Goal: Task Accomplishment & Management: Manage account settings

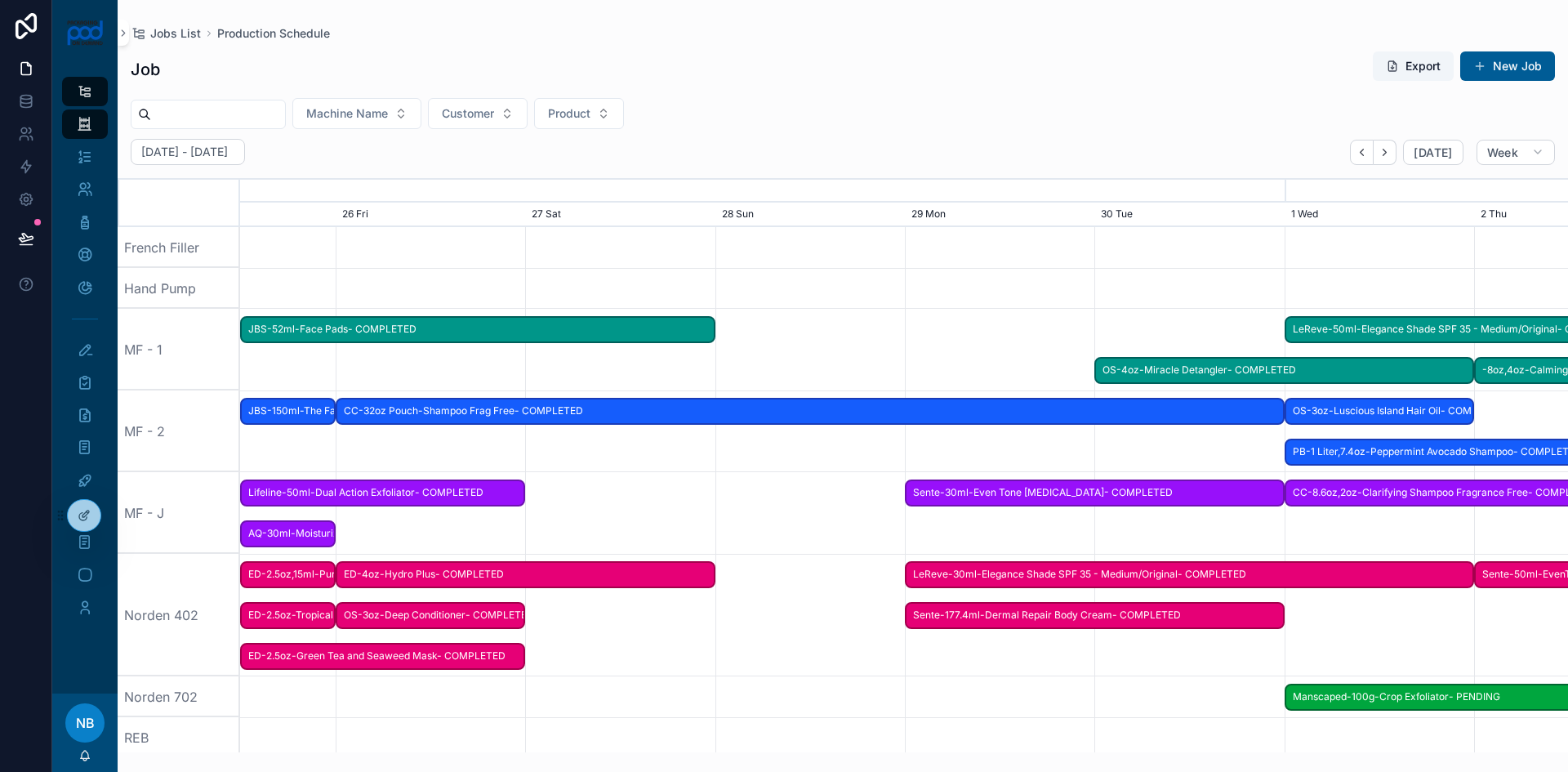
scroll to position [0, 1992]
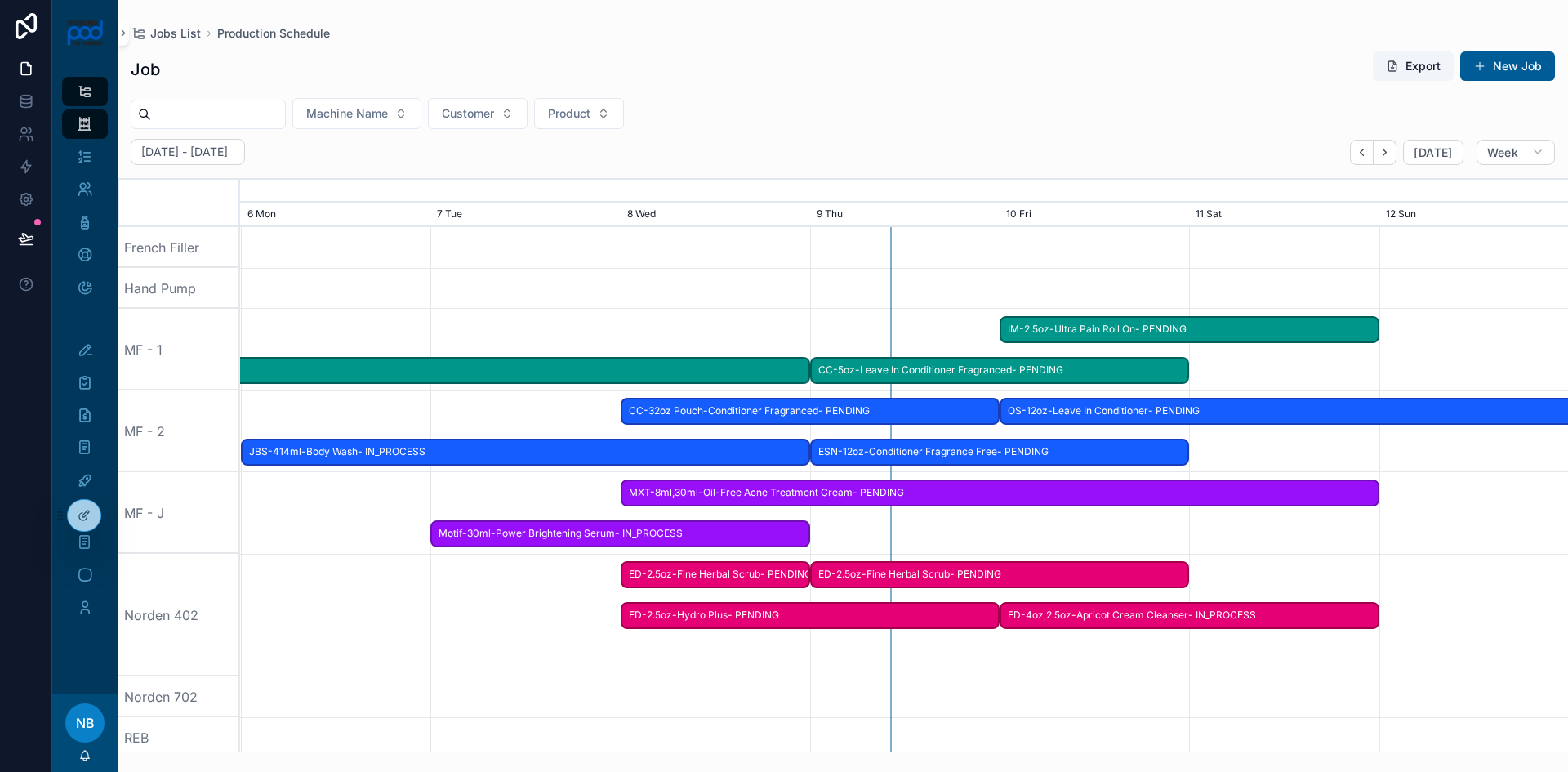
click at [843, 578] on span "ED-2.5oz-Fine Herbal Scrub- PENDING" at bounding box center [1000, 574] width 376 height 27
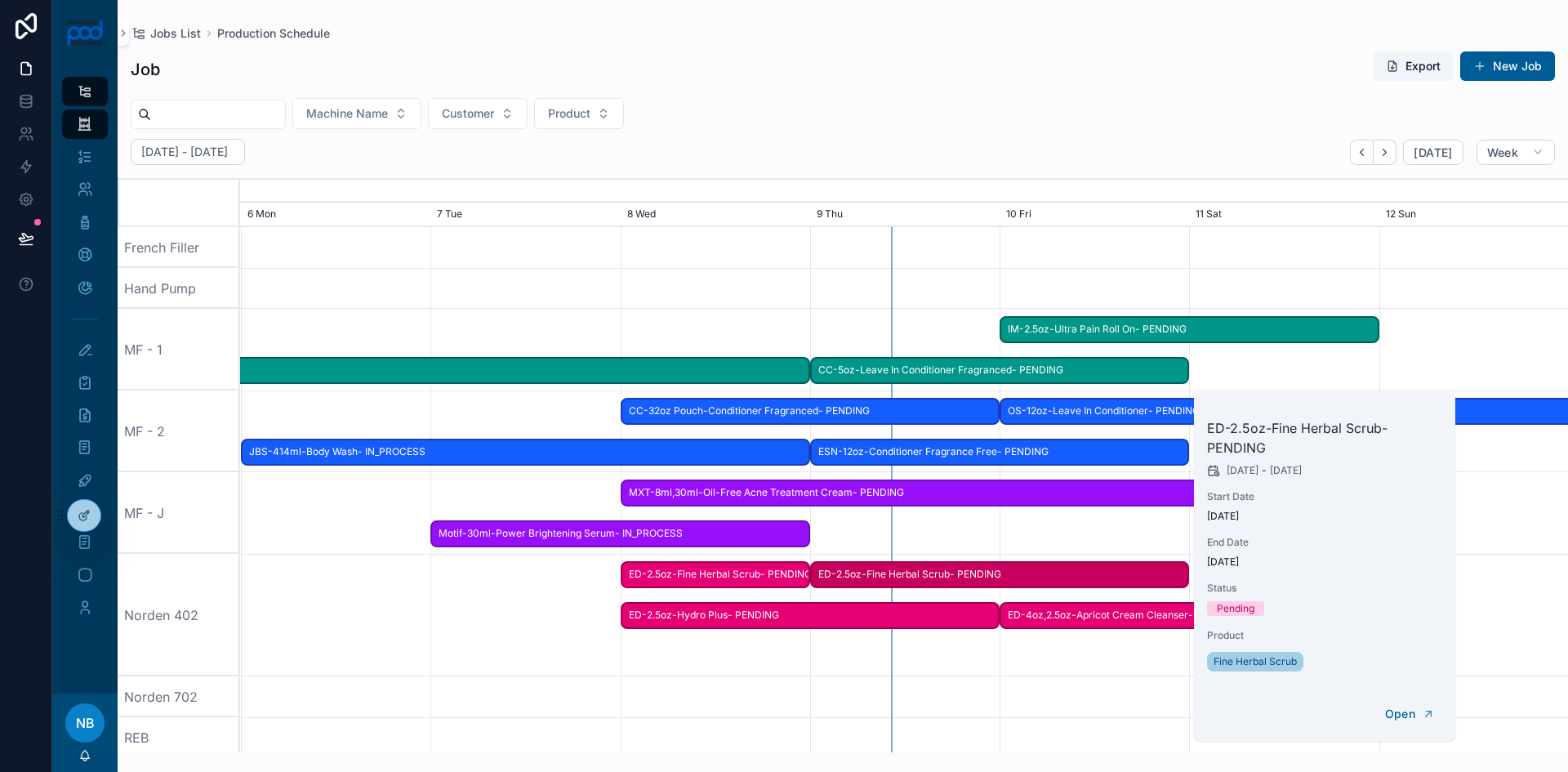
click at [0, 0] on button "DELETE" at bounding box center [0, 0] width 0 height 0
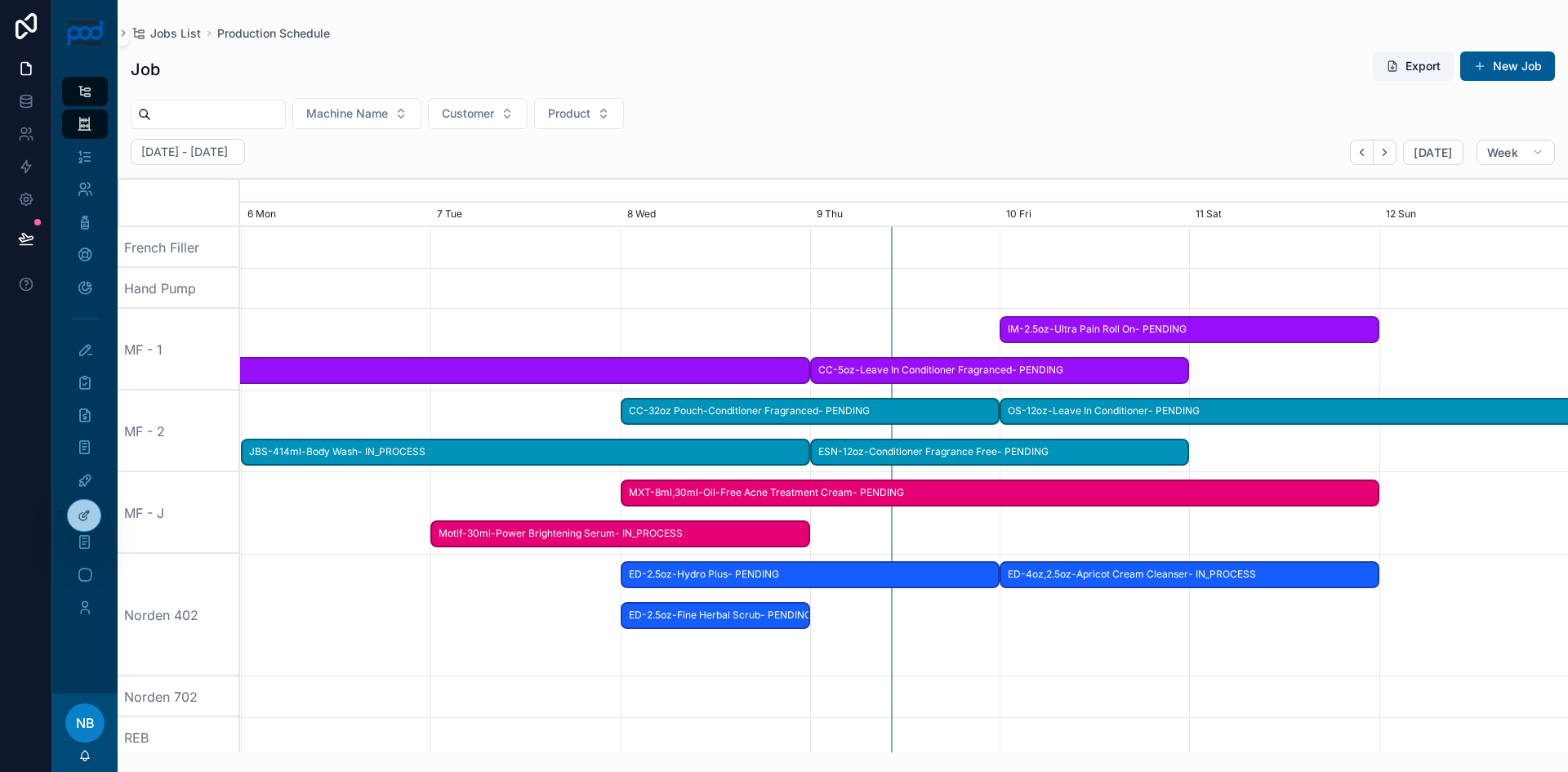
click at [1516, 75] on button "New Job" at bounding box center [1507, 66] width 95 height 29
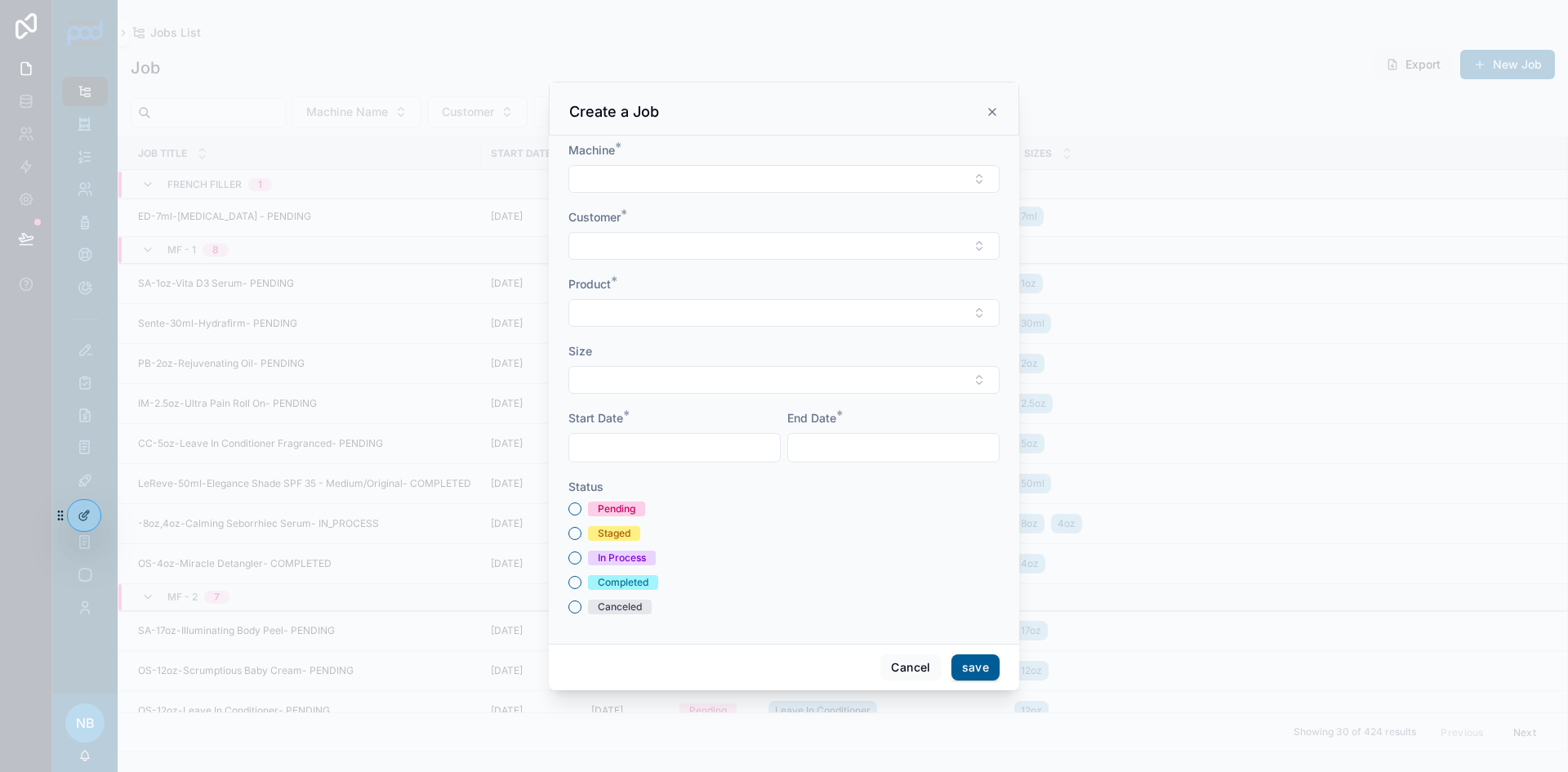
click at [606, 178] on button "Select Button" at bounding box center [784, 179] width 432 height 28
click at [730, 390] on div "Norden 402" at bounding box center [784, 400] width 227 height 26
click at [670, 248] on button "Select Button" at bounding box center [784, 248] width 432 height 28
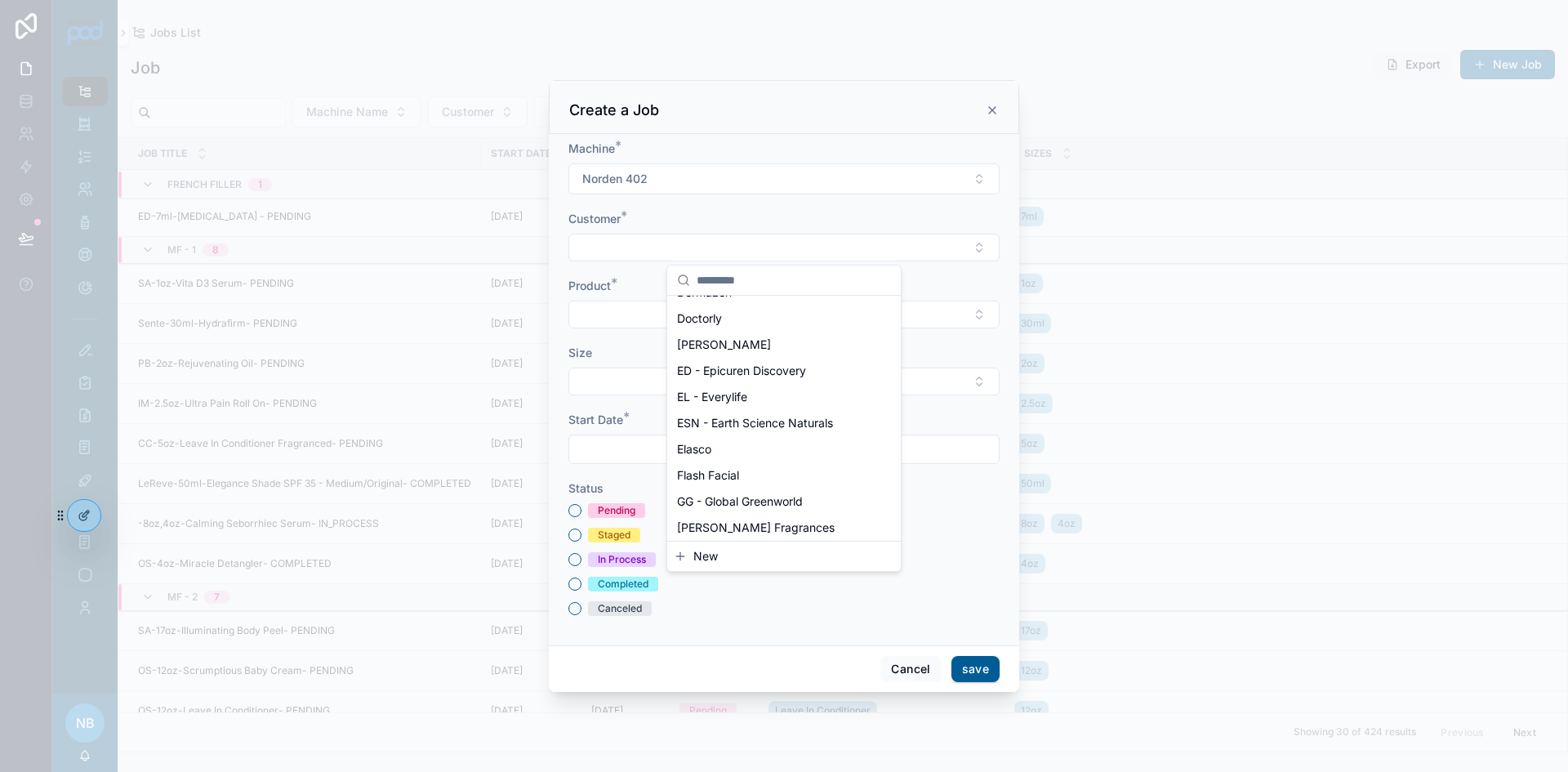
scroll to position [409, 0]
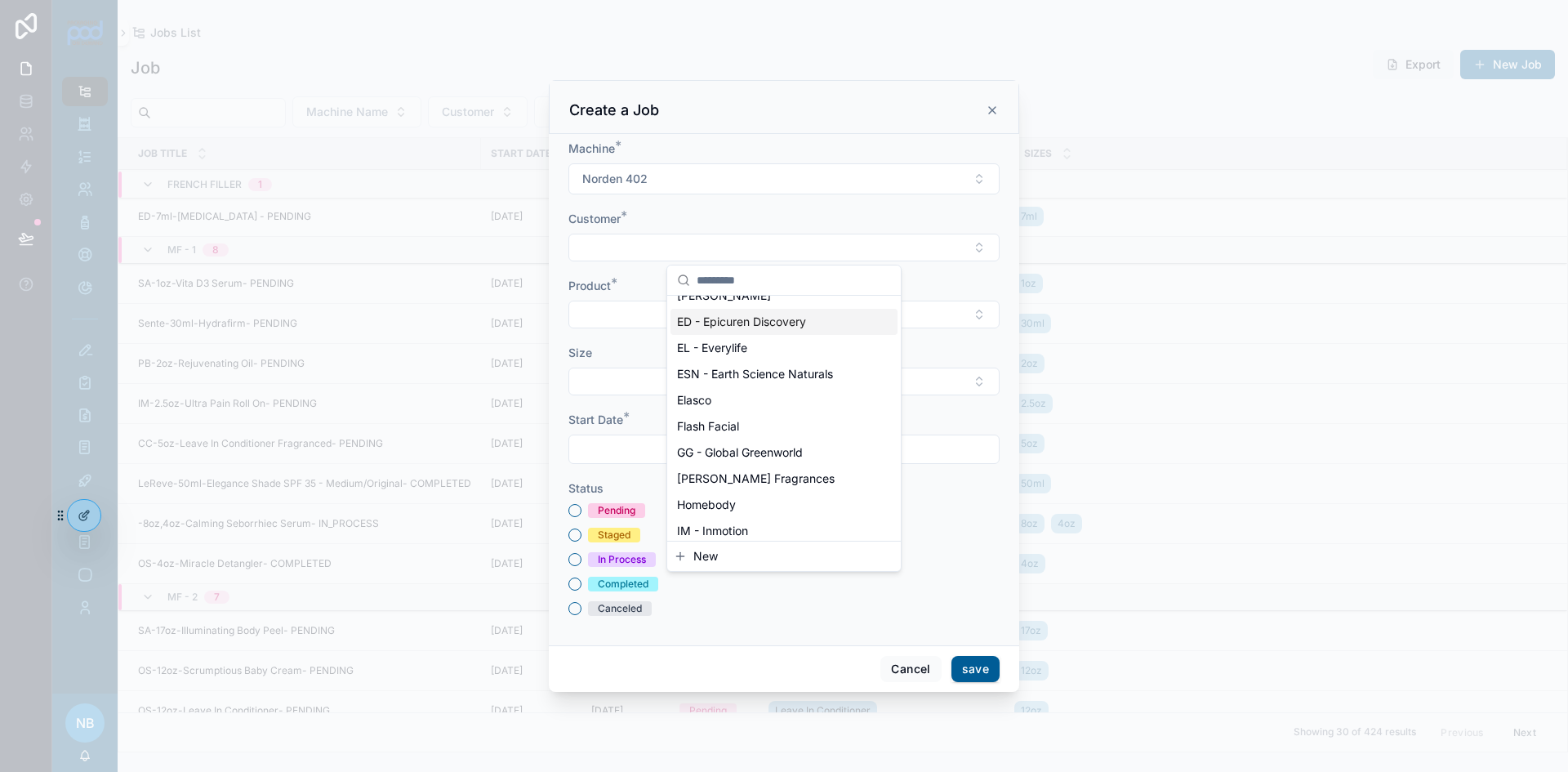
click at [721, 331] on div "ED - Epicuren Discovery" at bounding box center [784, 322] width 227 height 26
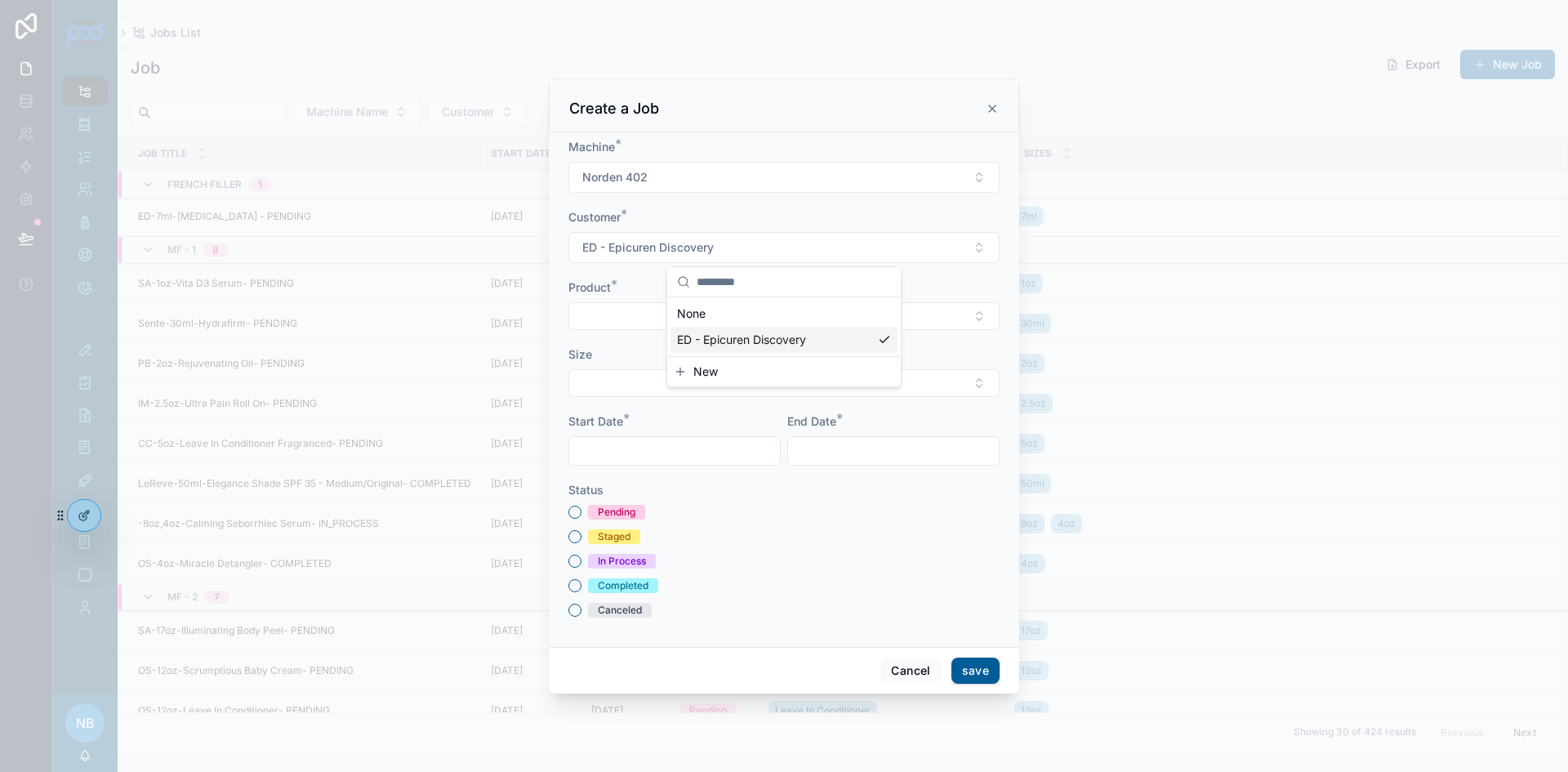
scroll to position [0, 0]
click at [686, 313] on button "Select Button" at bounding box center [784, 317] width 432 height 28
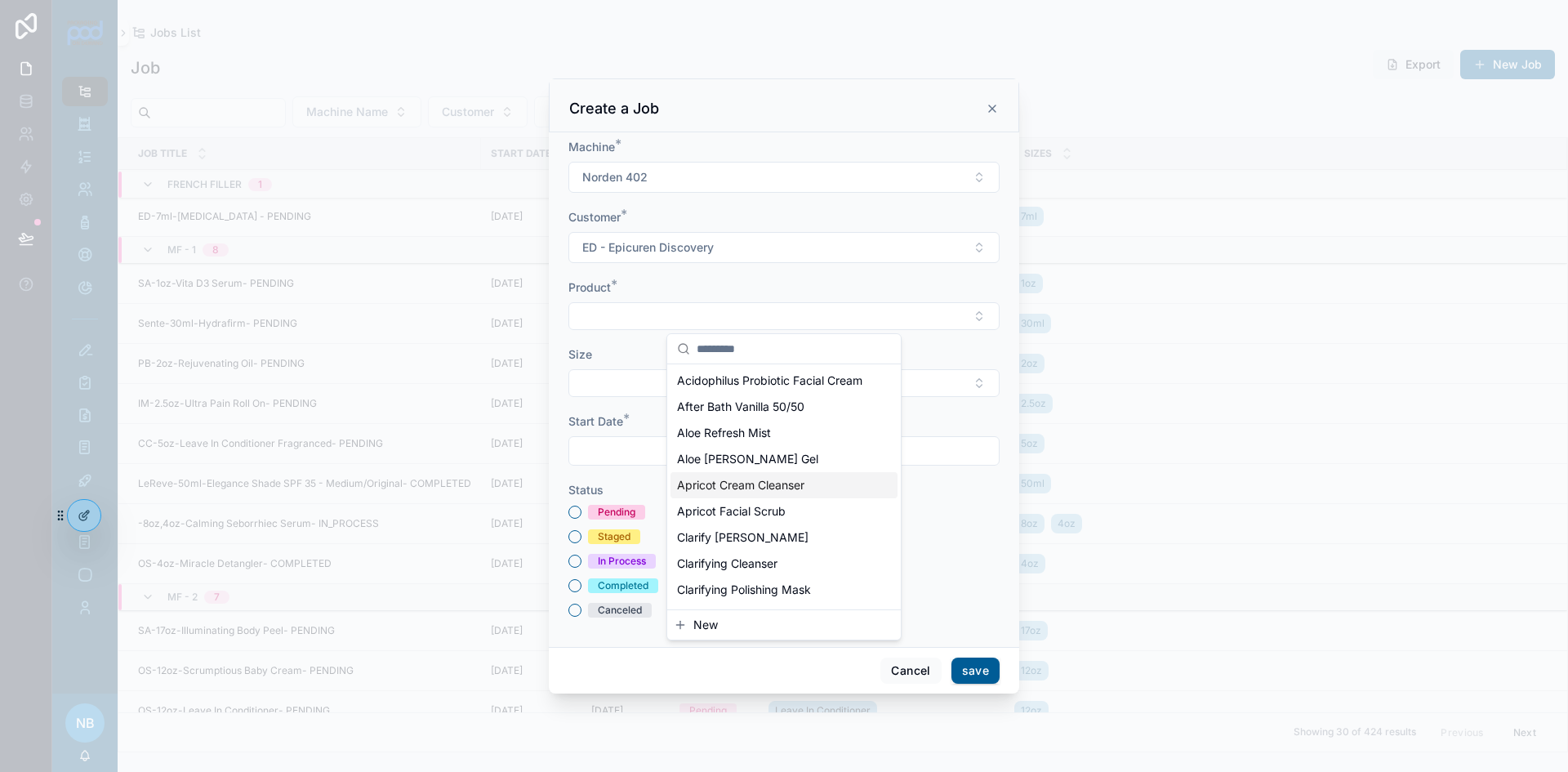
click at [742, 493] on span "Apricot Cream Cleanser" at bounding box center [740, 485] width 127 height 17
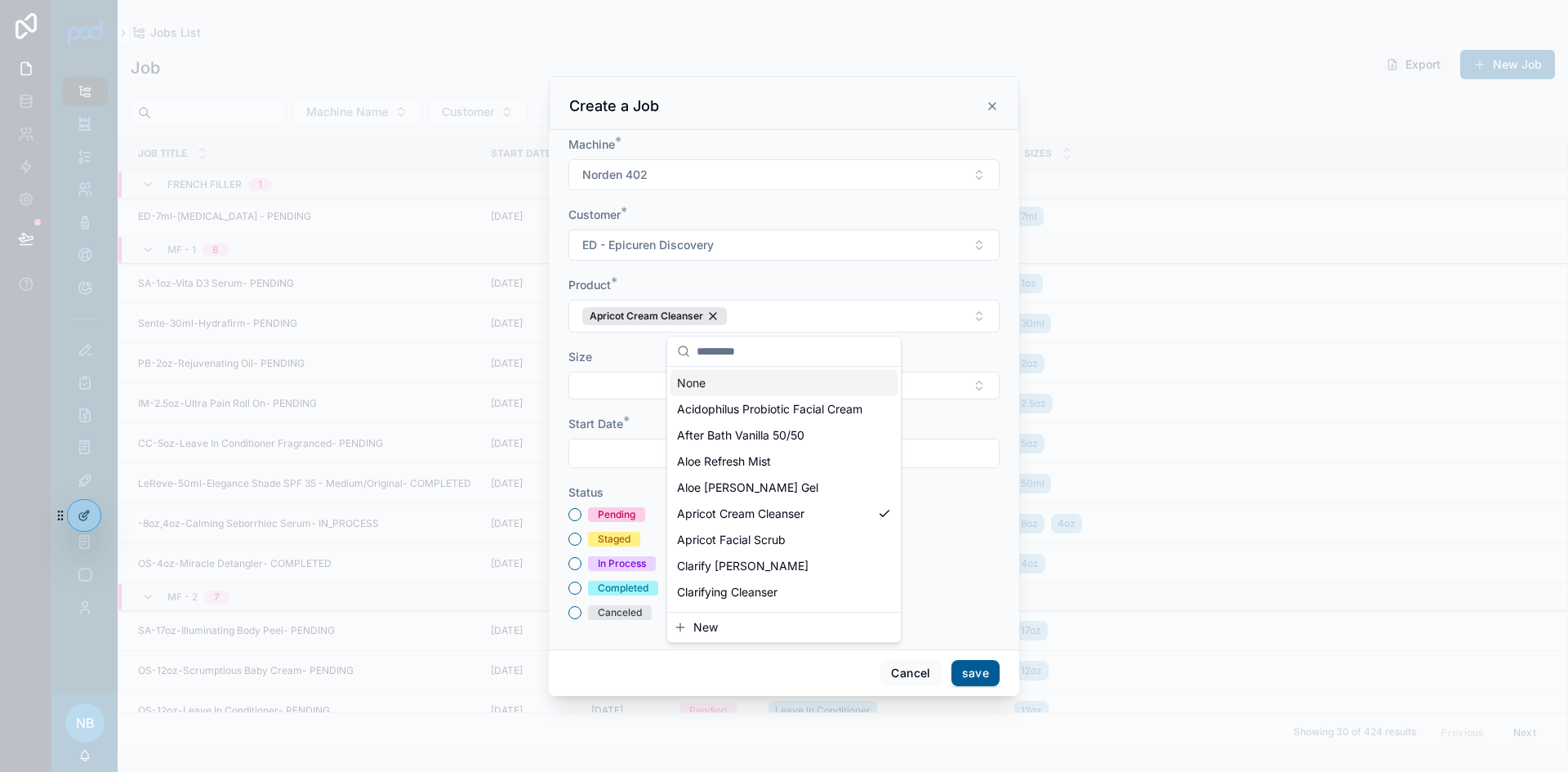
click at [709, 310] on div "Apricot Cream Cleanser" at bounding box center [655, 316] width 144 height 18
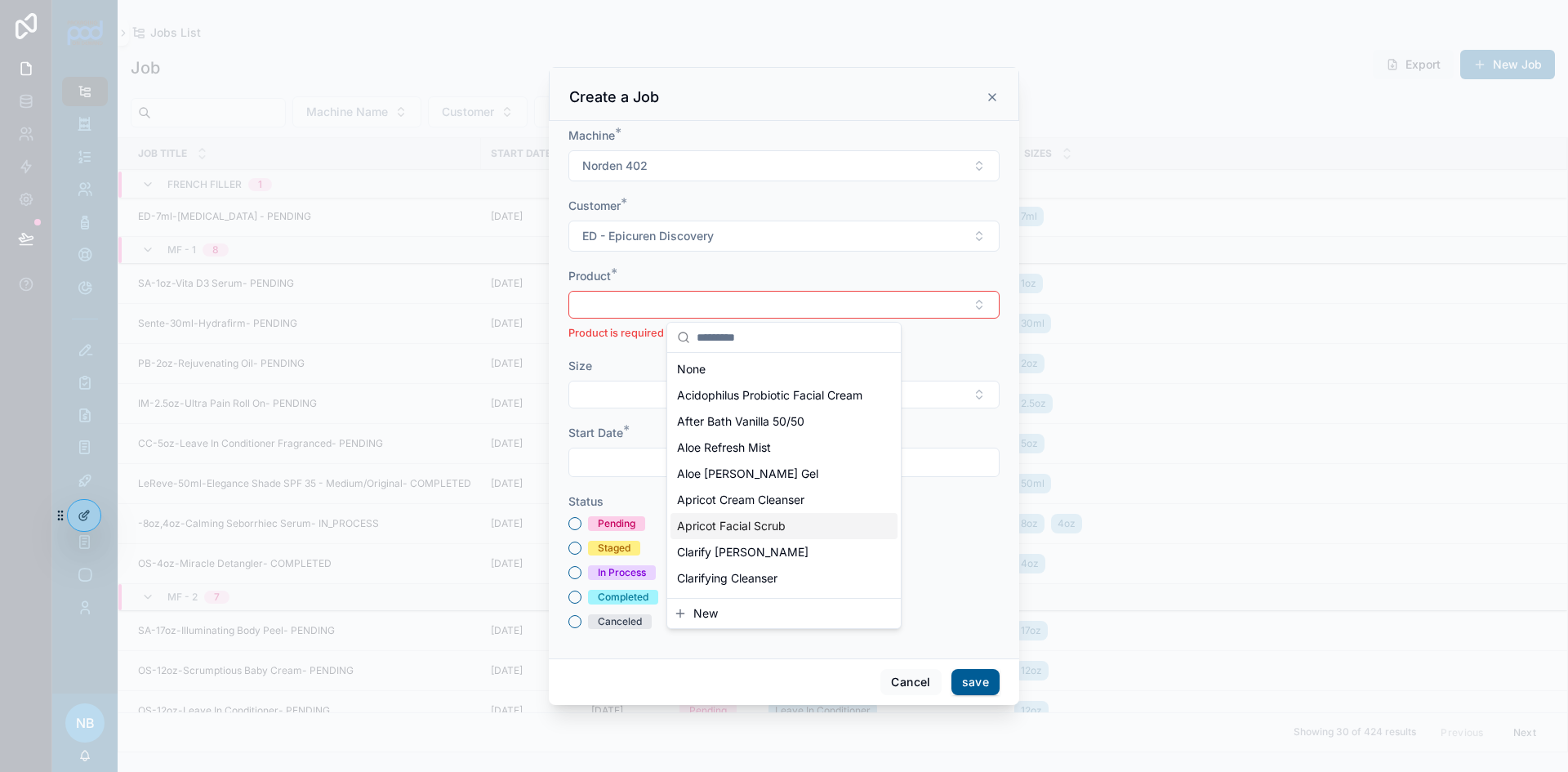
click at [755, 535] on span "Apricot Facial Scrub" at bounding box center [731, 526] width 109 height 17
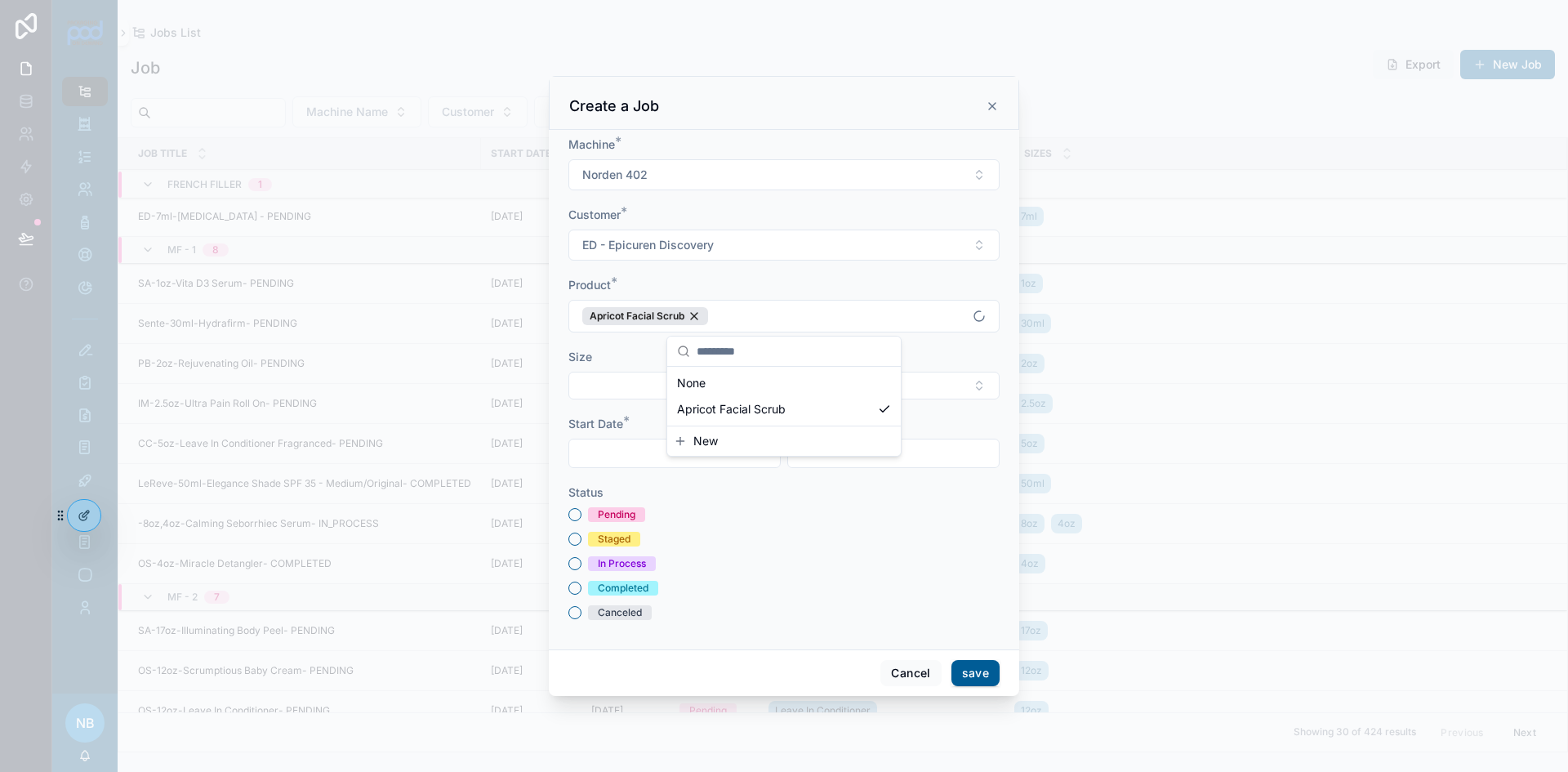
click at [640, 390] on button "Select Button" at bounding box center [784, 386] width 432 height 28
click at [726, 459] on div "2.5oz" at bounding box center [784, 450] width 227 height 26
click at [639, 454] on input "scrollable content" at bounding box center [675, 455] width 211 height 23
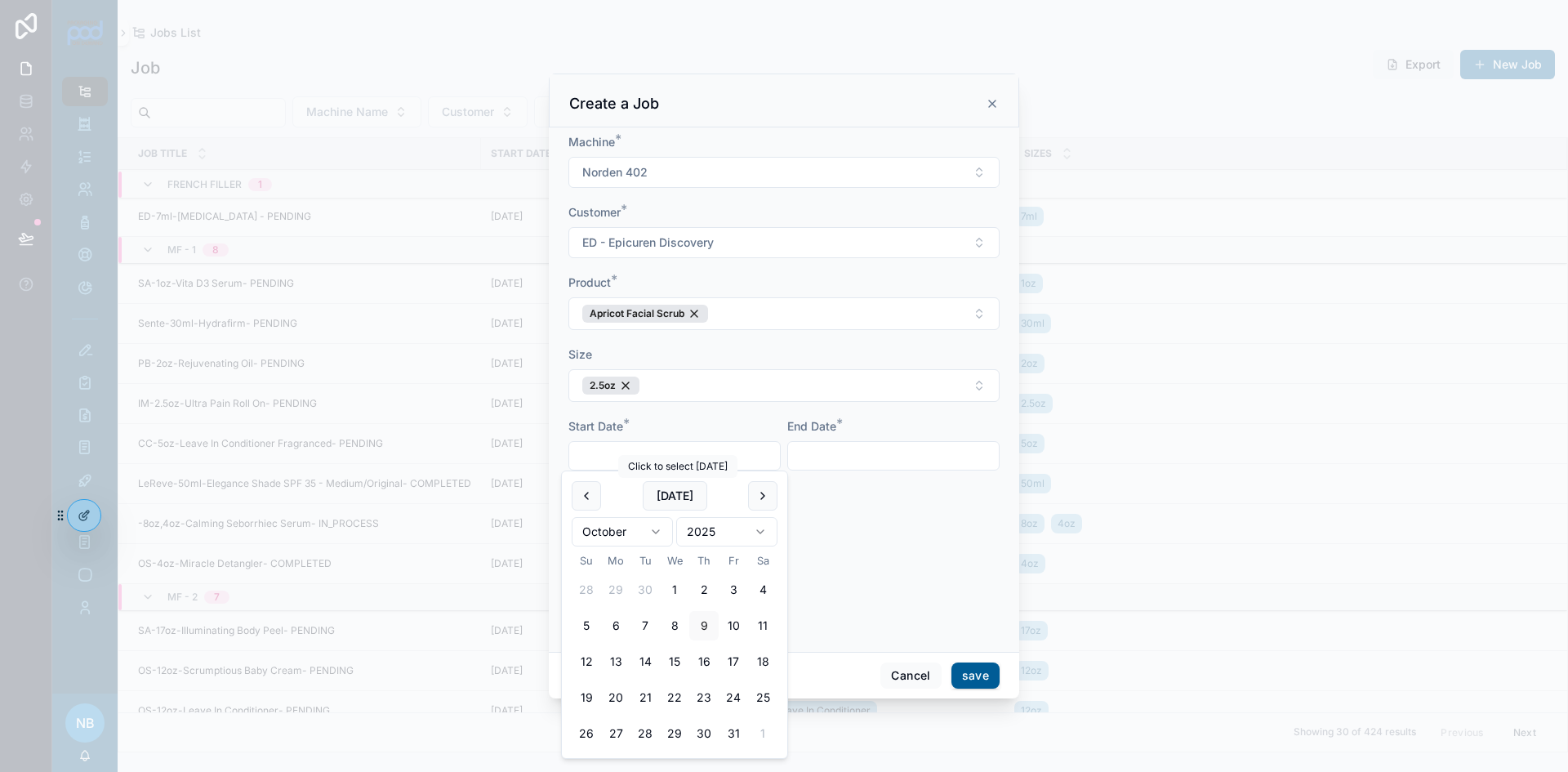
click at [685, 503] on button "[DATE]" at bounding box center [674, 495] width 64 height 29
type input "*********"
click at [848, 467] on input "scrollable content" at bounding box center [894, 455] width 211 height 23
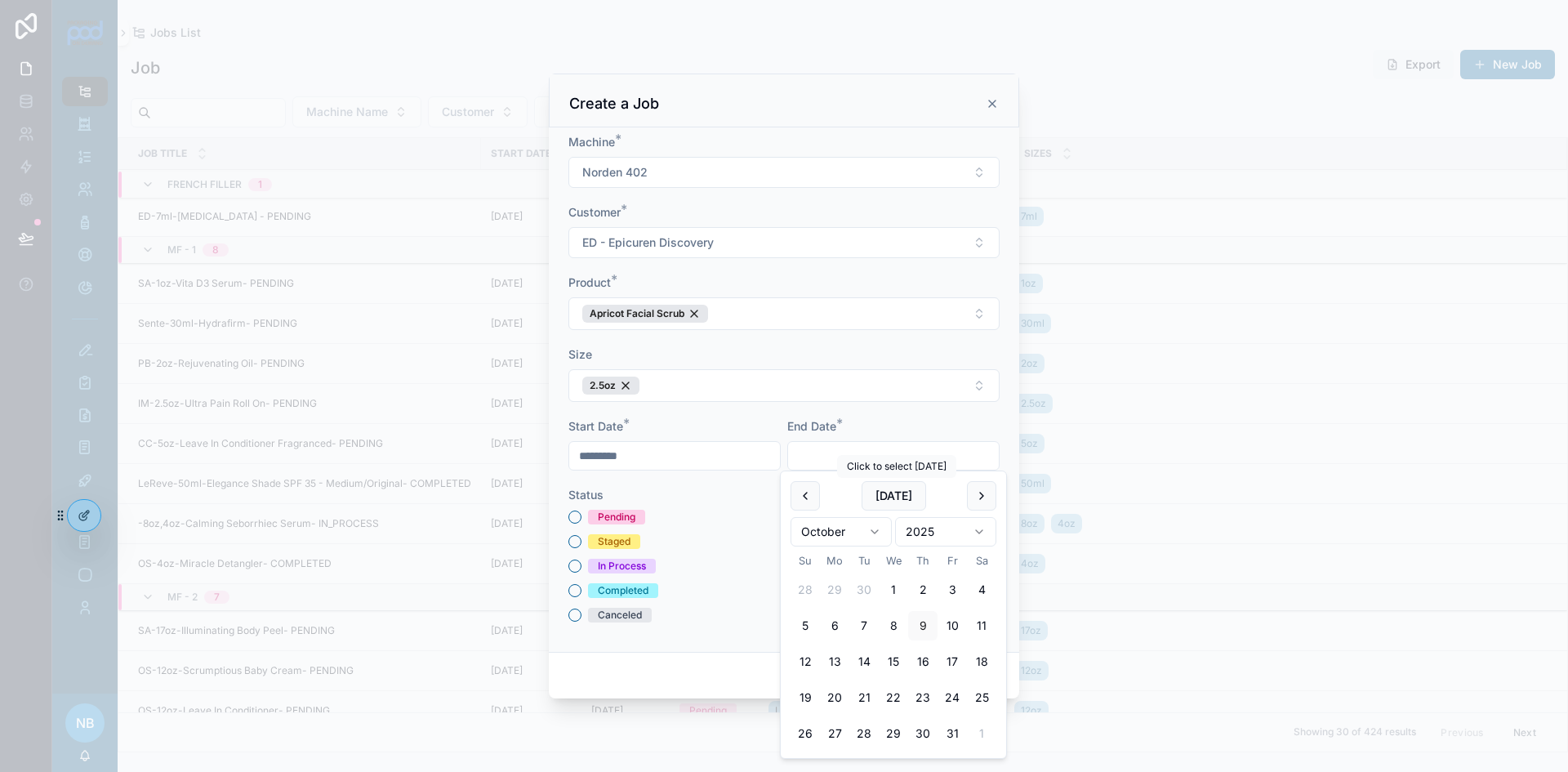
click at [908, 491] on button "[DATE]" at bounding box center [893, 495] width 64 height 29
type input "*********"
click at [577, 517] on button "Pending" at bounding box center [575, 517] width 13 height 13
click at [971, 684] on button "save" at bounding box center [976, 676] width 48 height 26
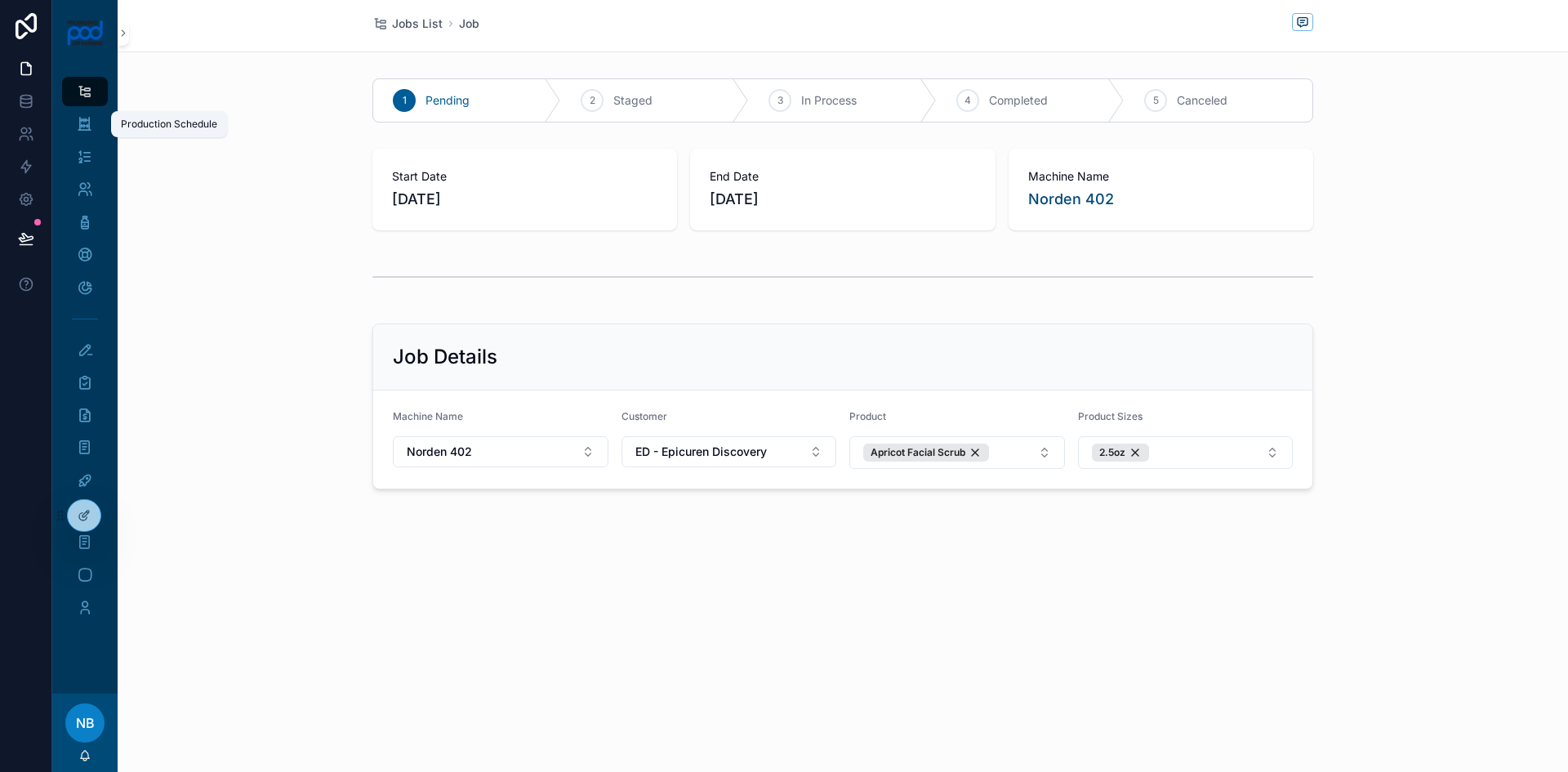
click at [75, 126] on div "Production Schedule" at bounding box center [85, 124] width 26 height 26
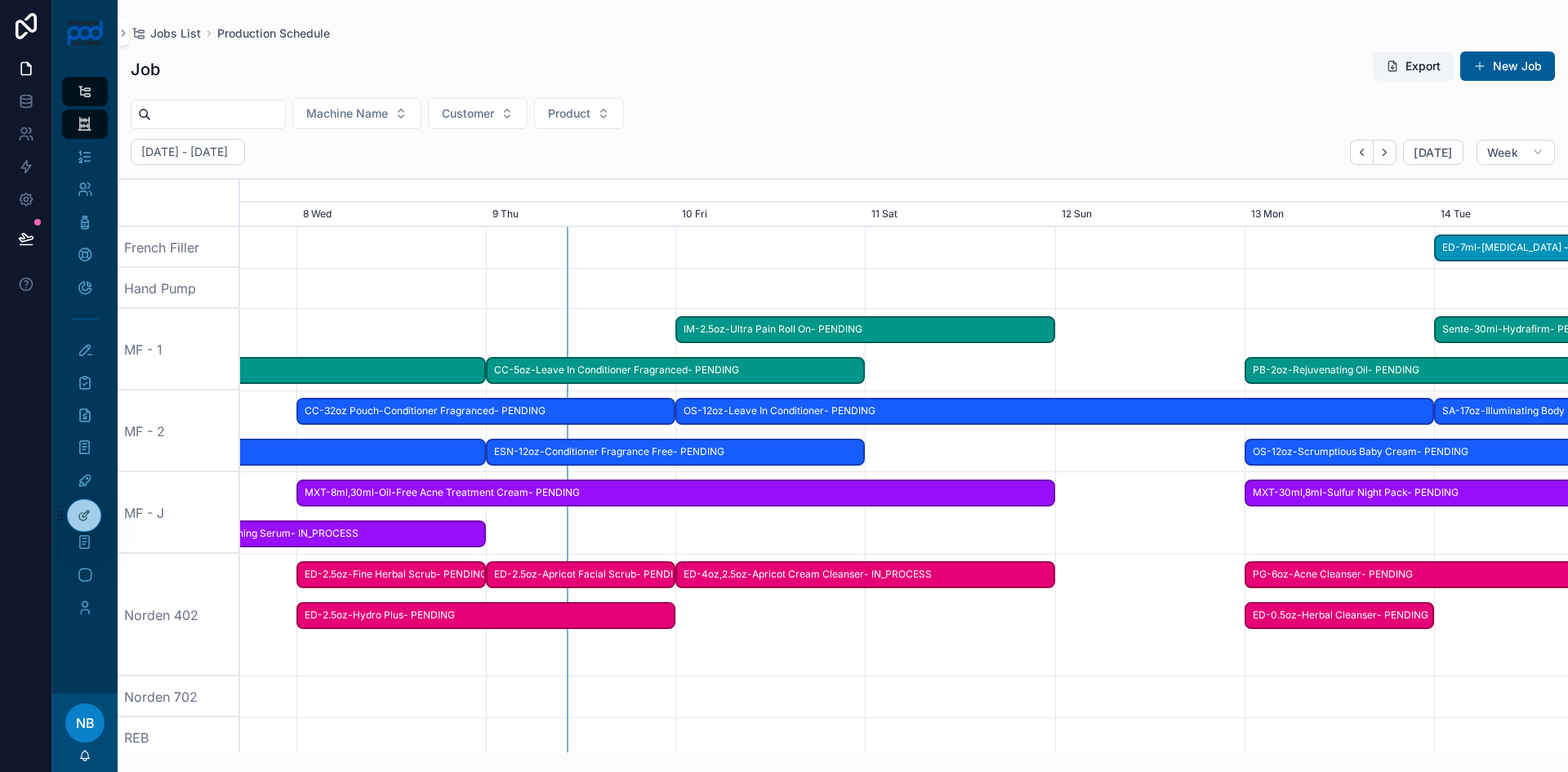
scroll to position [0, 2484]
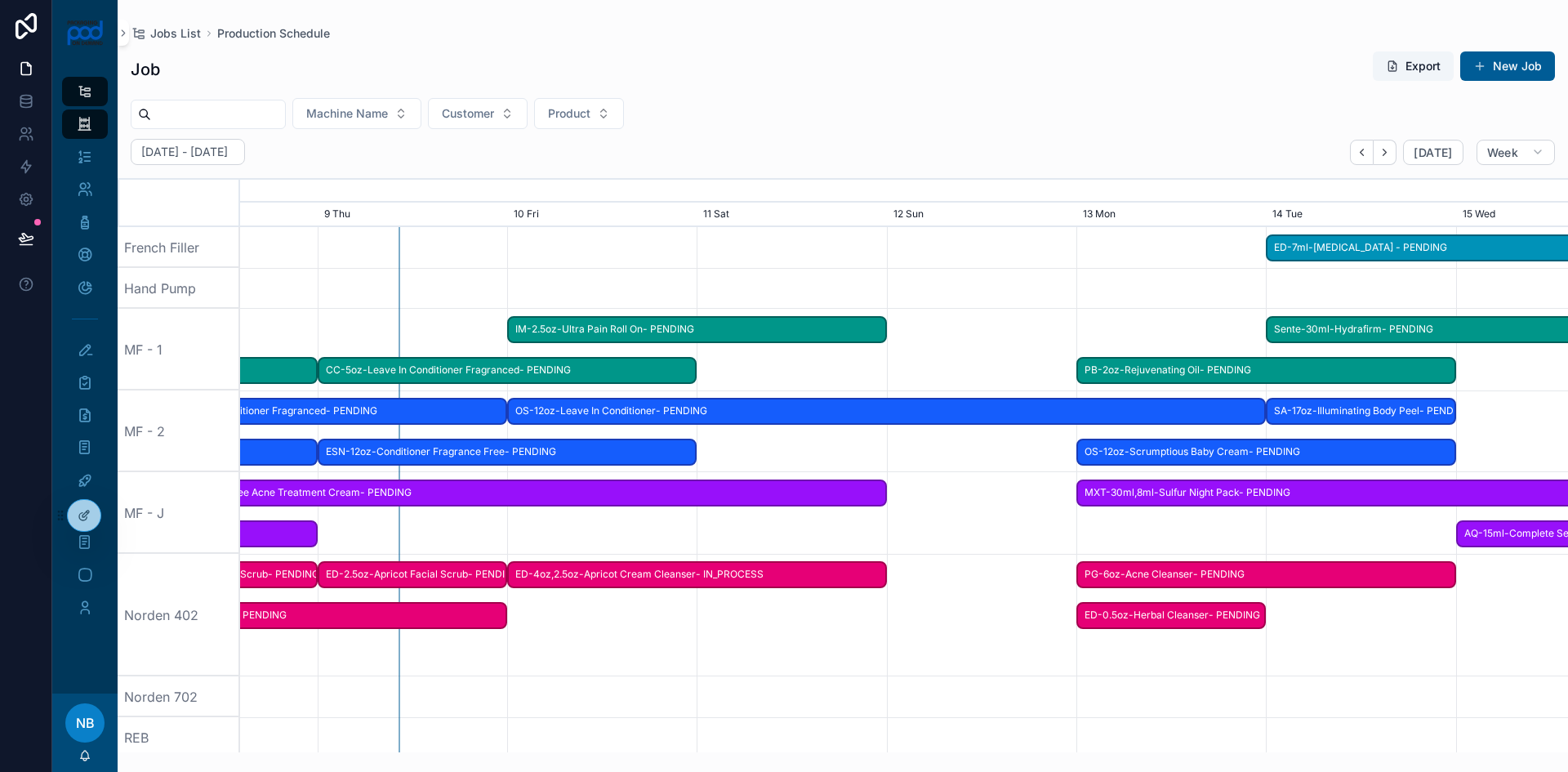
drag, startPoint x: 963, startPoint y: 652, endPoint x: 515, endPoint y: 630, distance: 448.5
click at [470, 638] on div "scrollable content" at bounding box center [412, 615] width 5312 height 122
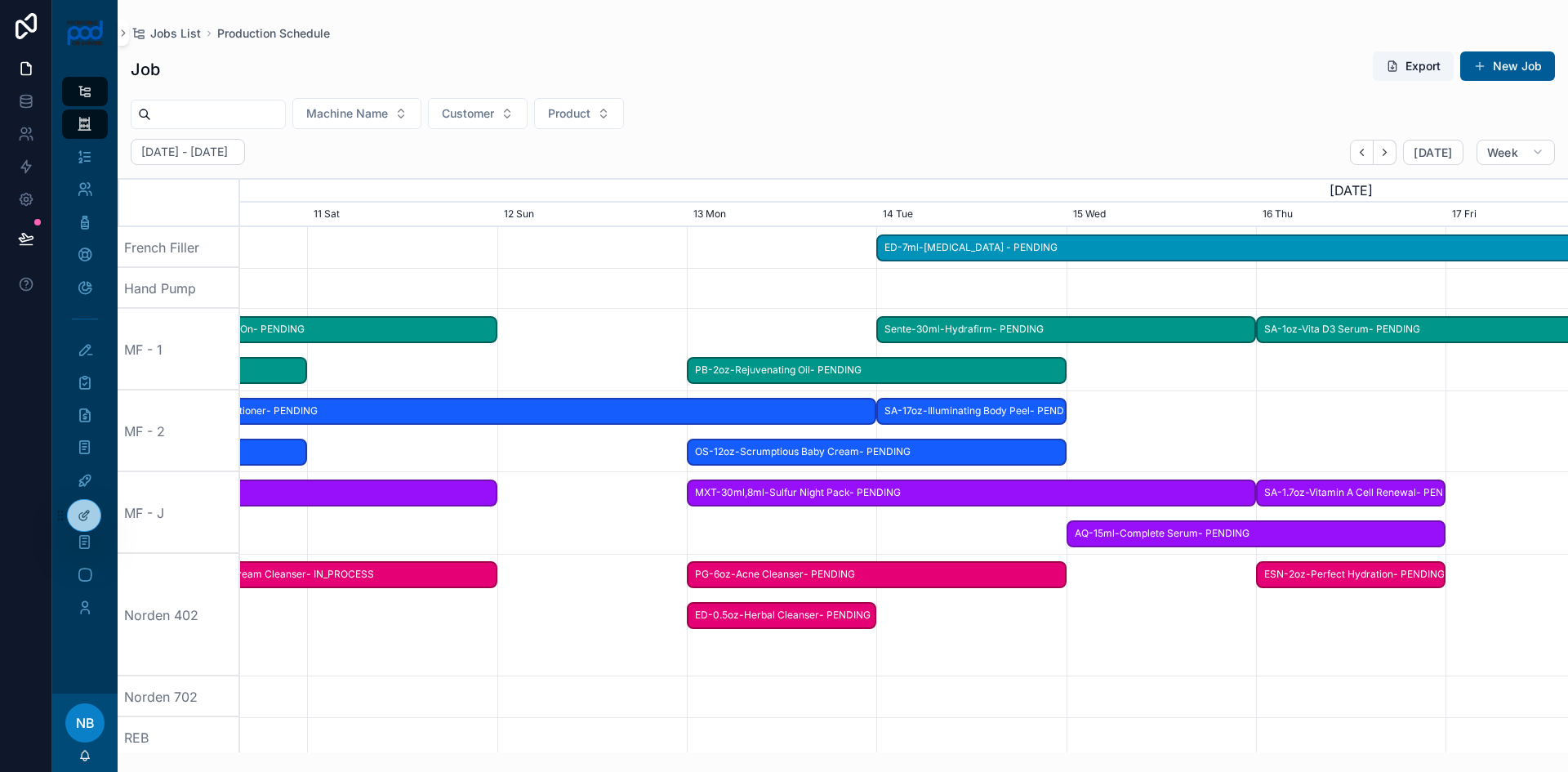
scroll to position [0, 2901]
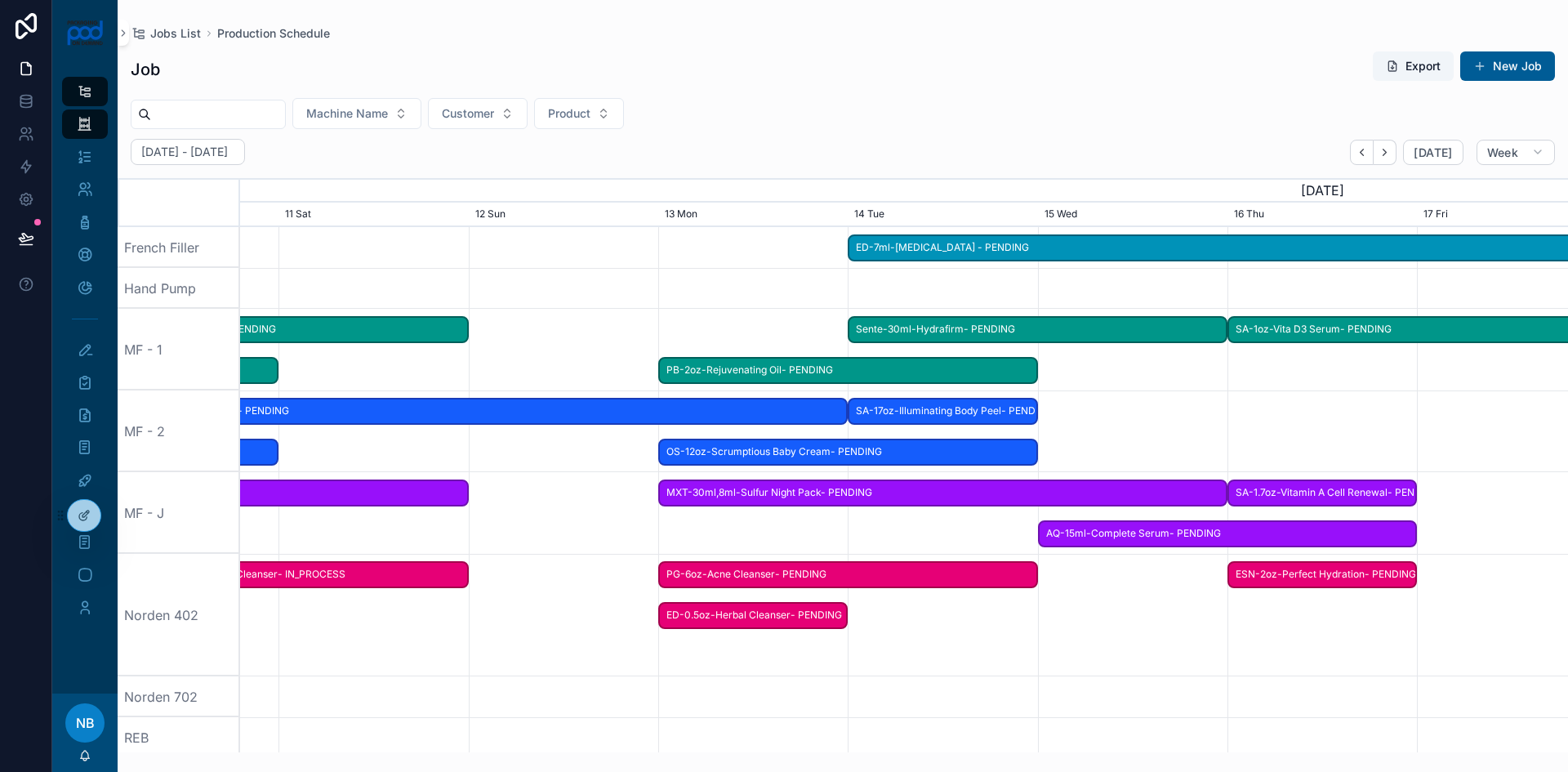
drag, startPoint x: 1134, startPoint y: 669, endPoint x: 717, endPoint y: 677, distance: 417.1
click at [1290, 569] on span "ESN-2oz-Perfect Hydration- PENDING" at bounding box center [1322, 574] width 186 height 27
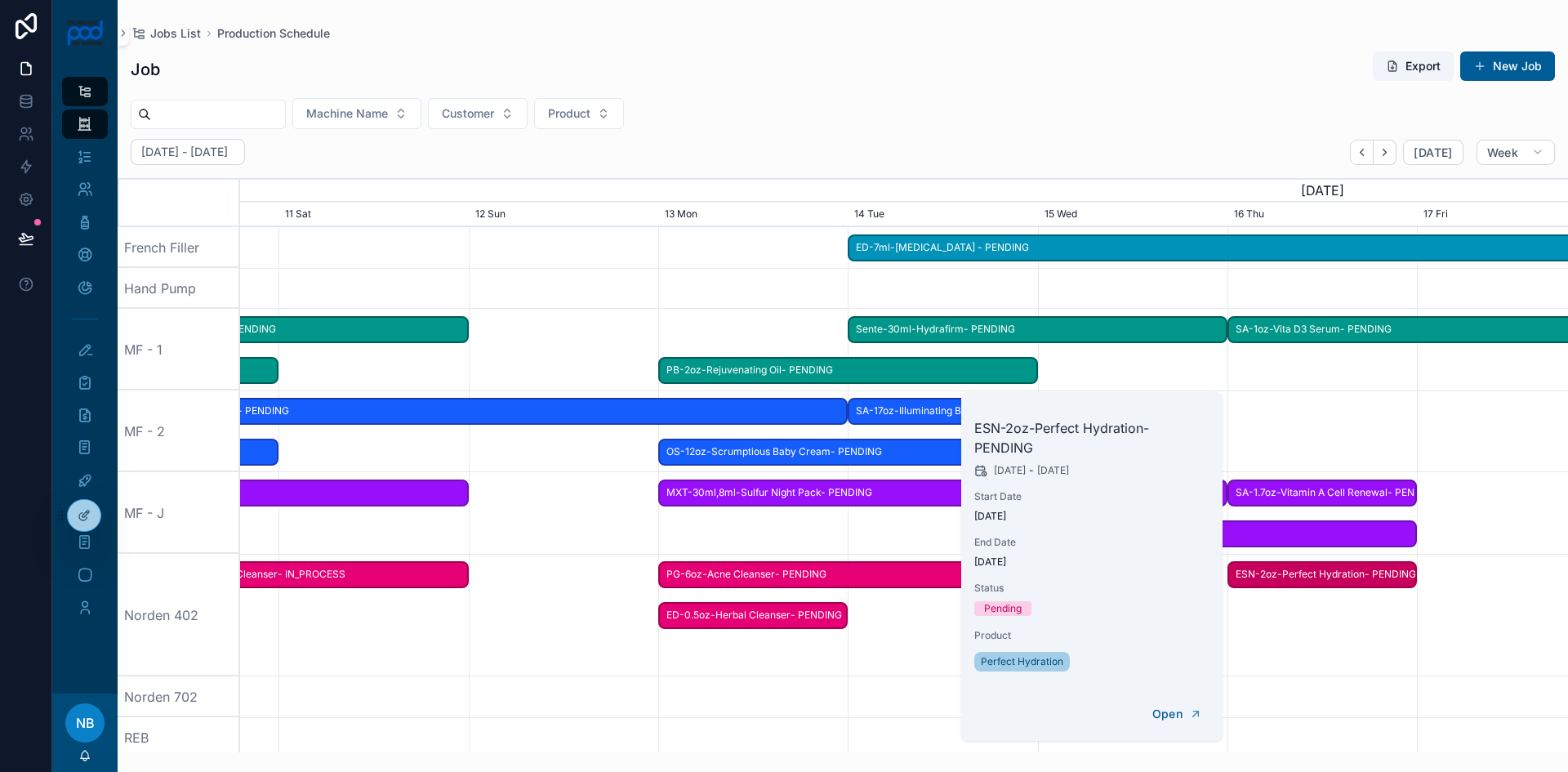
scroll to position [0, 2916]
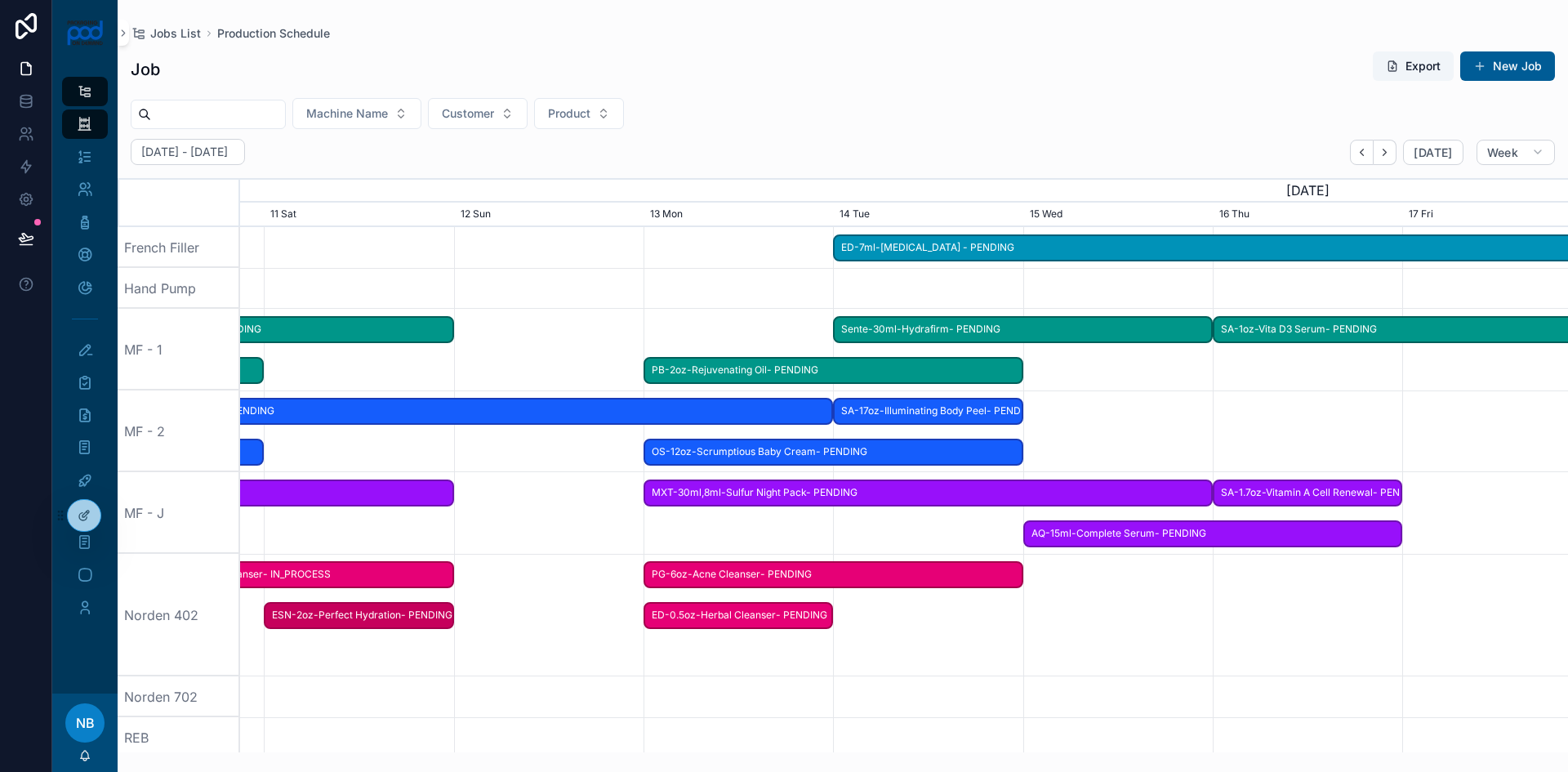
drag, startPoint x: 1306, startPoint y: 575, endPoint x: 344, endPoint y: 609, distance: 962.6
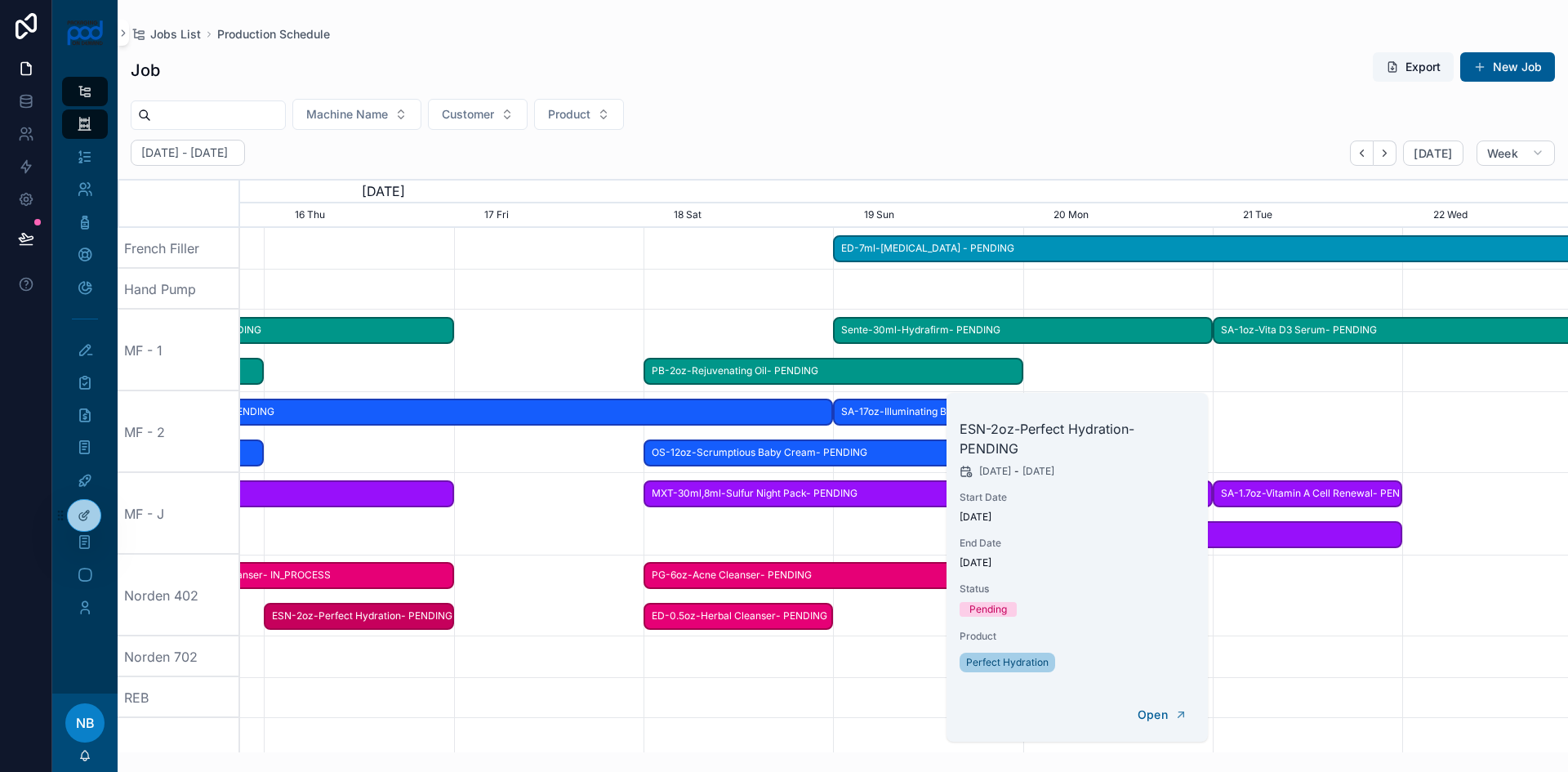
scroll to position [0, 1992]
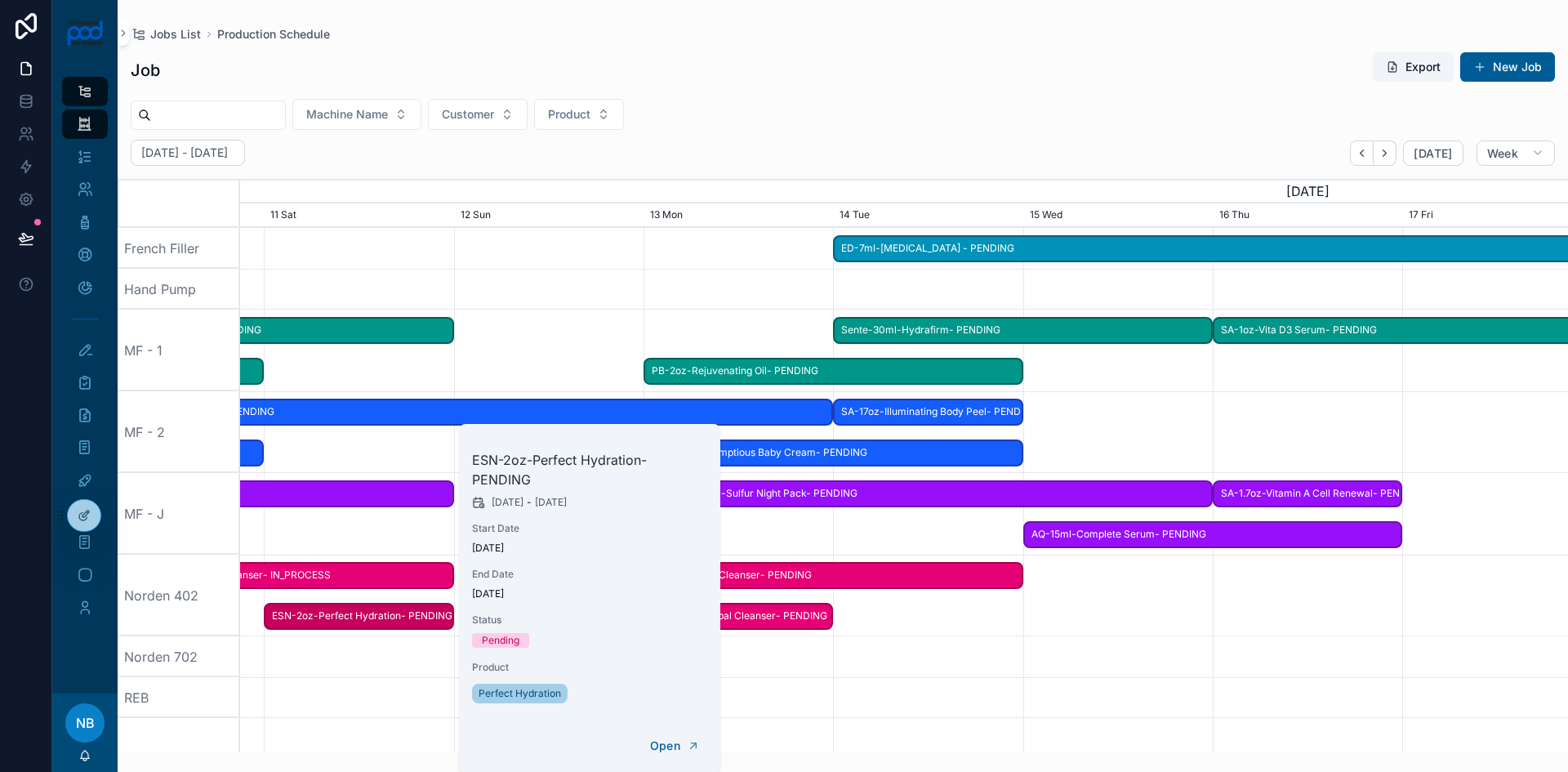
click at [351, 671] on div "scrollable content" at bounding box center [904, 657] width 5312 height 40
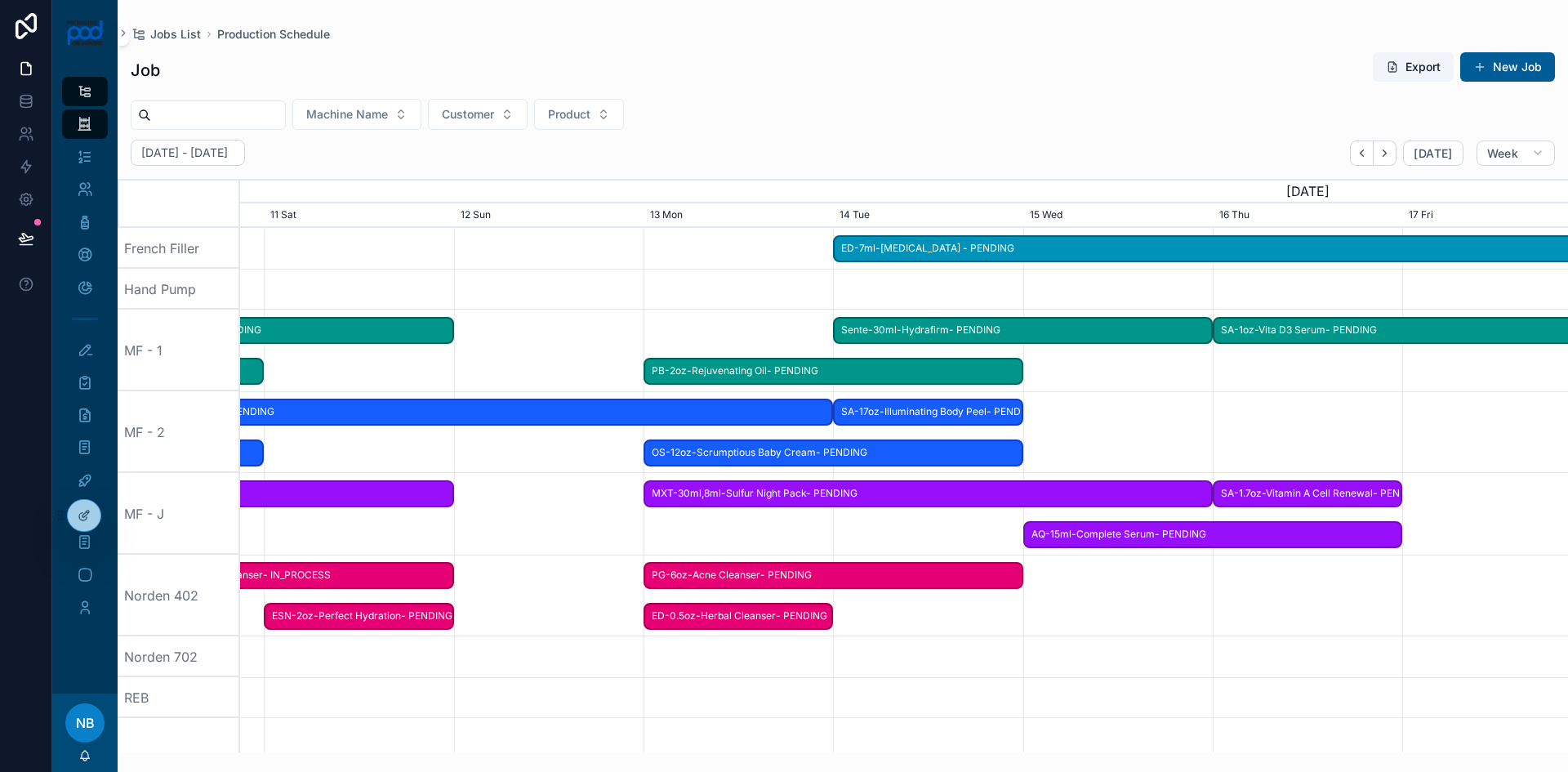
scroll to position [0, 0]
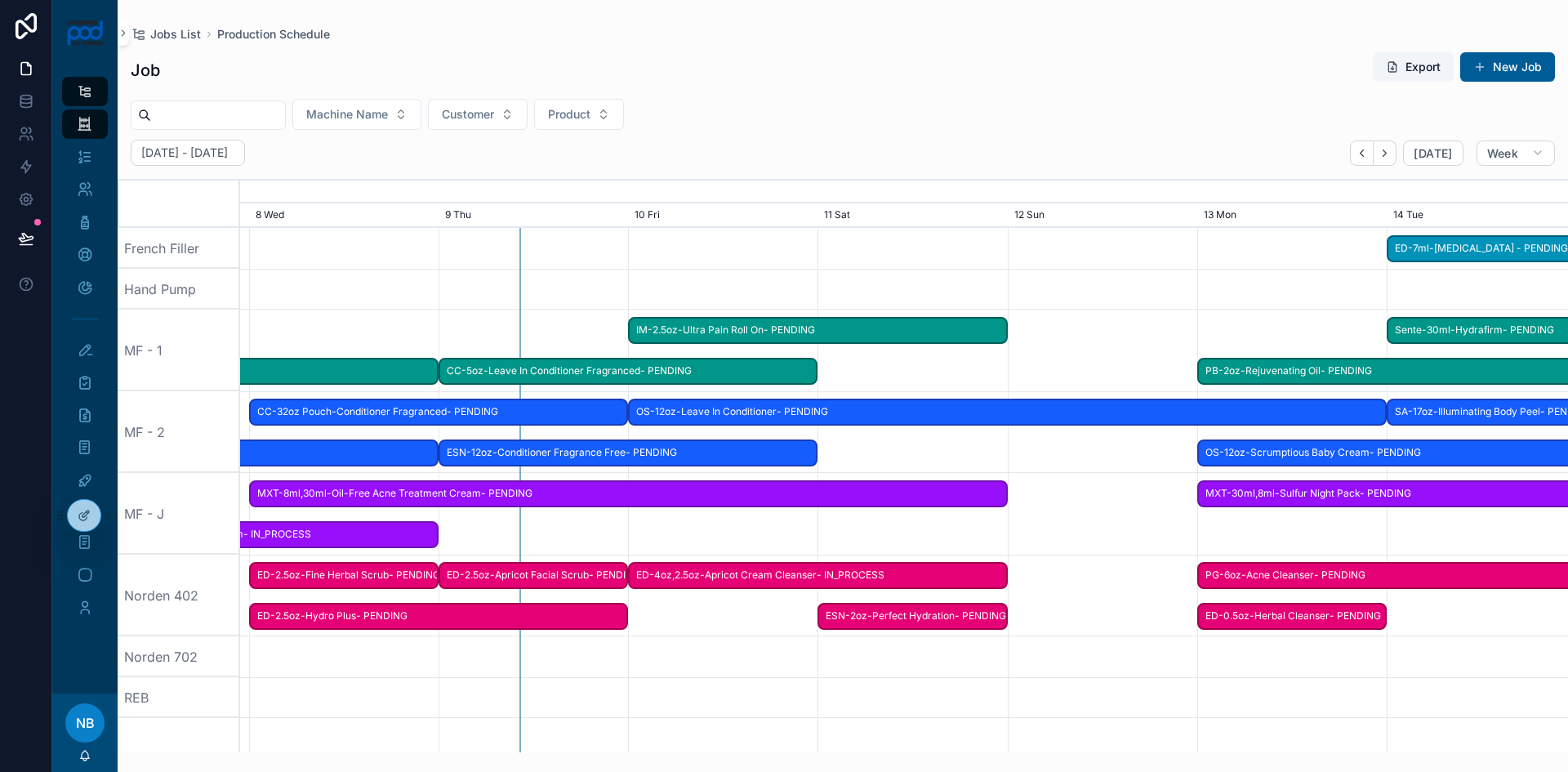
drag, startPoint x: 345, startPoint y: 664, endPoint x: 919, endPoint y: 635, distance: 574.7
click at [898, 652] on div "scrollable content" at bounding box center [940, 657] width 5312 height 40
click at [922, 621] on span "ESN-2oz-Perfect Hydration- PENDING" at bounding box center [913, 616] width 186 height 27
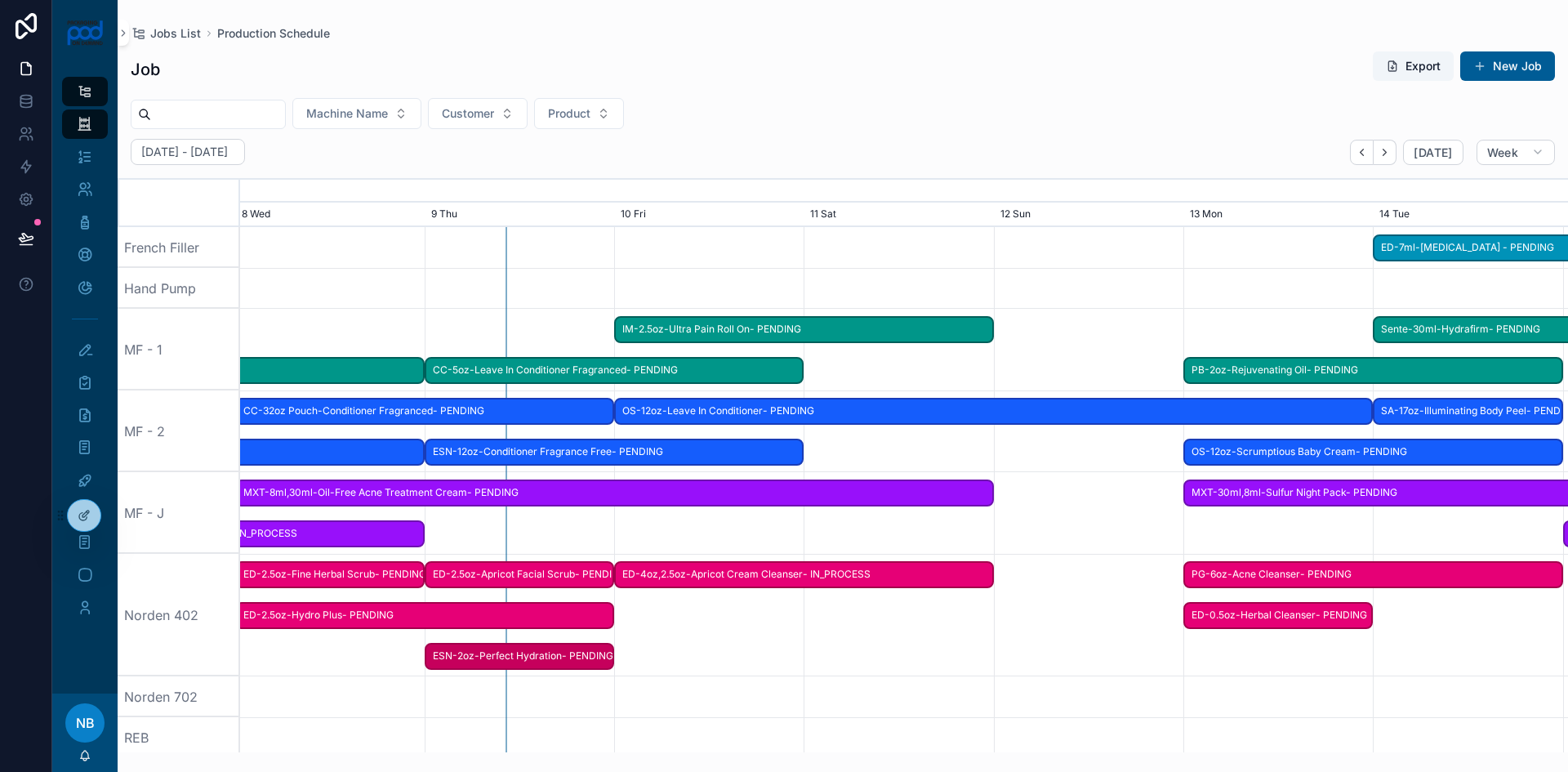
drag, startPoint x: 922, startPoint y: 617, endPoint x: 525, endPoint y: 586, distance: 398.2
click at [471, 689] on div "scrollable content" at bounding box center [904, 696] width 5312 height 40
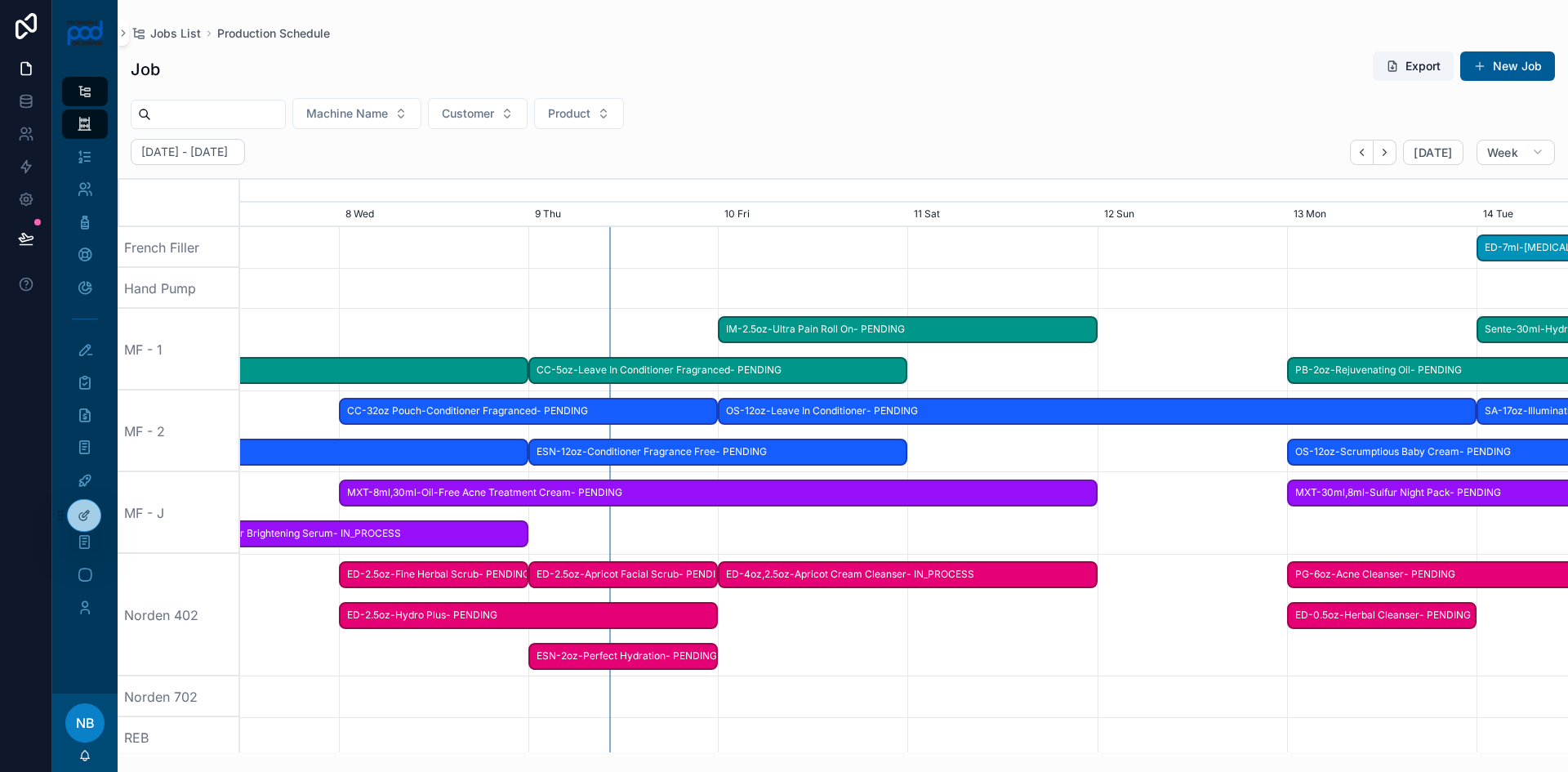
drag, startPoint x: 507, startPoint y: 690, endPoint x: 608, endPoint y: 690, distance: 101.0
click at [608, 690] on div "scrollable content" at bounding box center [909, 696] width 5312 height 40
click at [87, 151] on icon "scrollable content" at bounding box center [84, 157] width 17 height 17
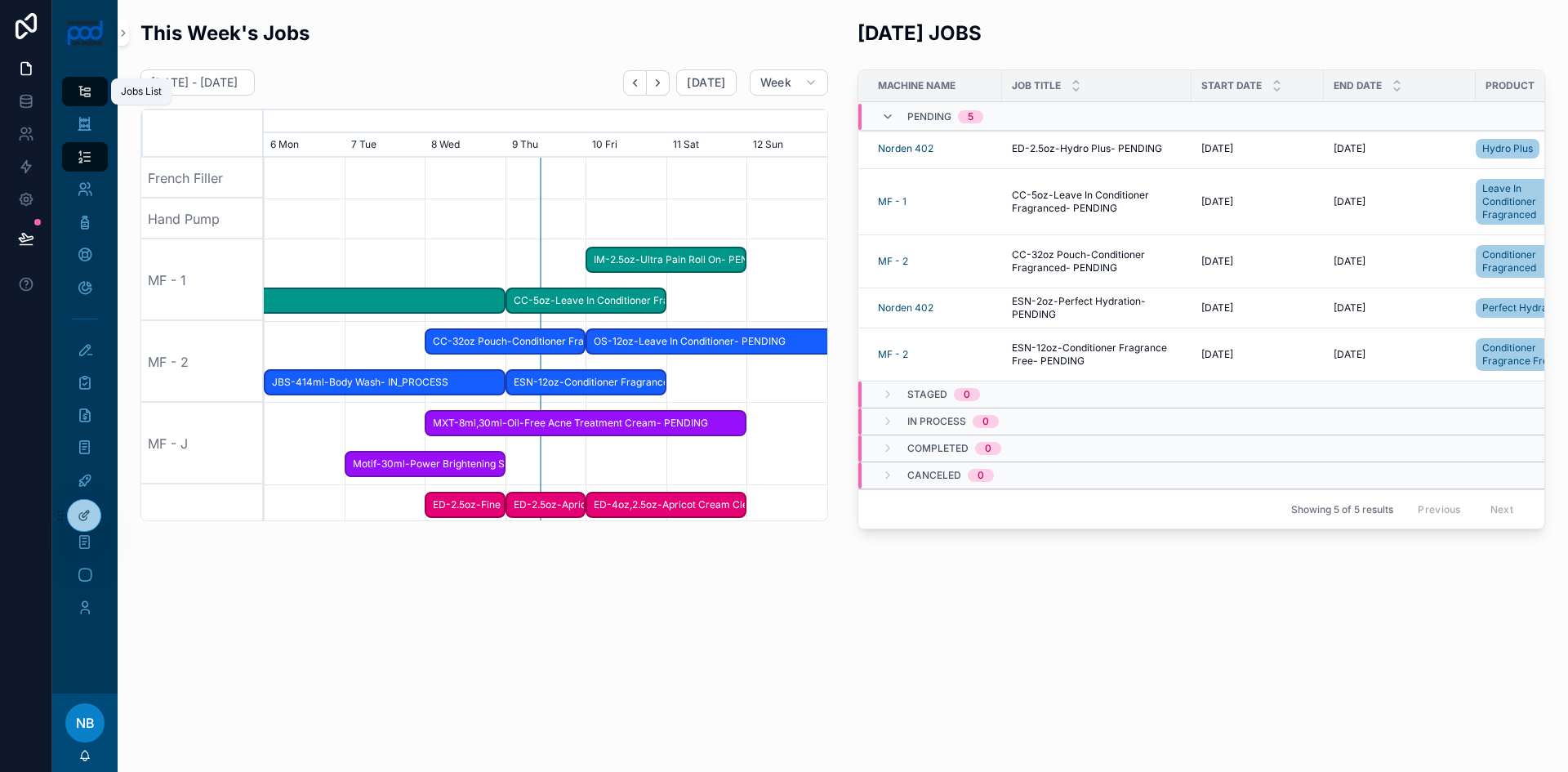
click at [87, 98] on icon "scrollable content" at bounding box center [84, 91] width 16 height 17
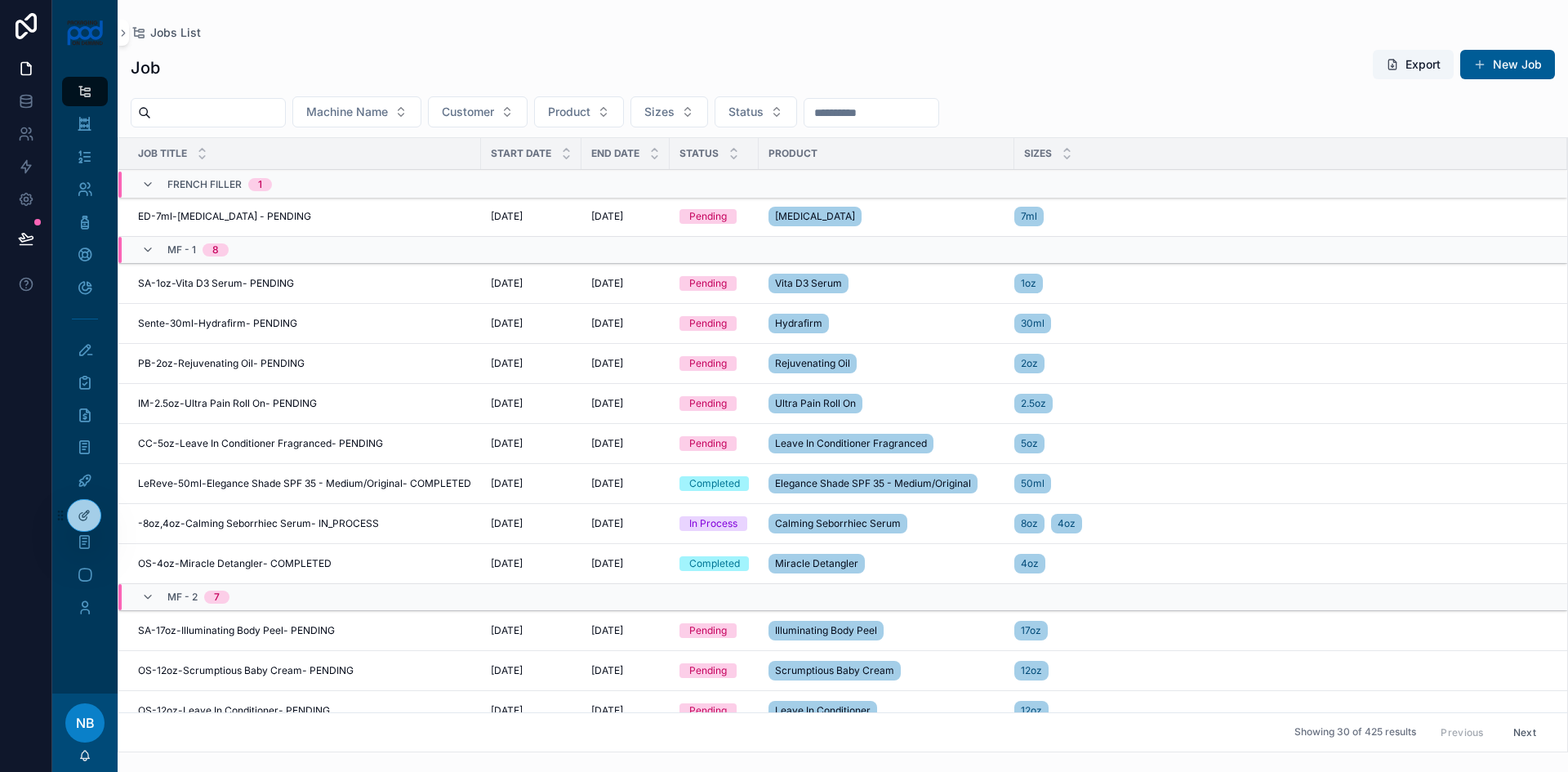
click at [731, 157] on icon "scrollable content" at bounding box center [734, 157] width 6 height 3
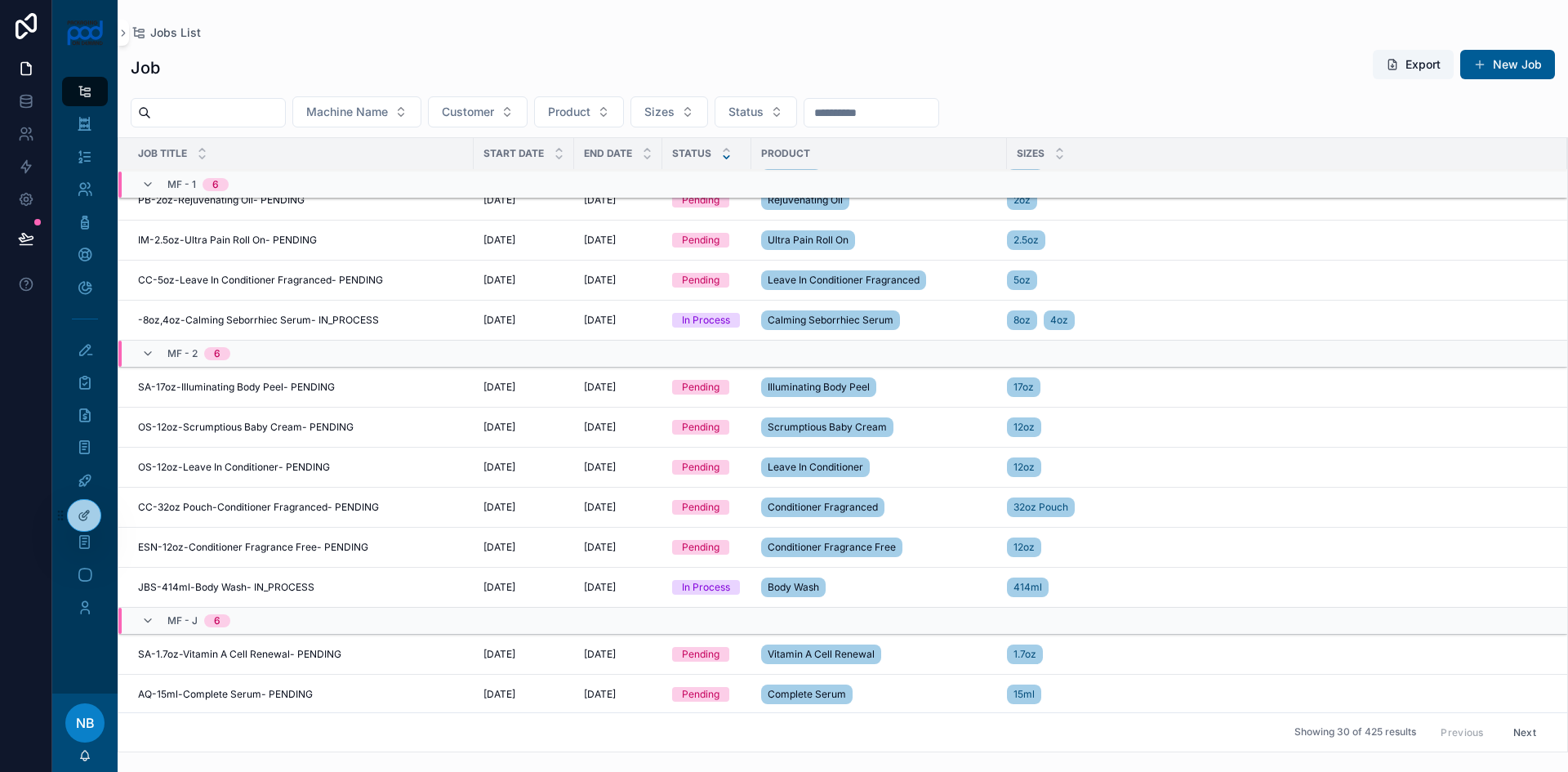
click at [0, 0] on button "Update Status" at bounding box center [0, 0] width 0 height 0
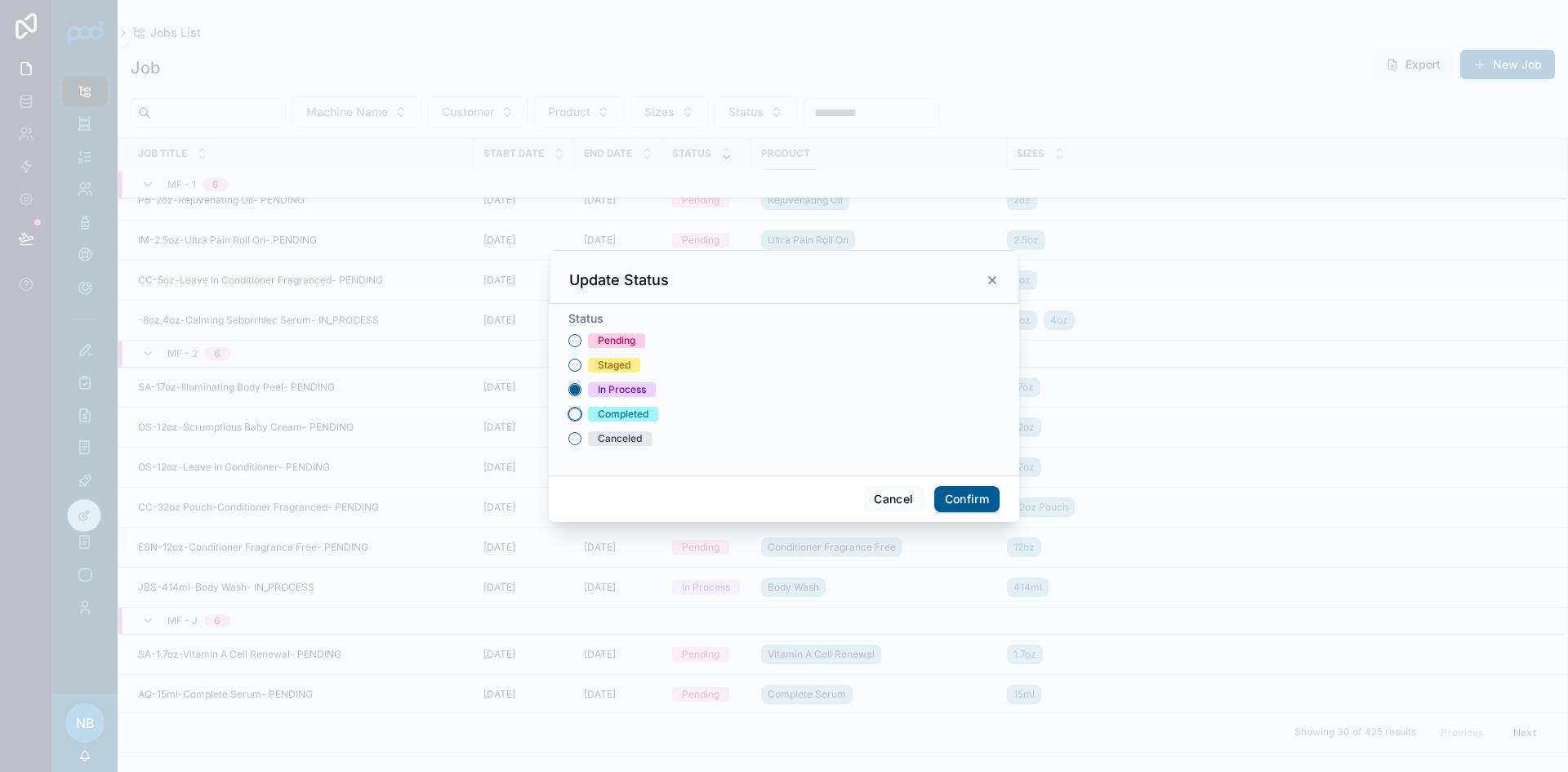
click at [576, 411] on button "Completed" at bounding box center [575, 414] width 13 height 13
click at [951, 495] on button "Confirm" at bounding box center [967, 499] width 65 height 26
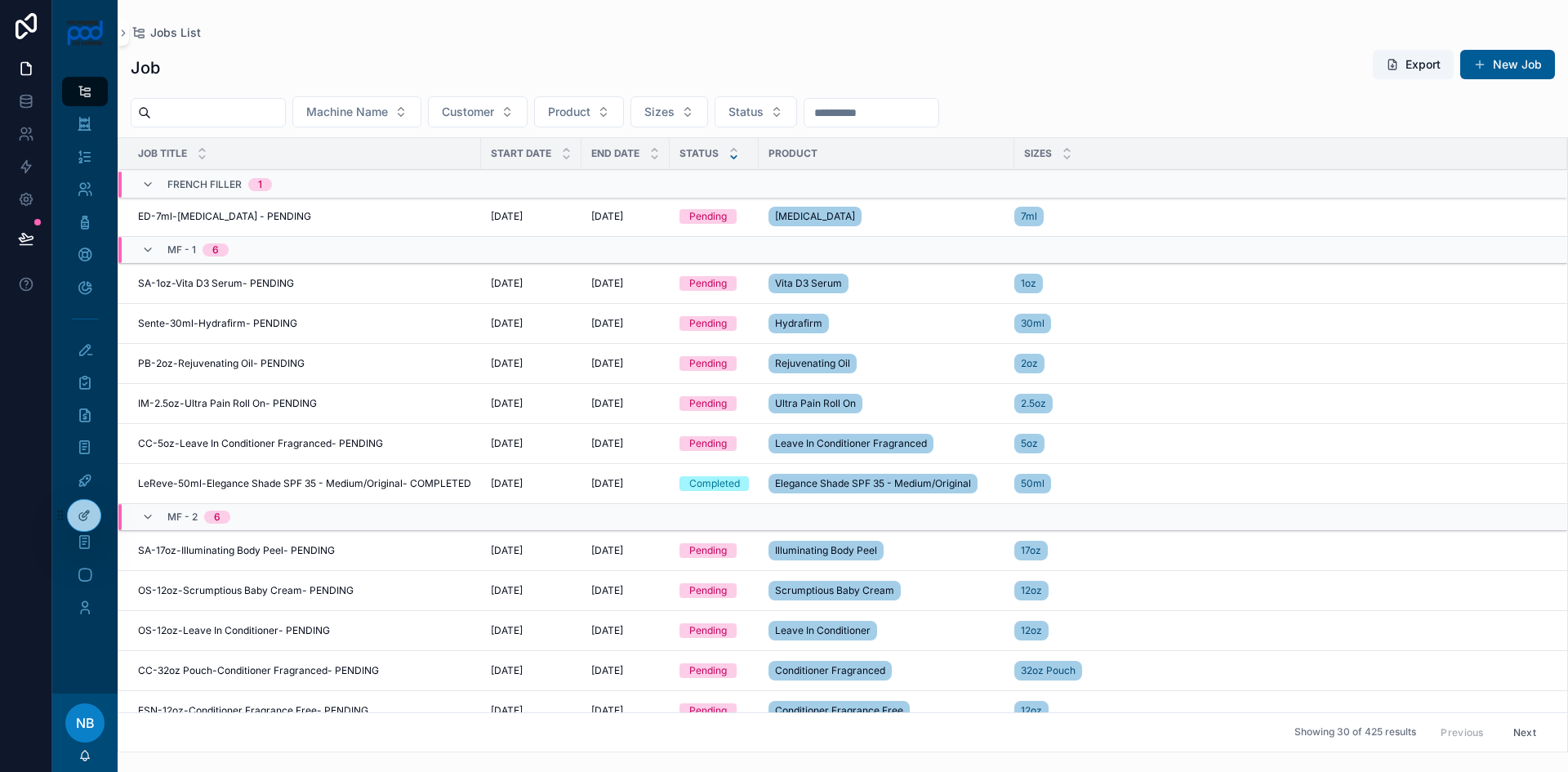
click at [0, 0] on button "Update Status" at bounding box center [0, 0] width 0 height 0
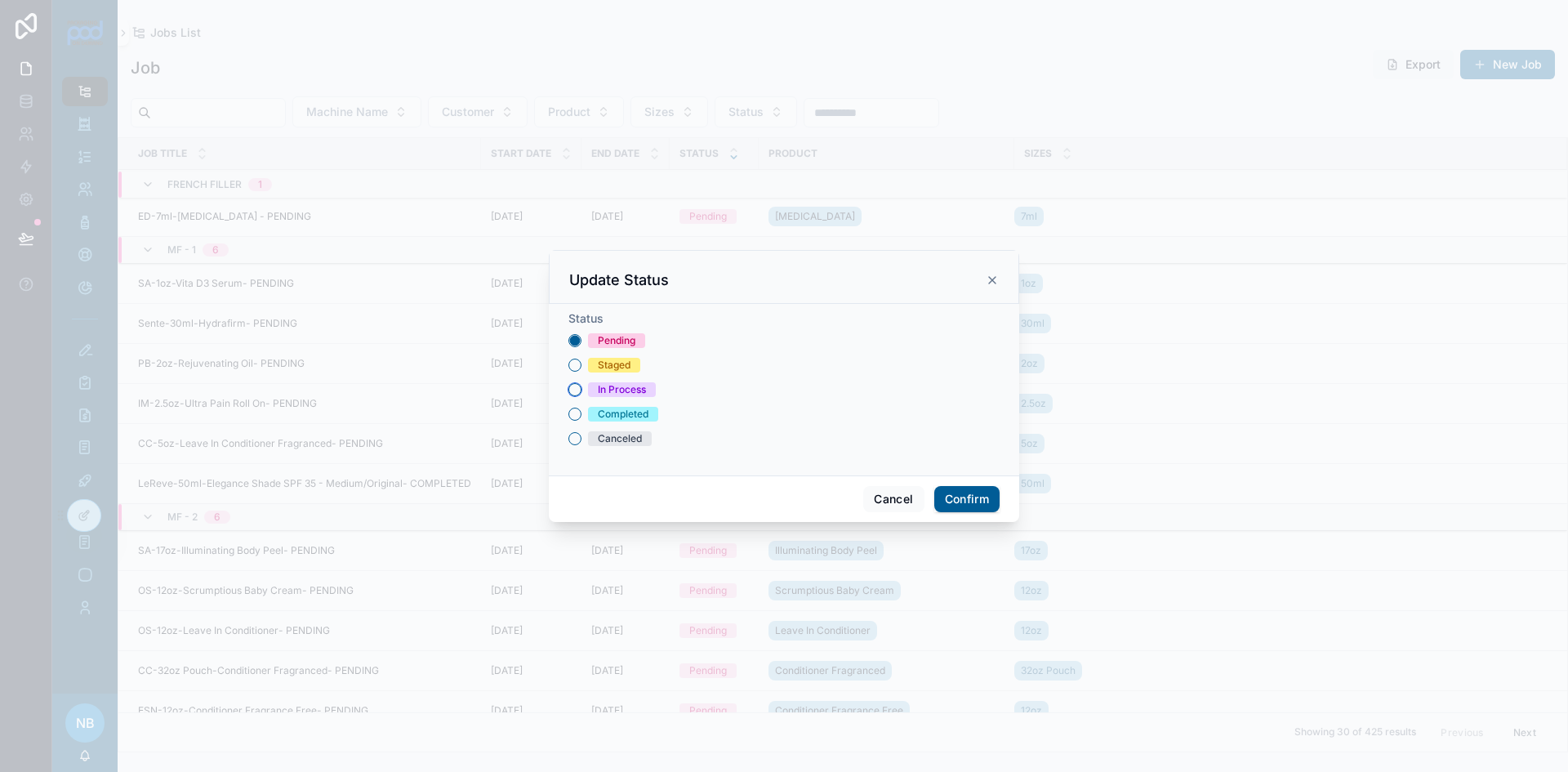
click at [578, 387] on button "In Process" at bounding box center [575, 390] width 13 height 13
click at [970, 497] on button "Confirm" at bounding box center [967, 499] width 65 height 26
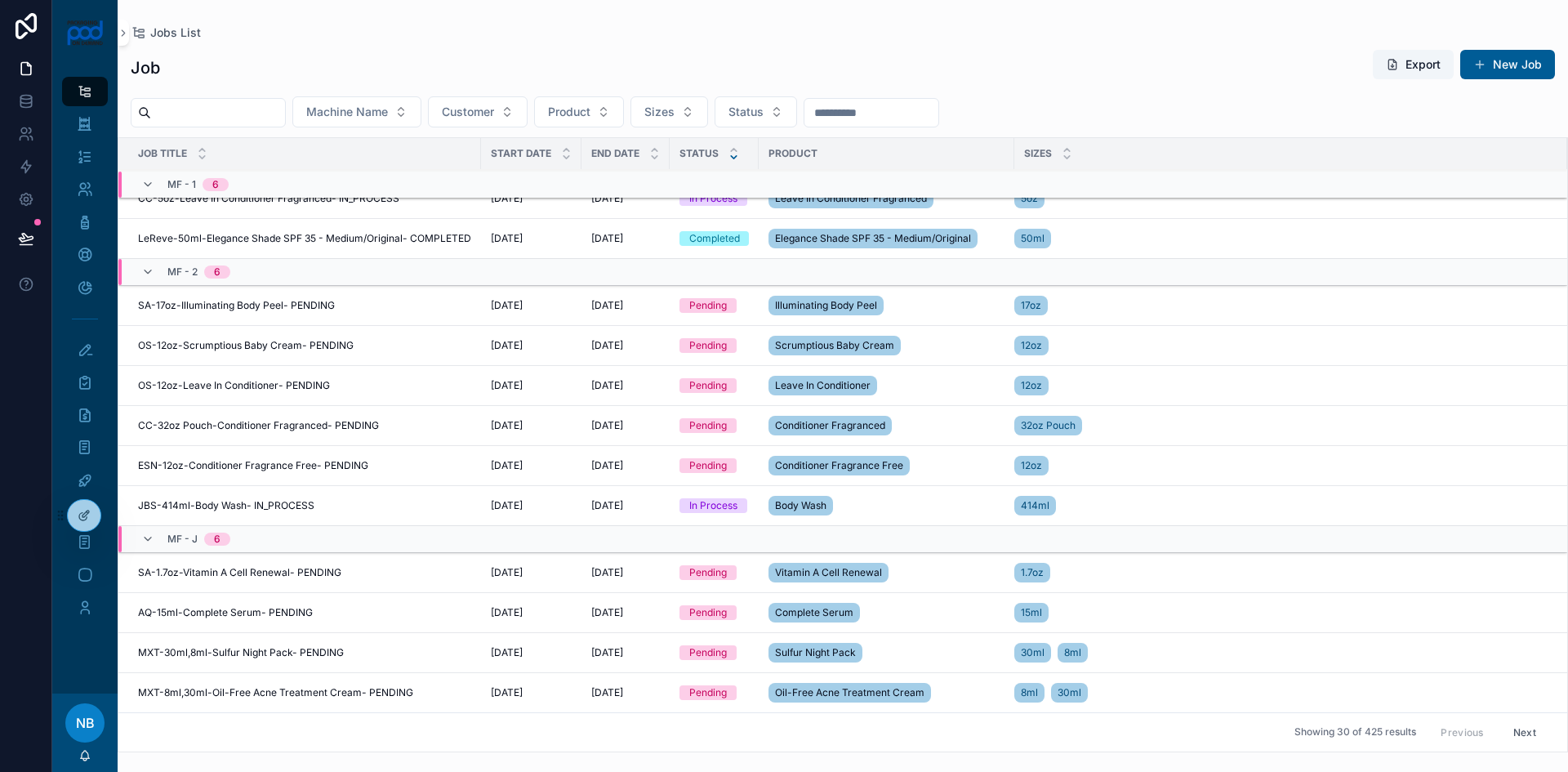
click at [0, 0] on button "Update Status" at bounding box center [0, 0] width 0 height 0
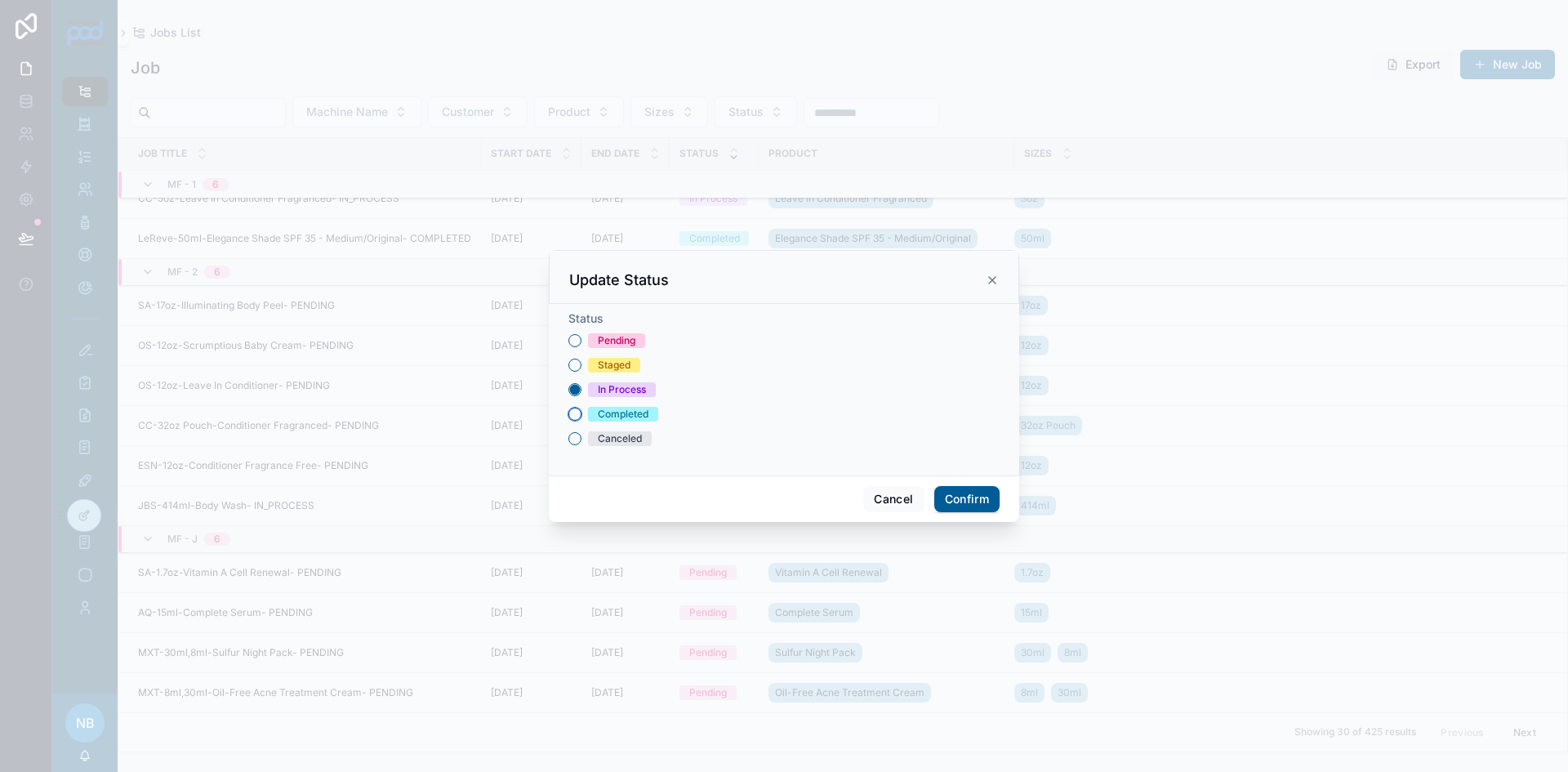
click at [578, 414] on button "Completed" at bounding box center [575, 414] width 13 height 13
click at [958, 496] on button "Confirm" at bounding box center [967, 499] width 65 height 26
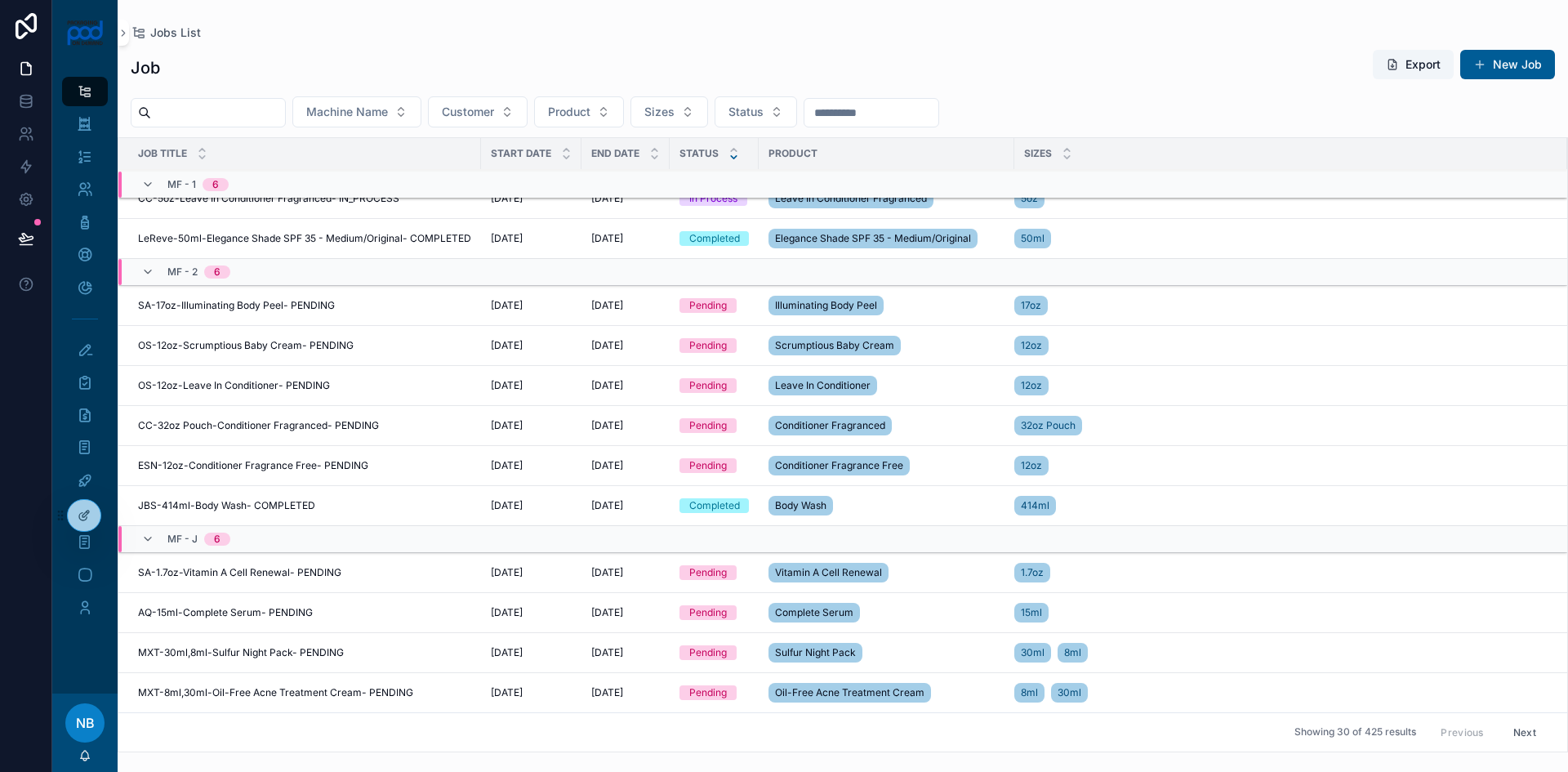
click at [0, 0] on button "Update Status" at bounding box center [0, 0] width 0 height 0
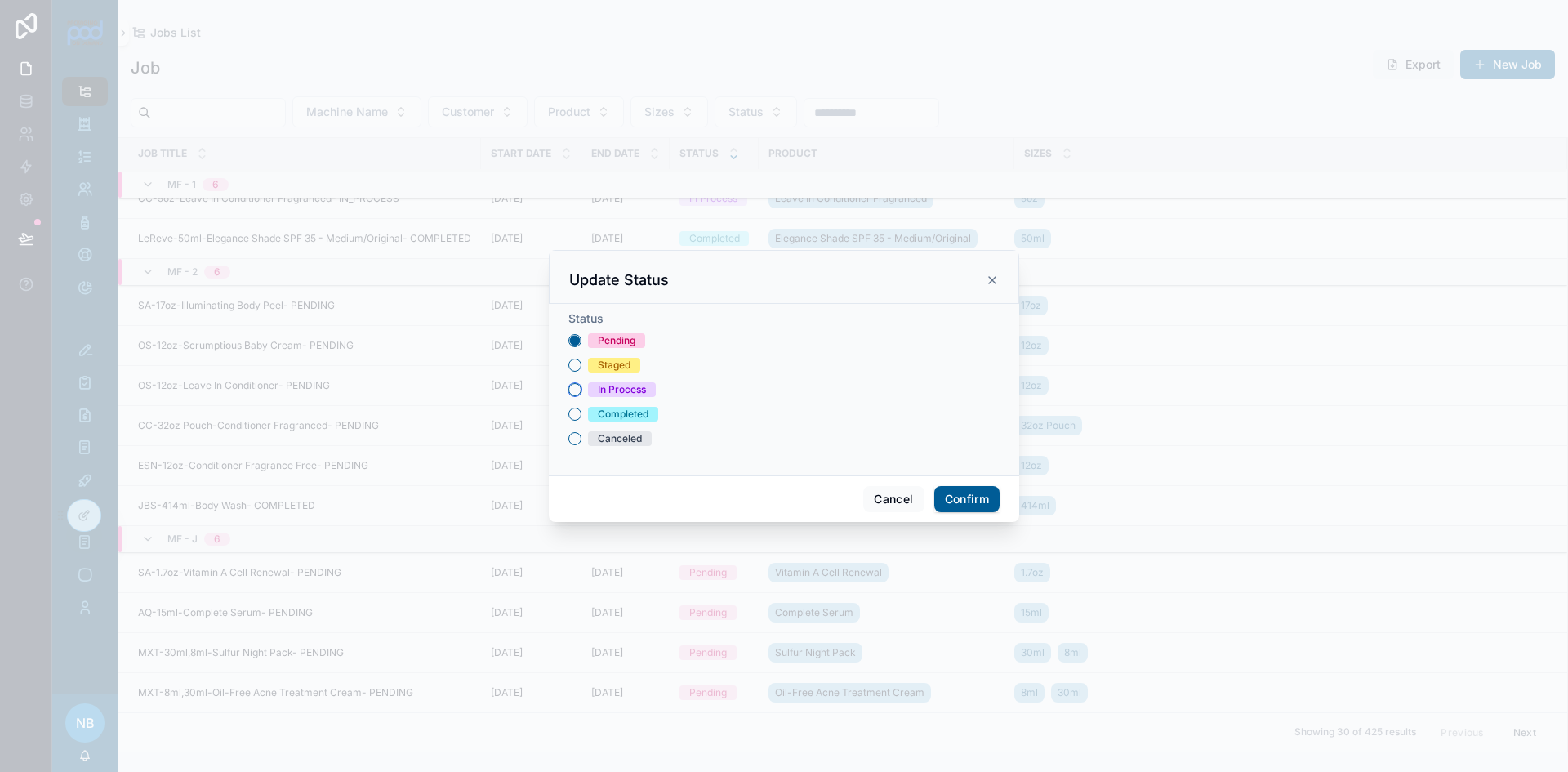
click at [571, 390] on button "In Process" at bounding box center [575, 390] width 13 height 13
click at [954, 499] on button "Confirm" at bounding box center [967, 499] width 65 height 26
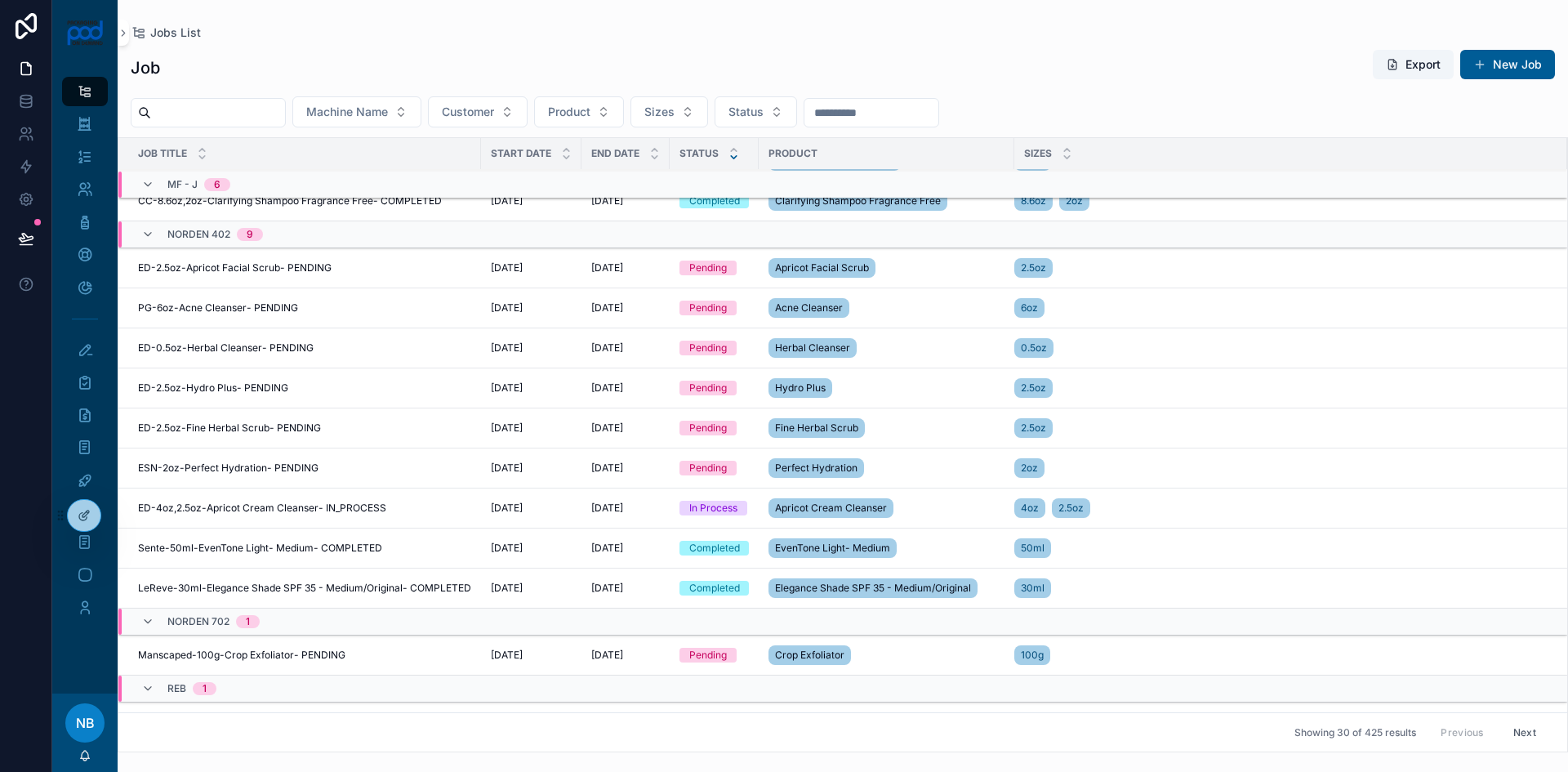
click at [0, 0] on span "Update Status" at bounding box center [0, 0] width 0 height 0
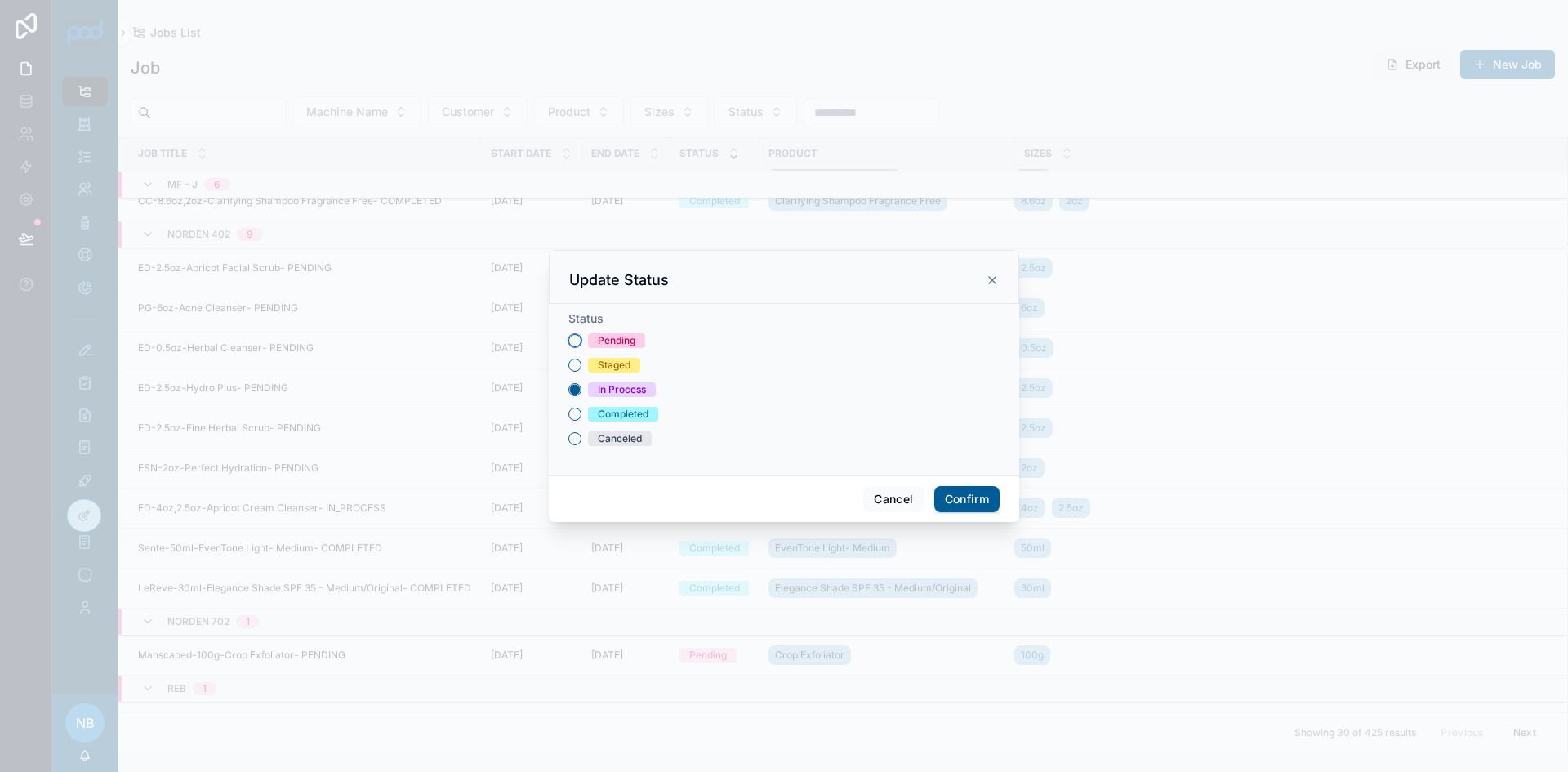
click at [571, 337] on button "Pending" at bounding box center [575, 340] width 13 height 13
click at [960, 492] on button "Confirm" at bounding box center [967, 499] width 65 height 26
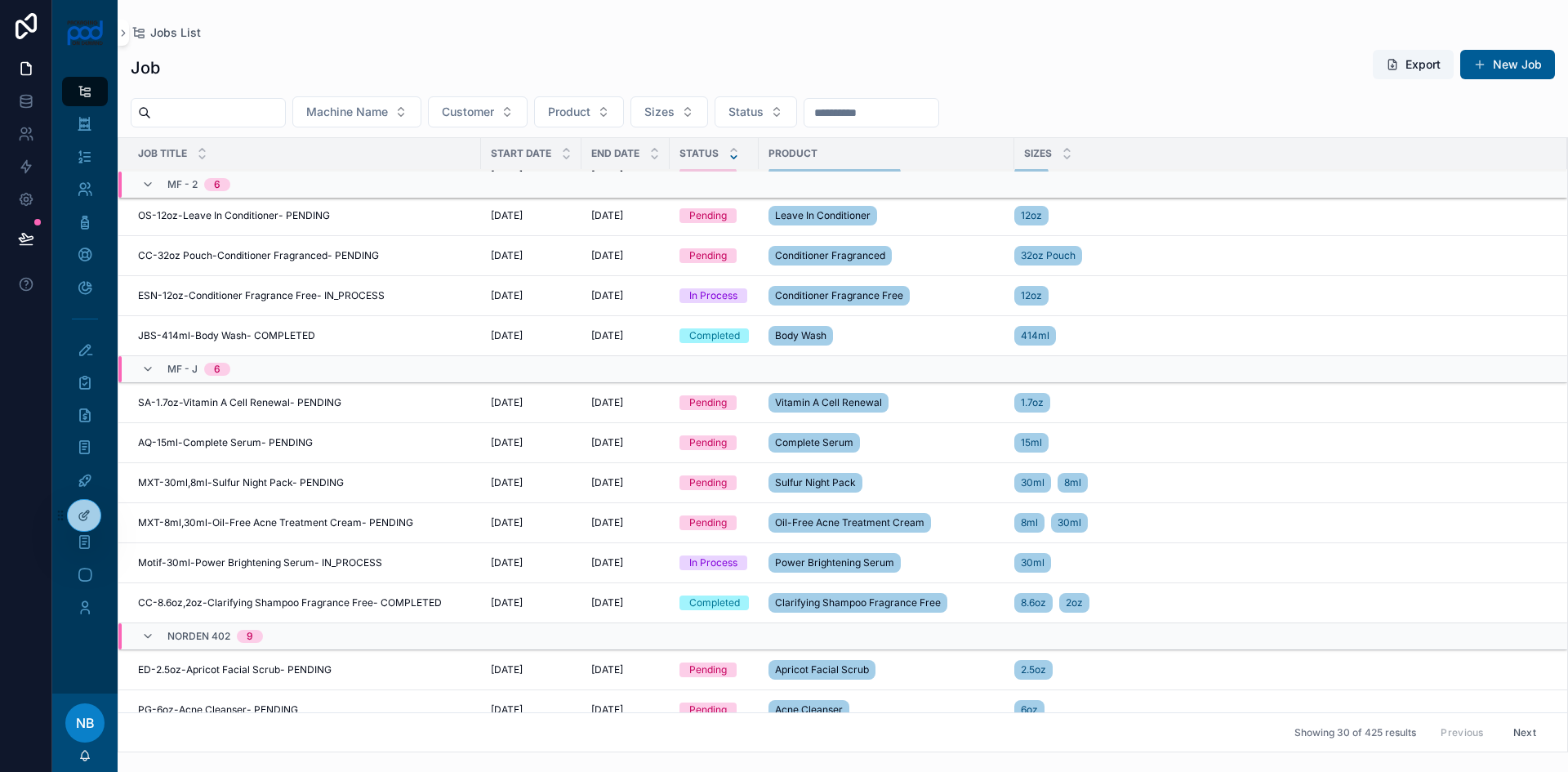
scroll to position [861, 0]
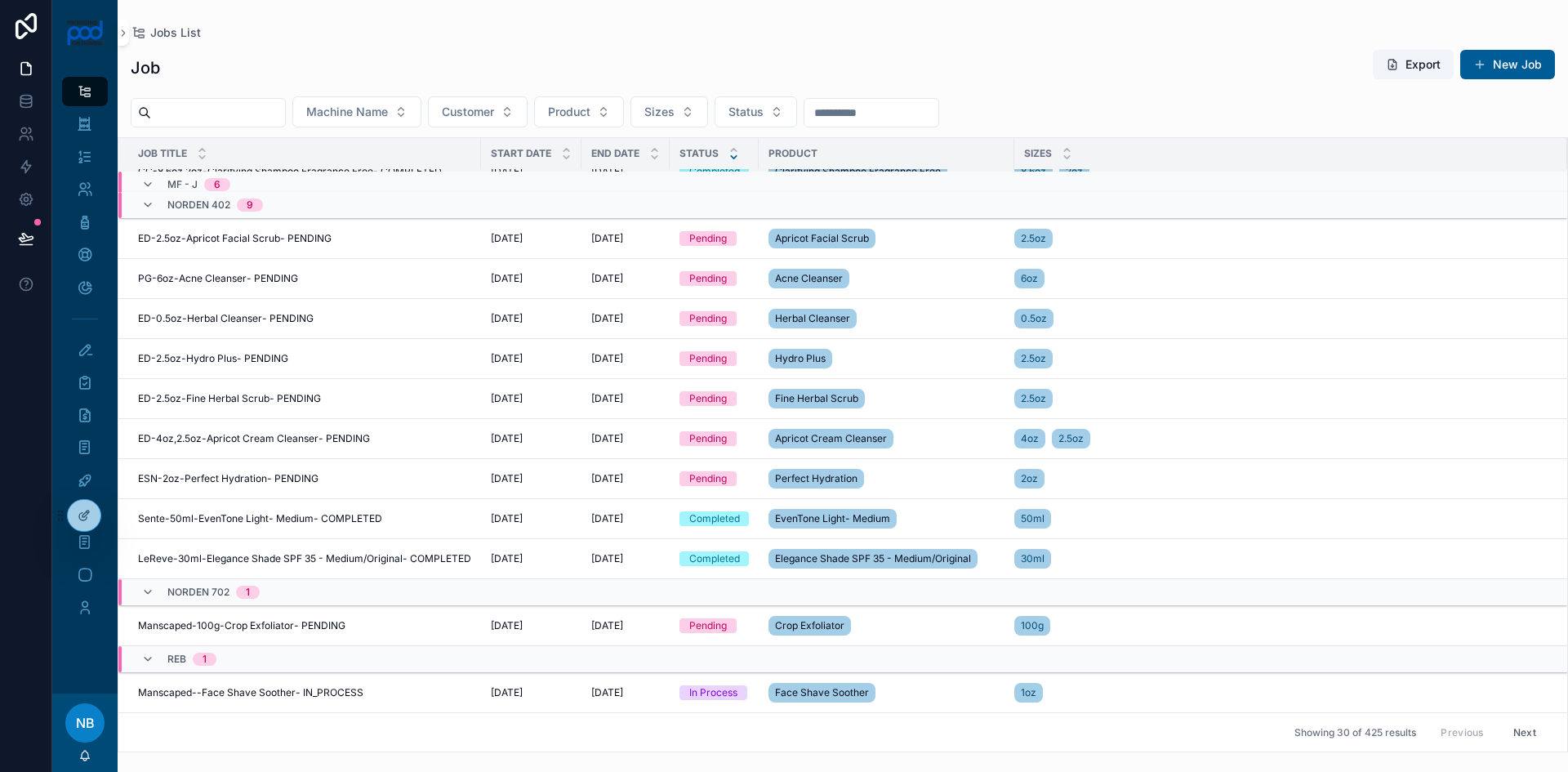
click at [0, 0] on span "Update Status" at bounding box center [0, 0] width 0 height 0
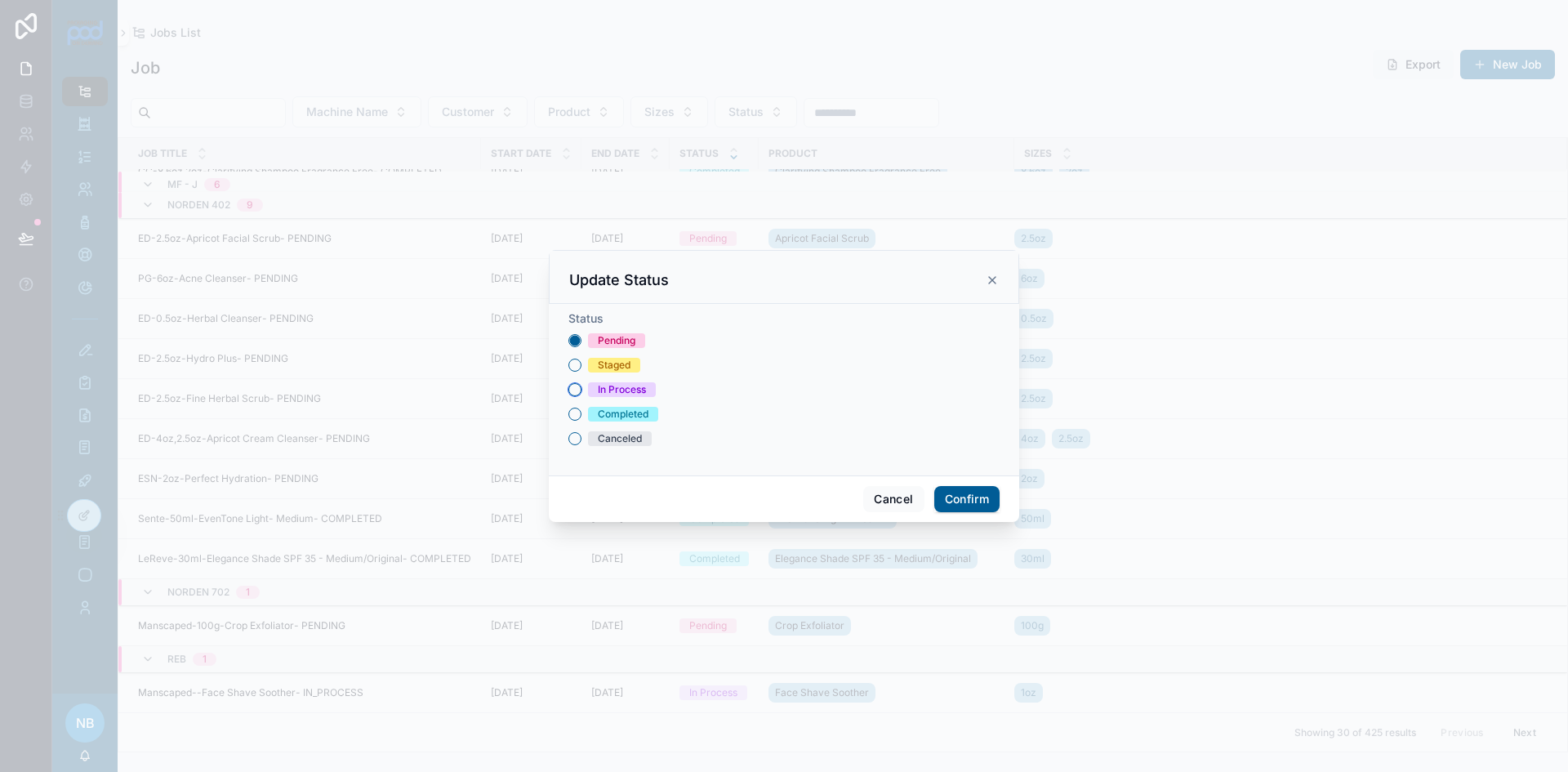
click at [578, 391] on button "In Process" at bounding box center [575, 390] width 13 height 13
click at [985, 503] on button "Confirm" at bounding box center [967, 499] width 65 height 26
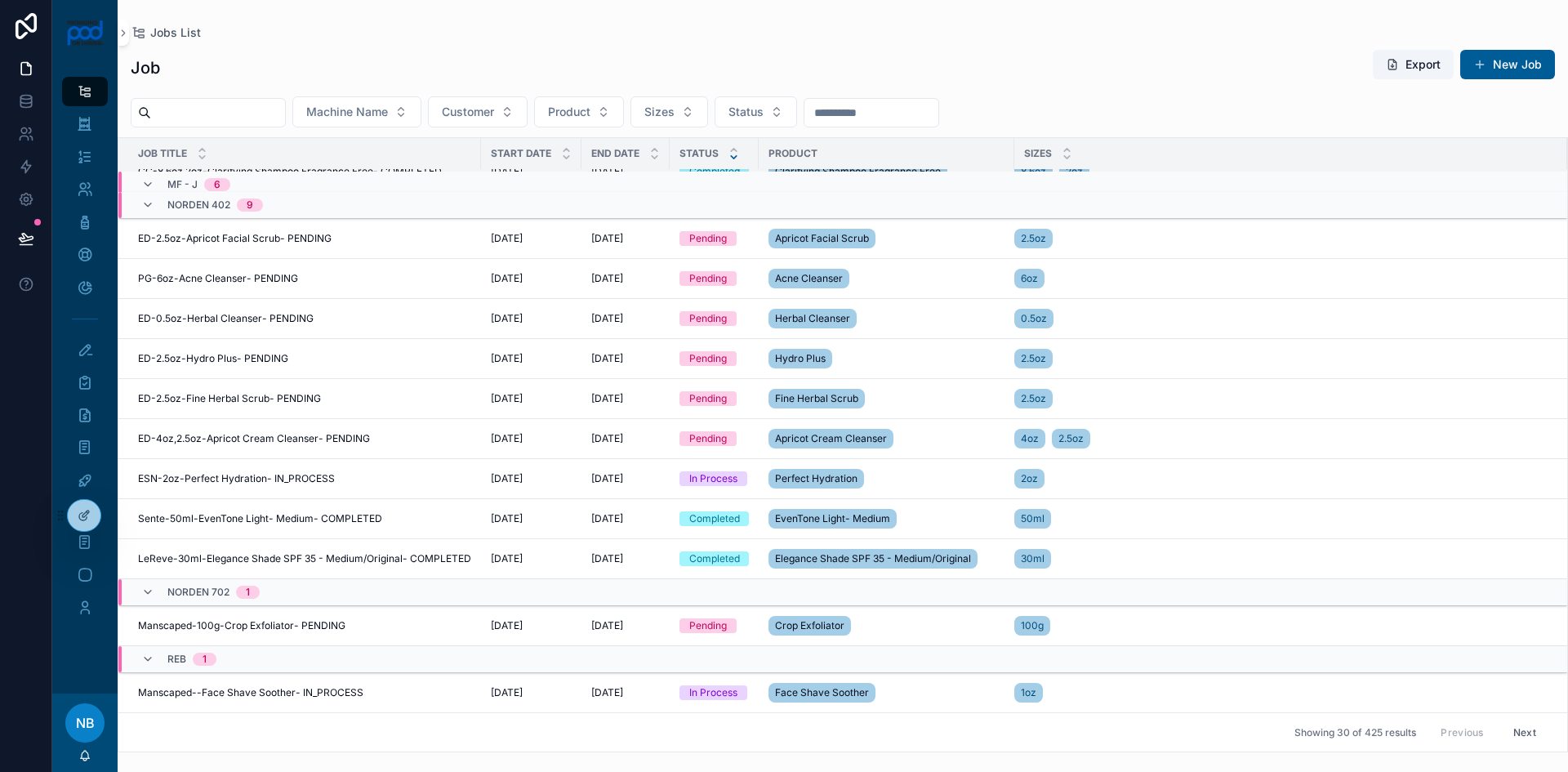
click at [0, 0] on button "Update Status" at bounding box center [0, 0] width 0 height 0
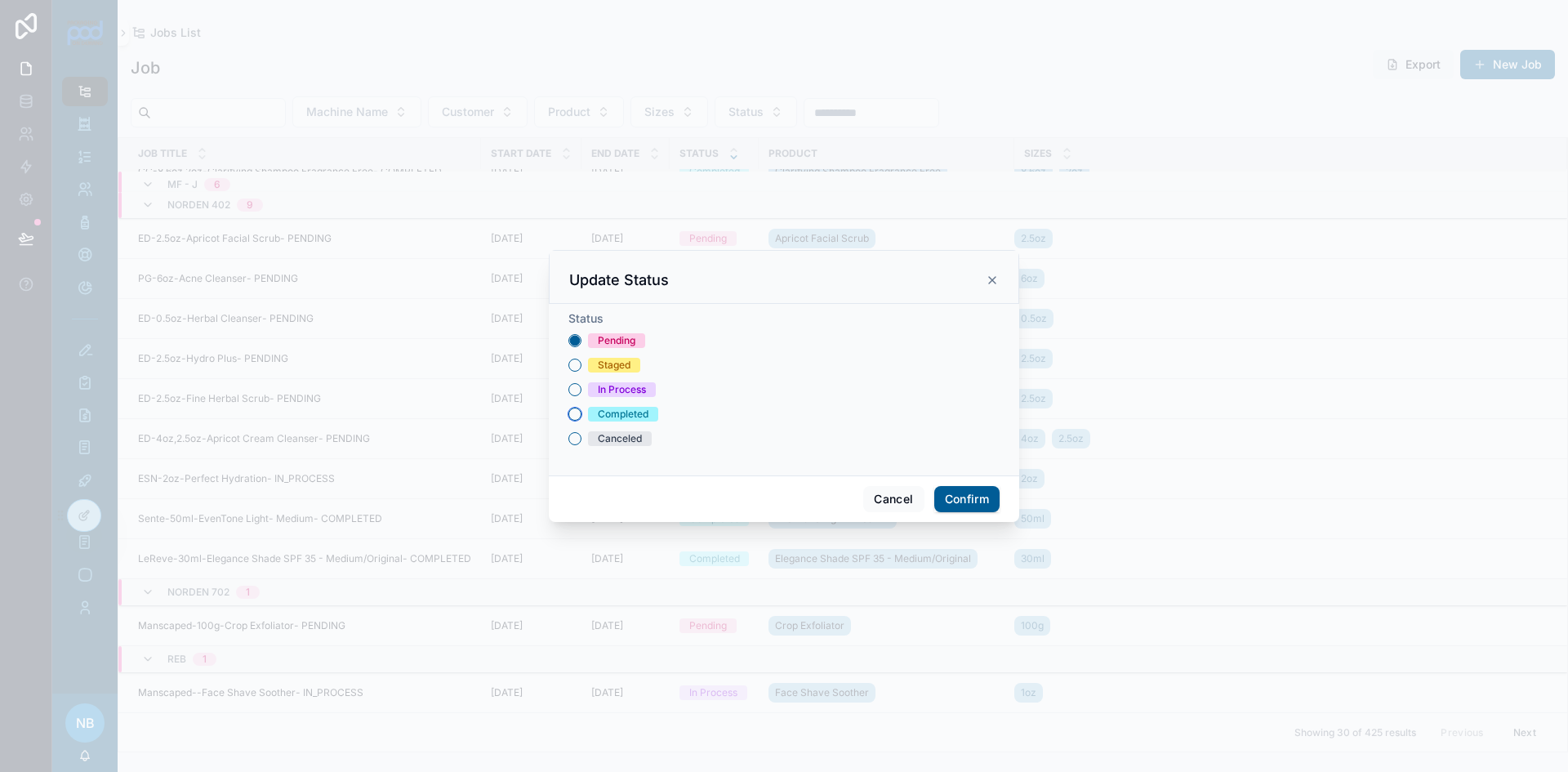
click at [577, 413] on button "Completed" at bounding box center [575, 414] width 13 height 13
click at [962, 498] on button "Confirm" at bounding box center [967, 499] width 65 height 26
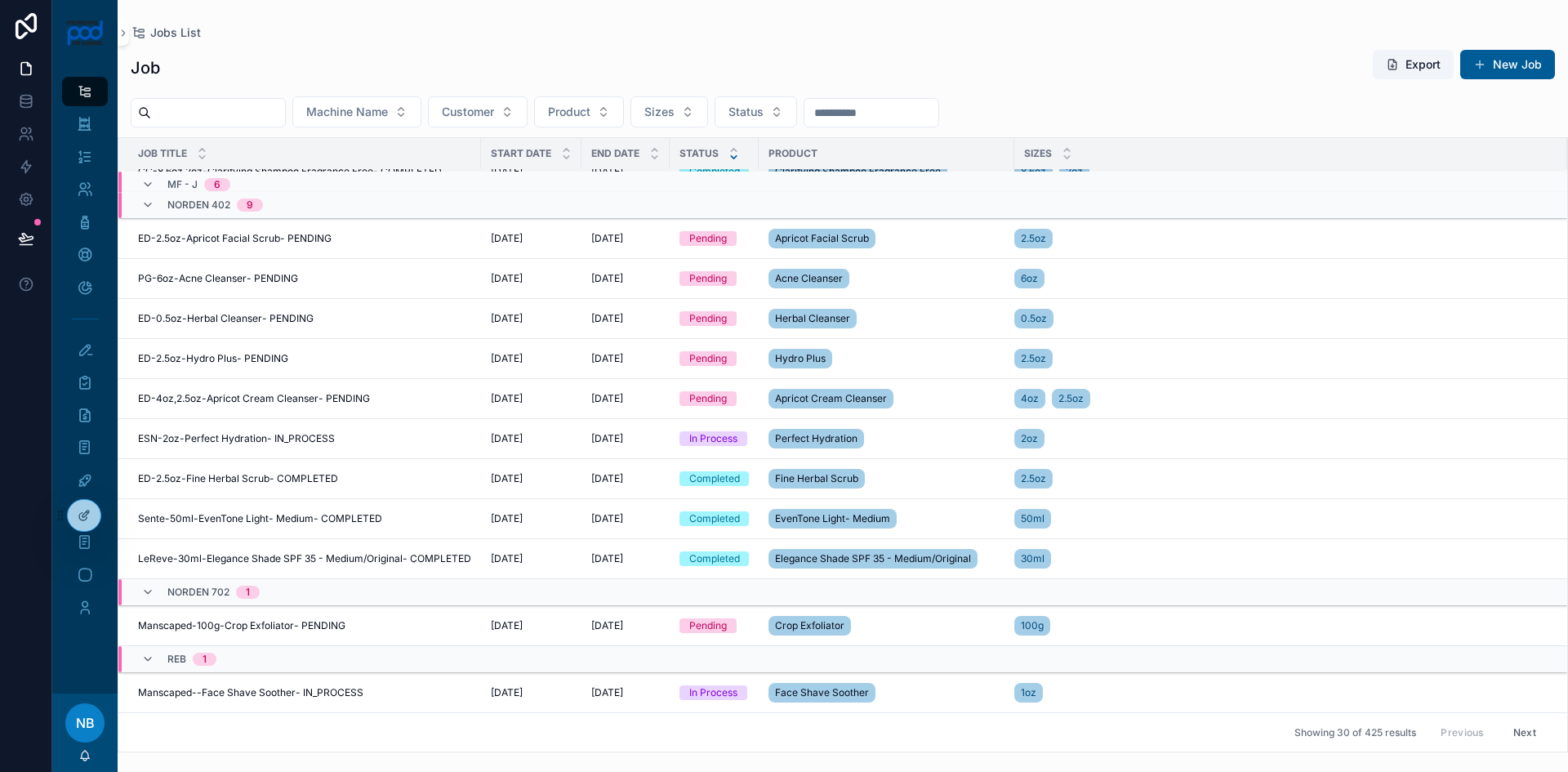
click at [0, 0] on span "Update Status" at bounding box center [0, 0] width 0 height 0
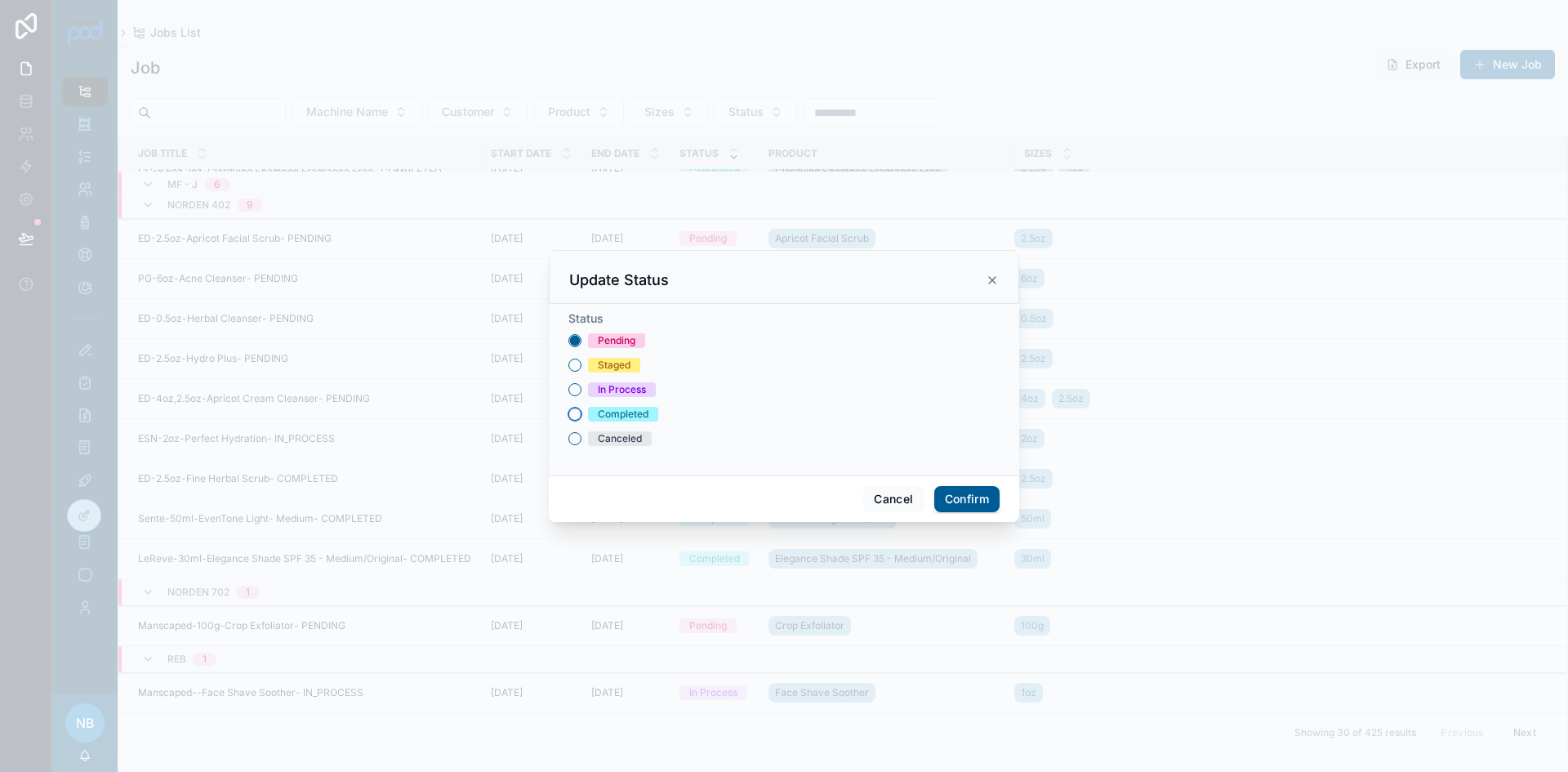
click at [575, 419] on button "Completed" at bounding box center [575, 414] width 13 height 13
click at [946, 501] on button "Confirm" at bounding box center [967, 499] width 65 height 26
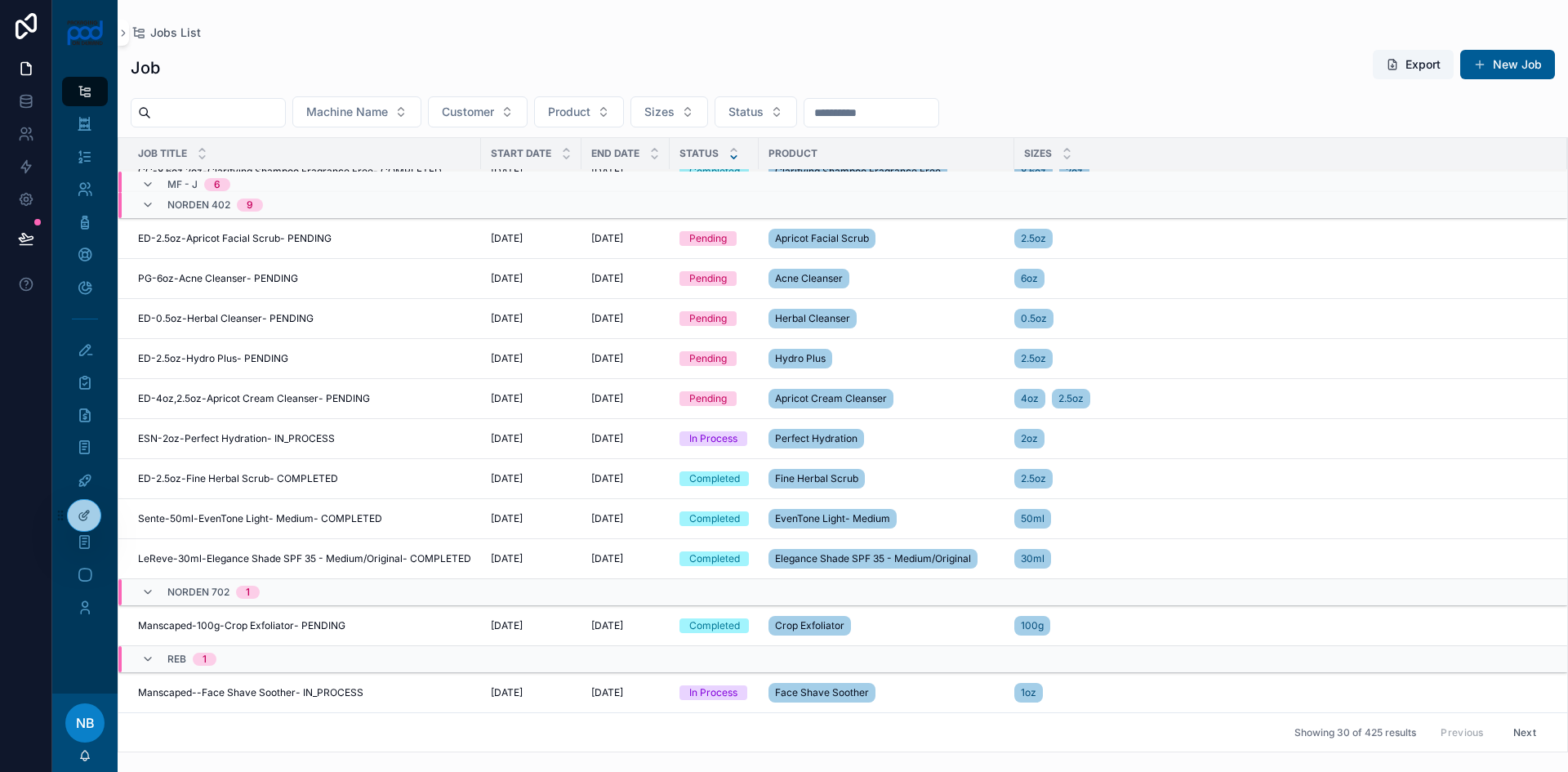
click at [0, 0] on span "Update Status" at bounding box center [0, 0] width 0 height 0
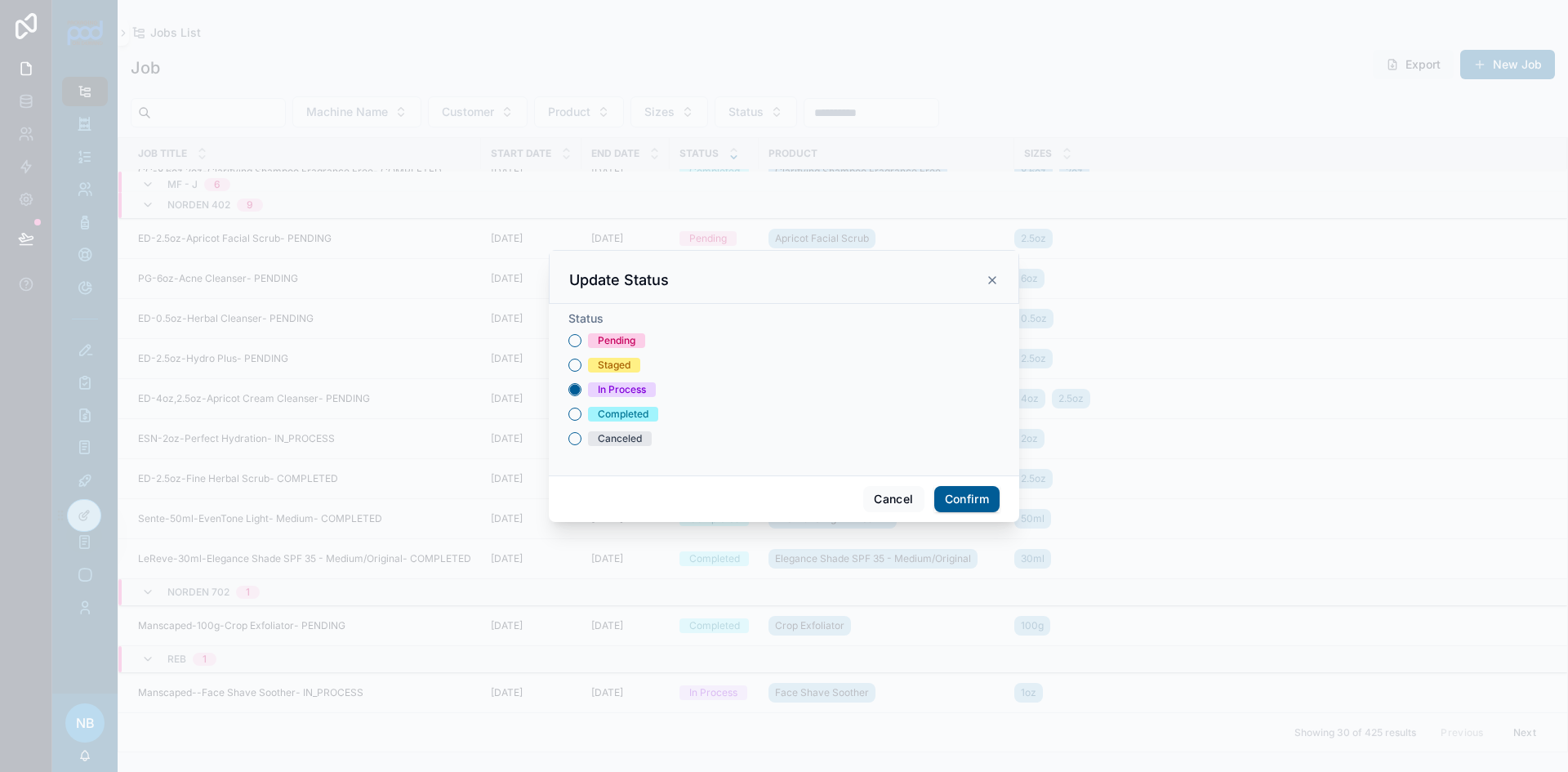
click at [582, 417] on div "Completed" at bounding box center [784, 414] width 432 height 15
click at [577, 415] on button "Completed" at bounding box center [575, 414] width 13 height 13
click at [958, 502] on button "Confirm" at bounding box center [967, 499] width 65 height 26
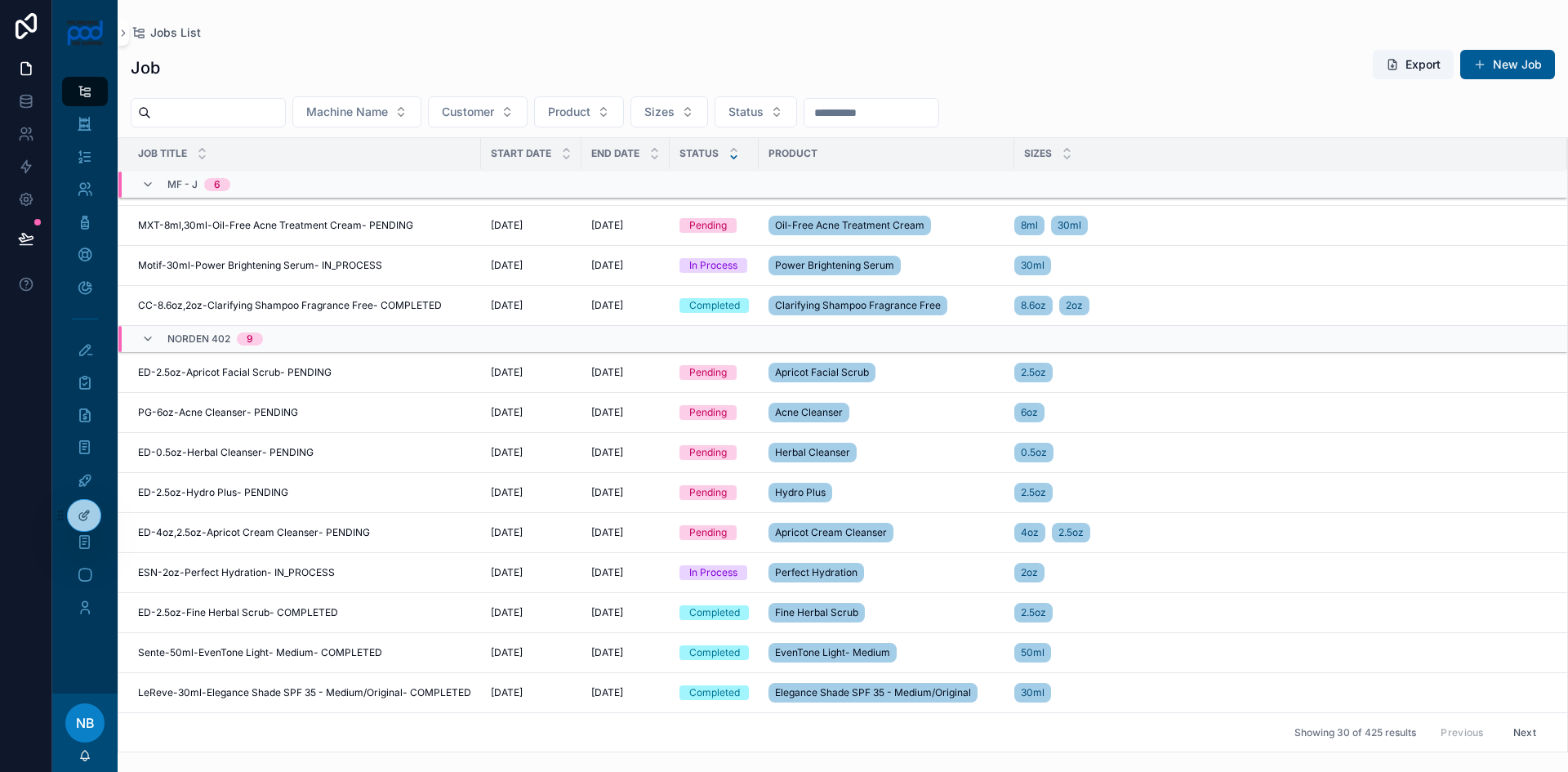
scroll to position [759, 0]
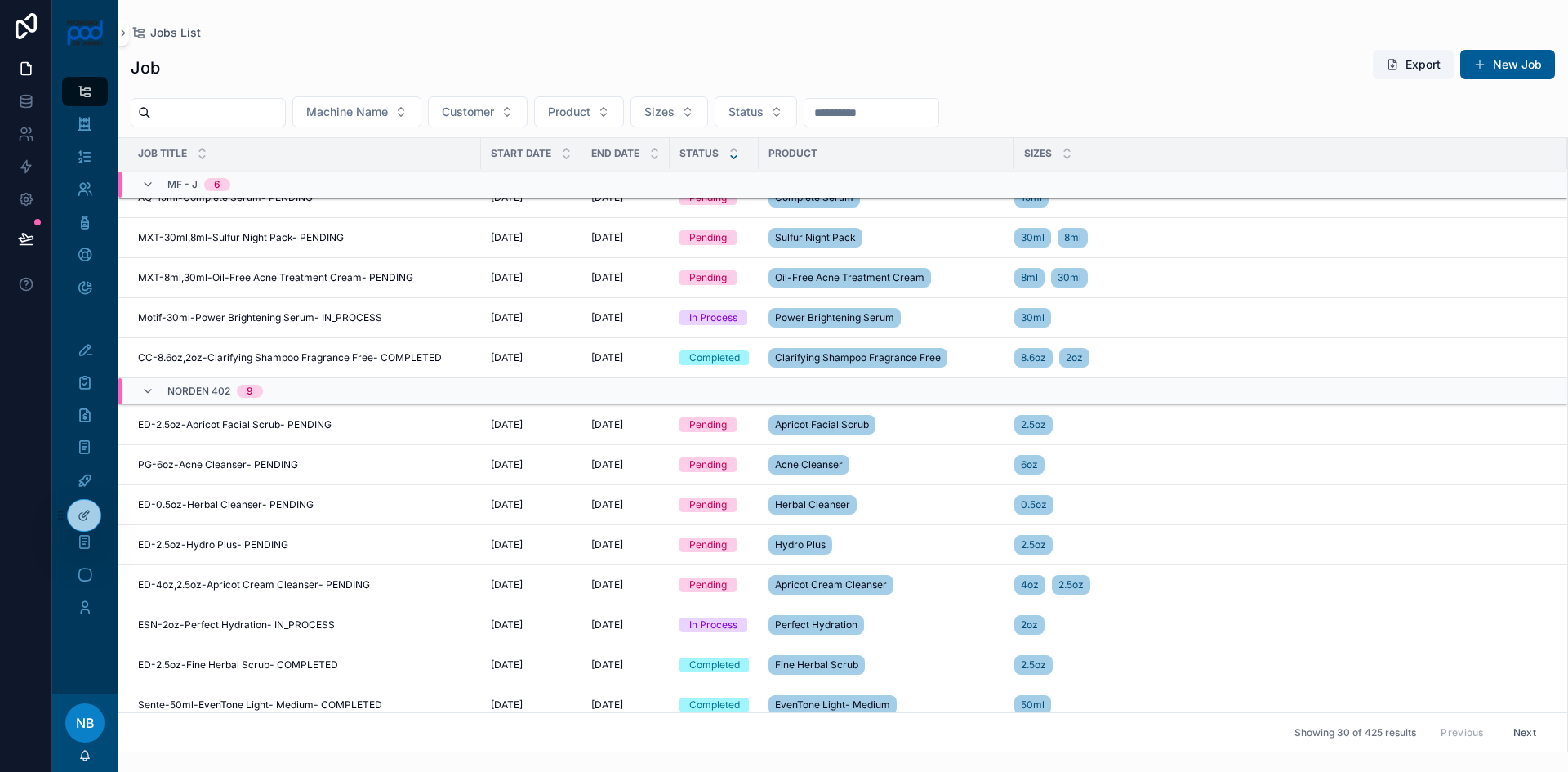
click at [0, 0] on span "Update Status" at bounding box center [0, 0] width 0 height 0
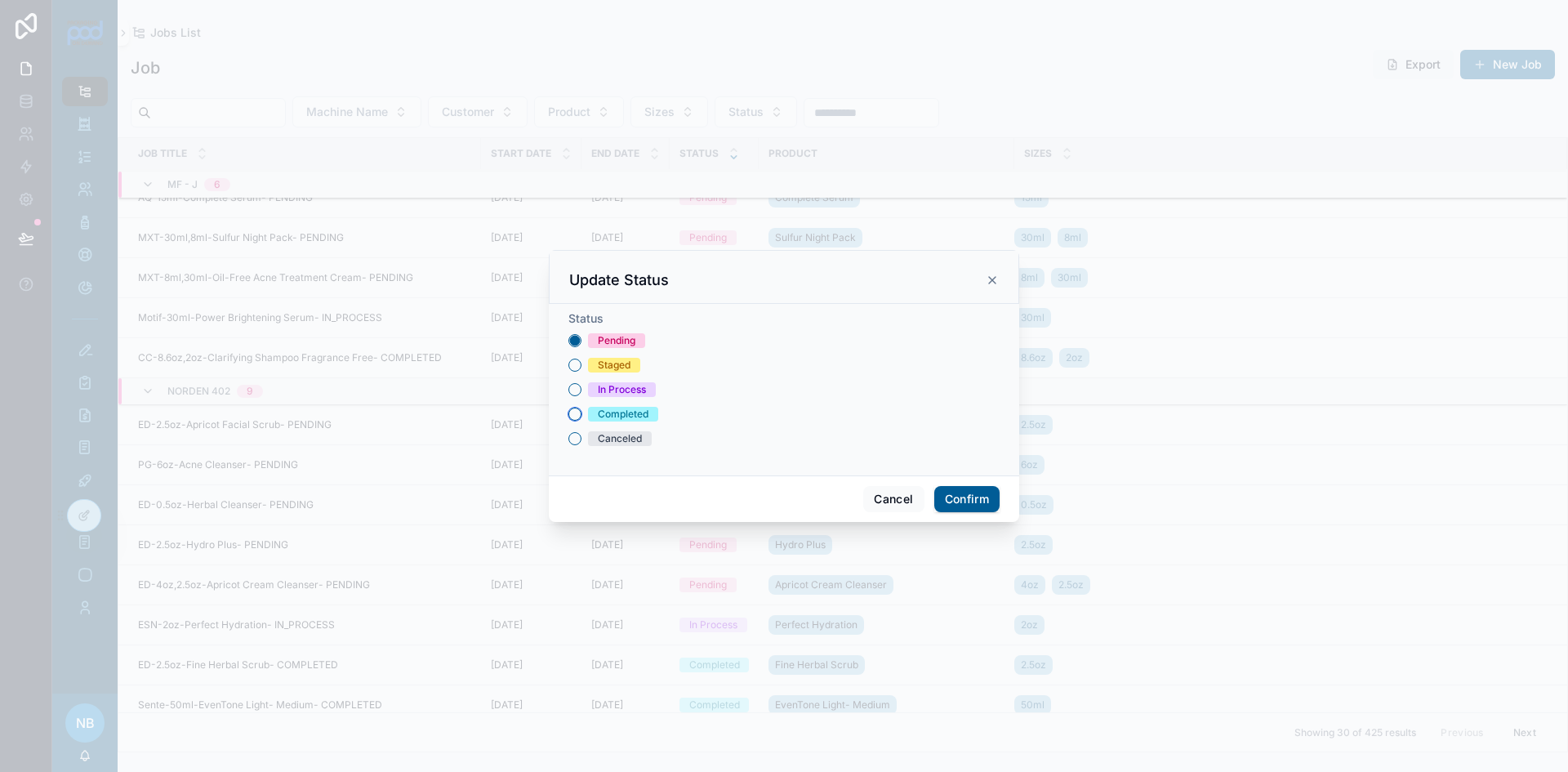
click at [570, 418] on button "Completed" at bounding box center [575, 414] width 13 height 13
click at [956, 491] on button "Confirm" at bounding box center [967, 499] width 65 height 26
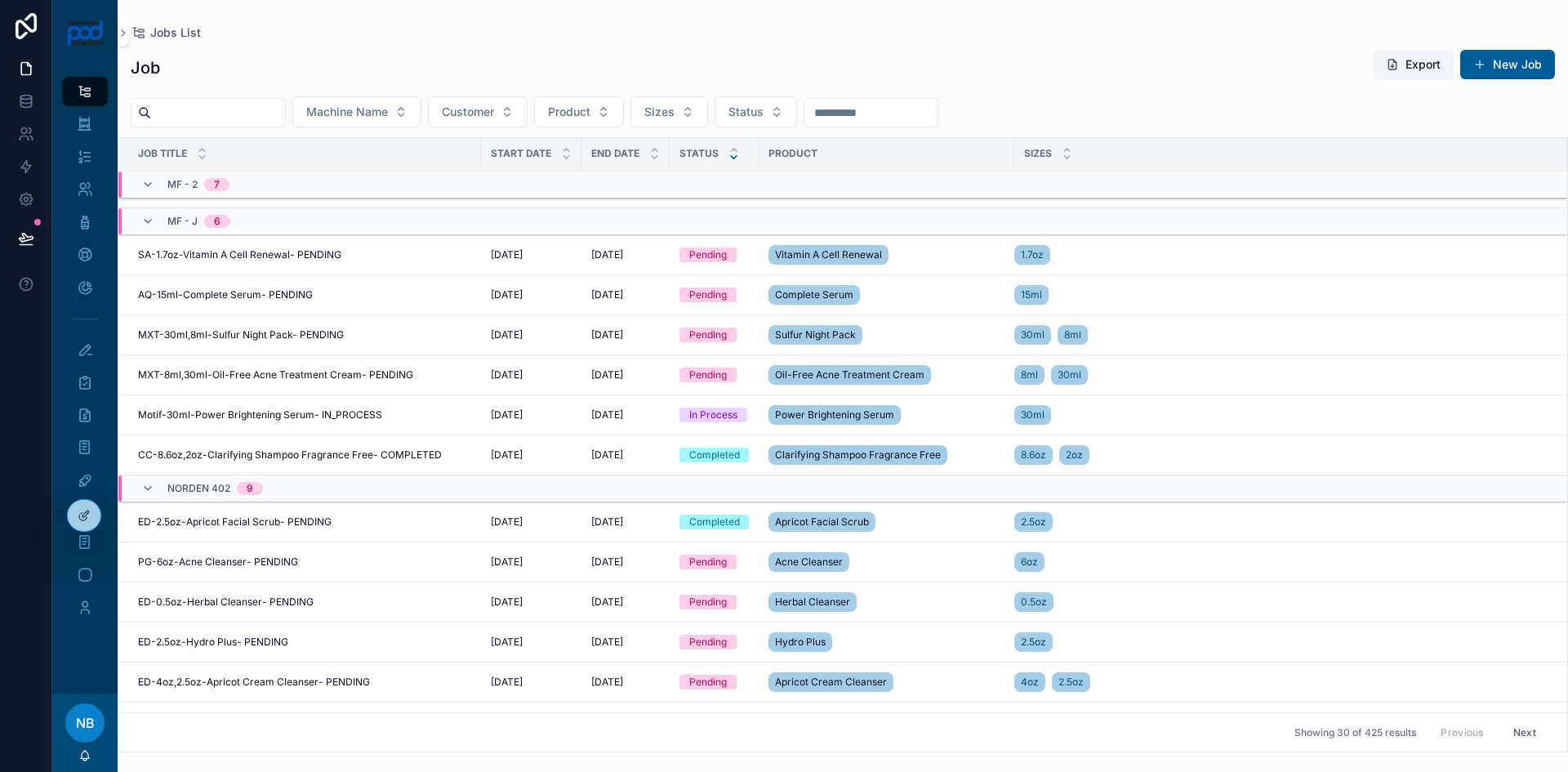
scroll to position [677, 0]
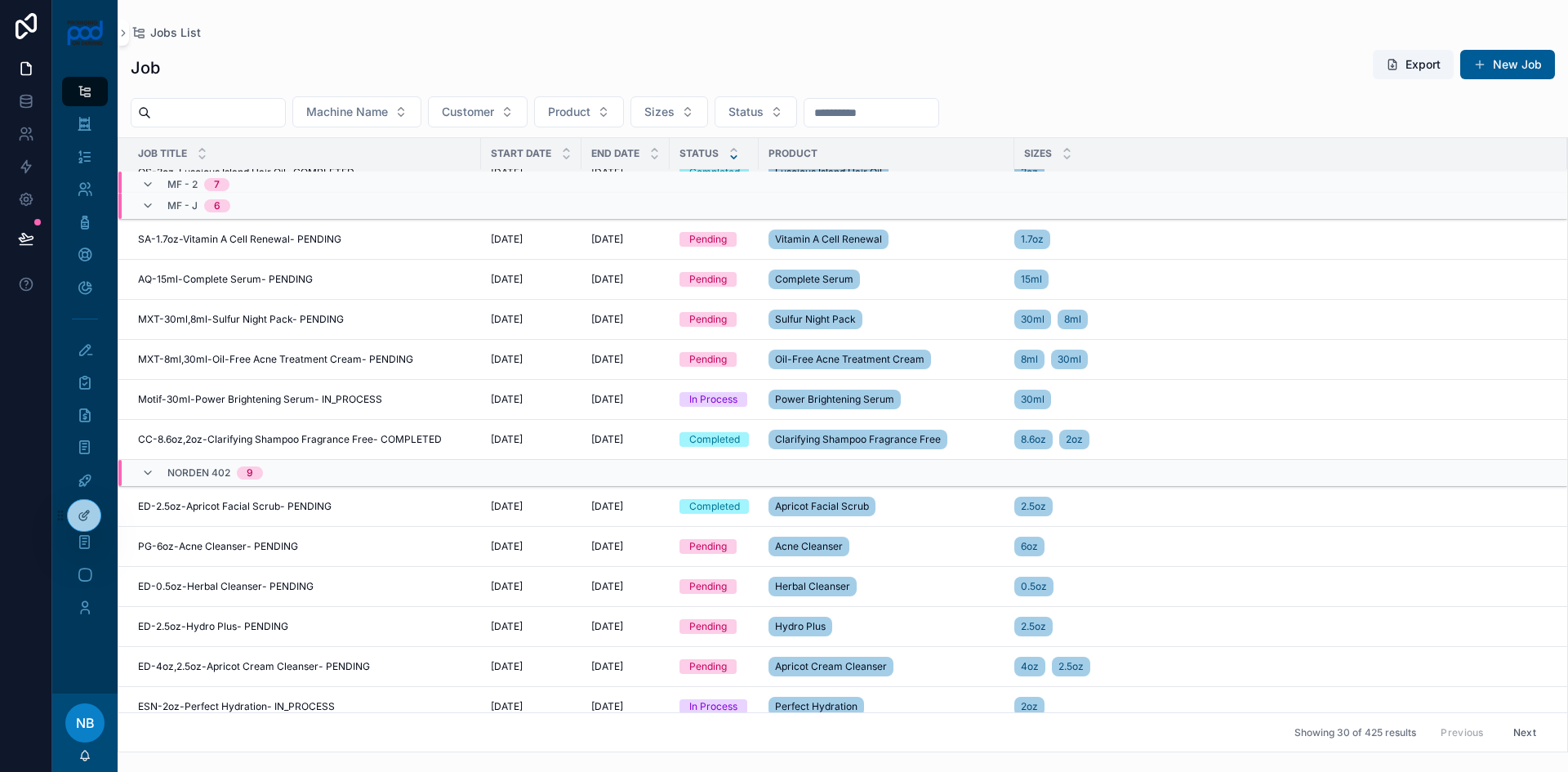
click at [0, 0] on span "Update Status" at bounding box center [0, 0] width 0 height 0
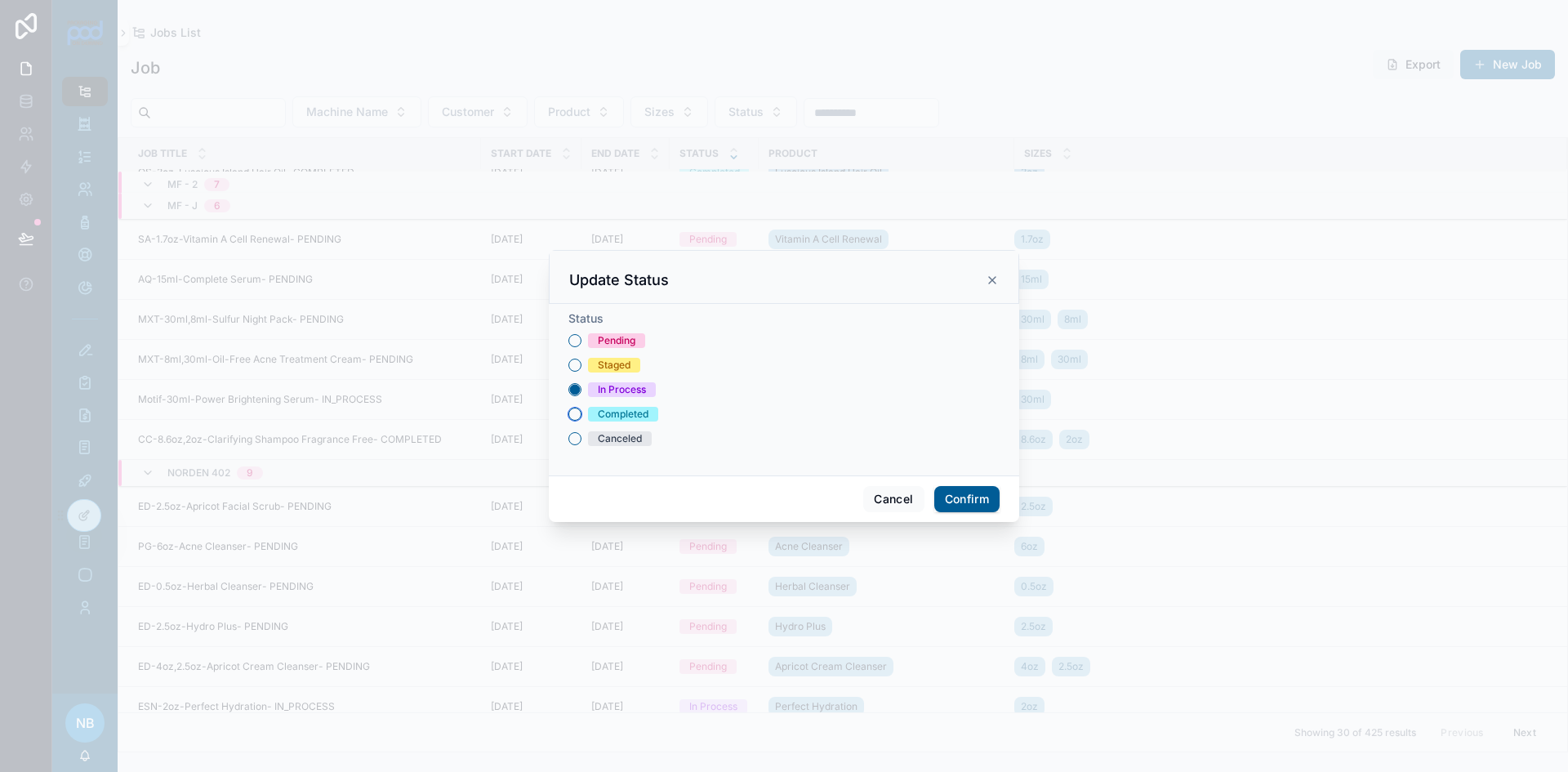
click at [576, 410] on button "Completed" at bounding box center [575, 414] width 13 height 13
click at [990, 495] on button "Confirm" at bounding box center [967, 499] width 65 height 26
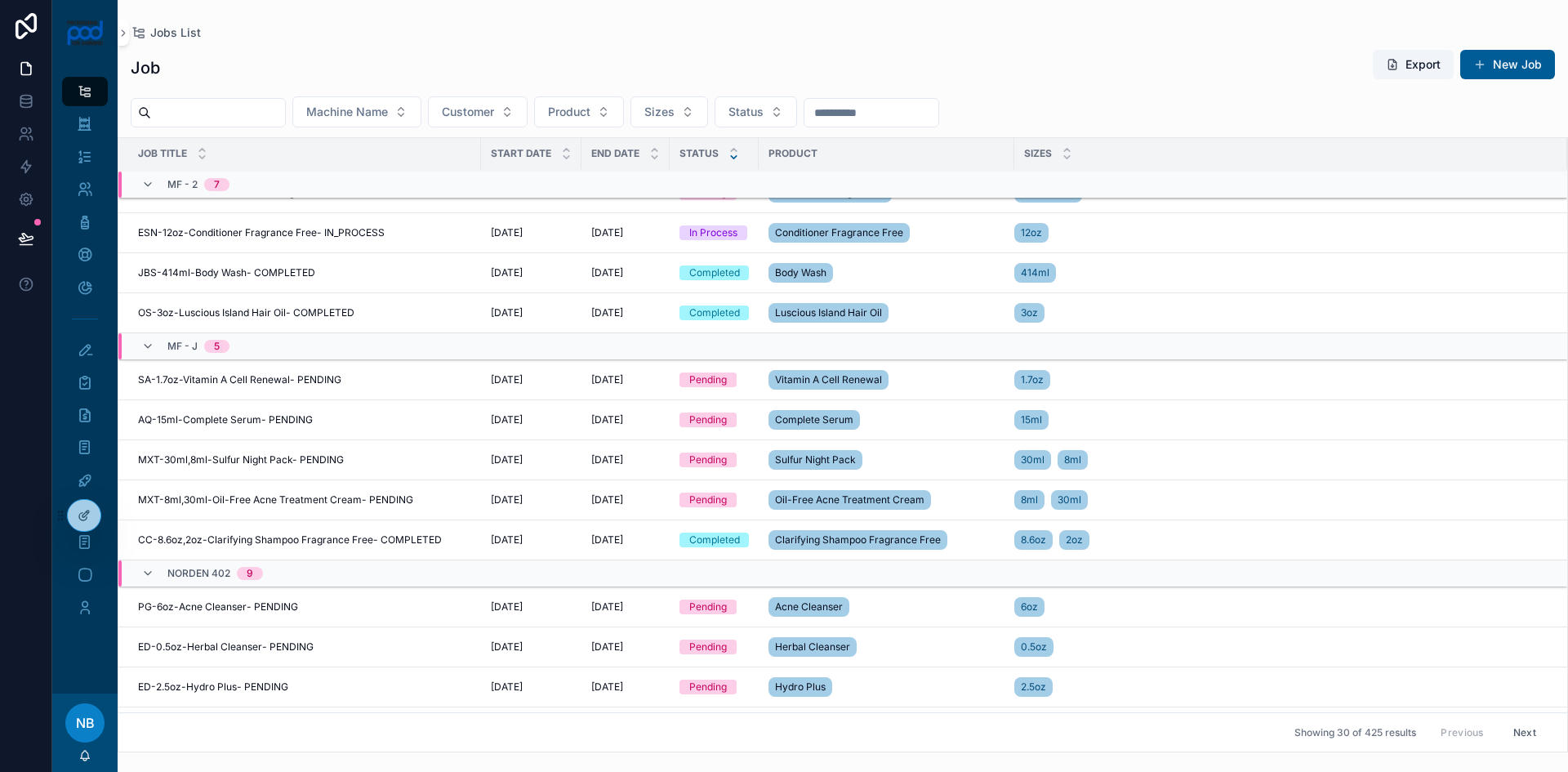
scroll to position [595, 0]
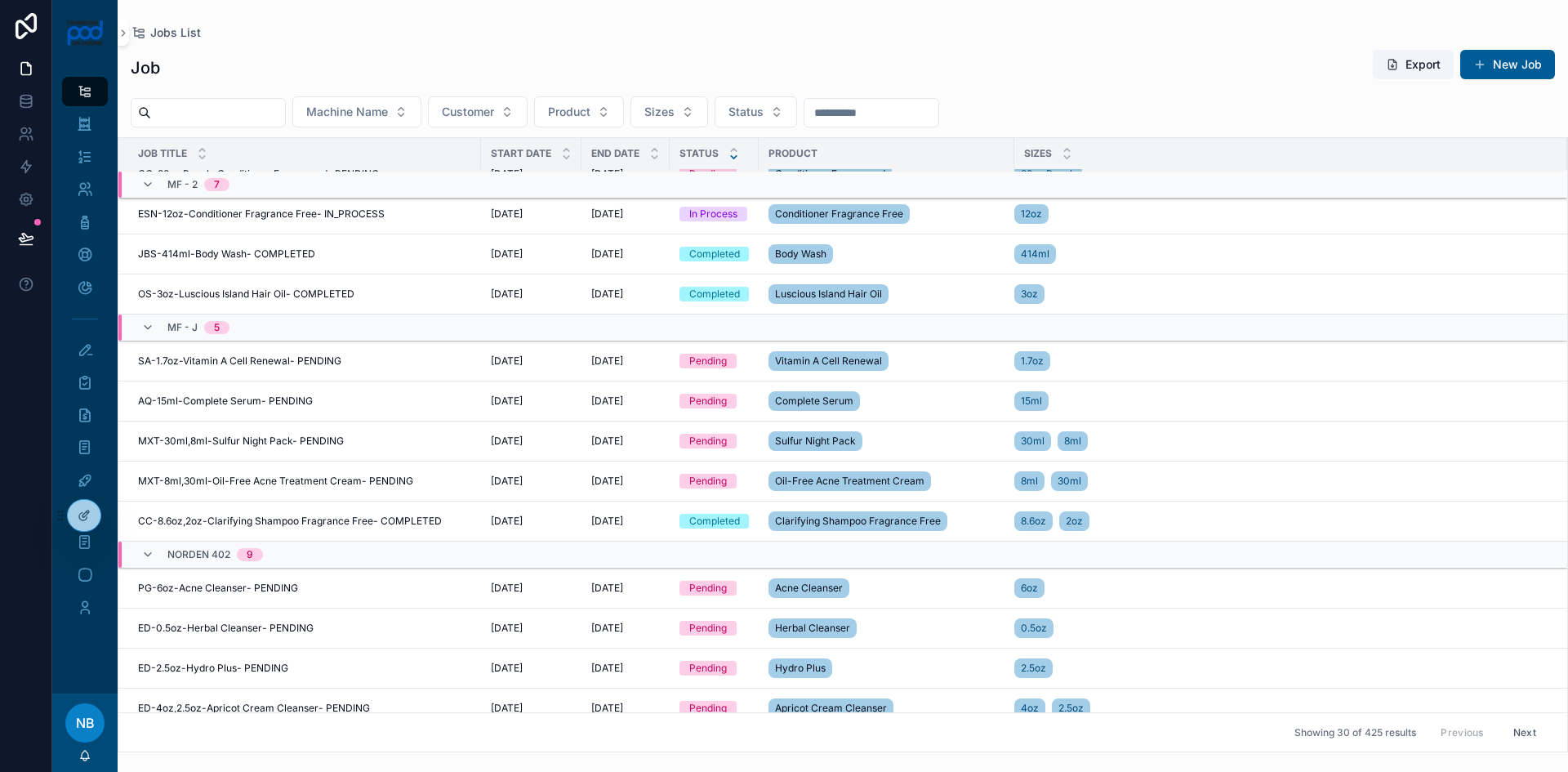
click at [0, 0] on button "Update Status" at bounding box center [0, 0] width 0 height 0
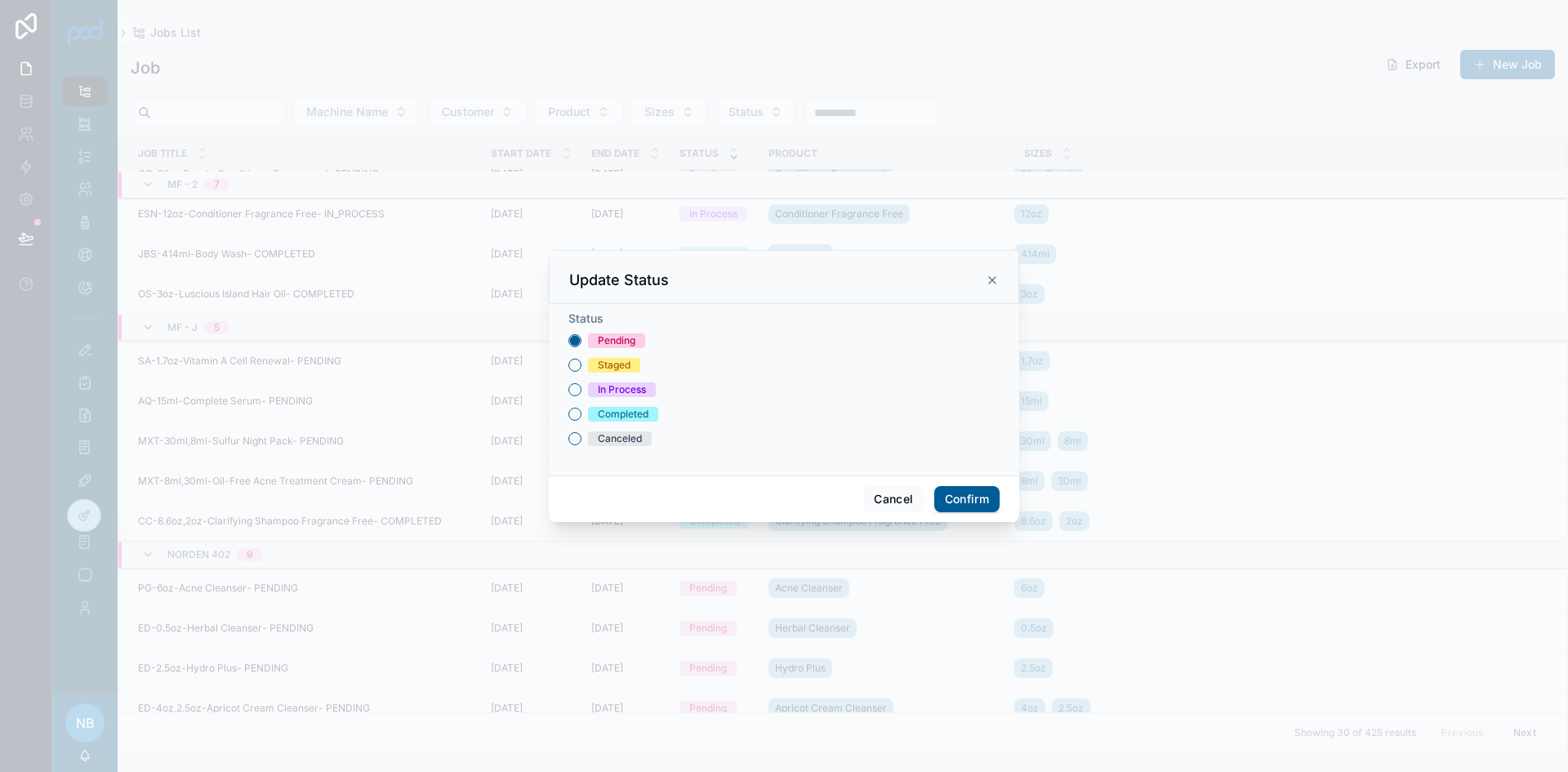
click at [581, 390] on div "In Process" at bounding box center [784, 390] width 432 height 15
click at [581, 390] on button "In Process" at bounding box center [575, 390] width 13 height 13
click at [964, 497] on button "Confirm" at bounding box center [967, 499] width 65 height 26
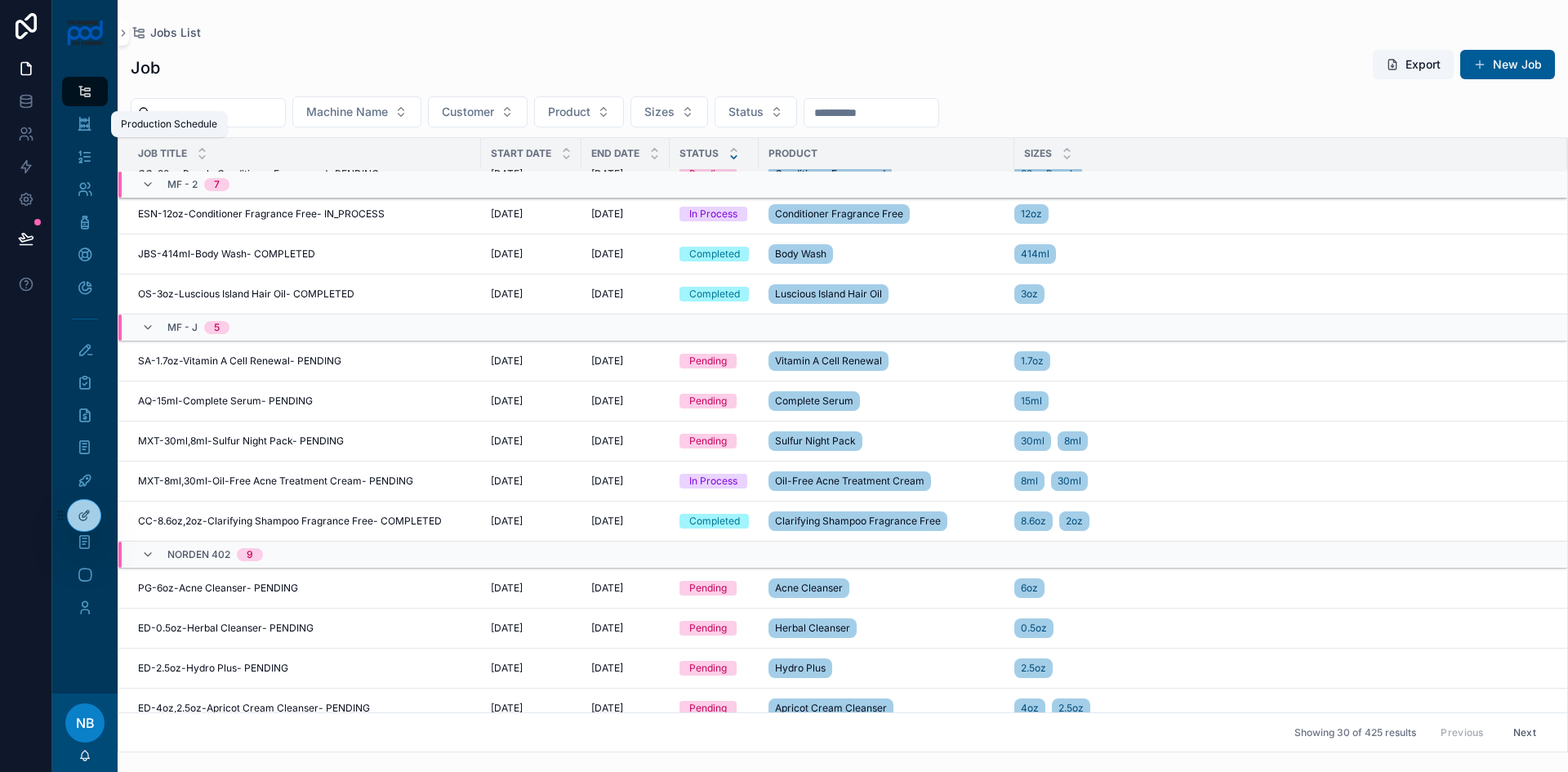
drag, startPoint x: 80, startPoint y: 127, endPoint x: 84, endPoint y: 101, distance: 26.3
click at [80, 127] on icon "scrollable content" at bounding box center [84, 124] width 16 height 17
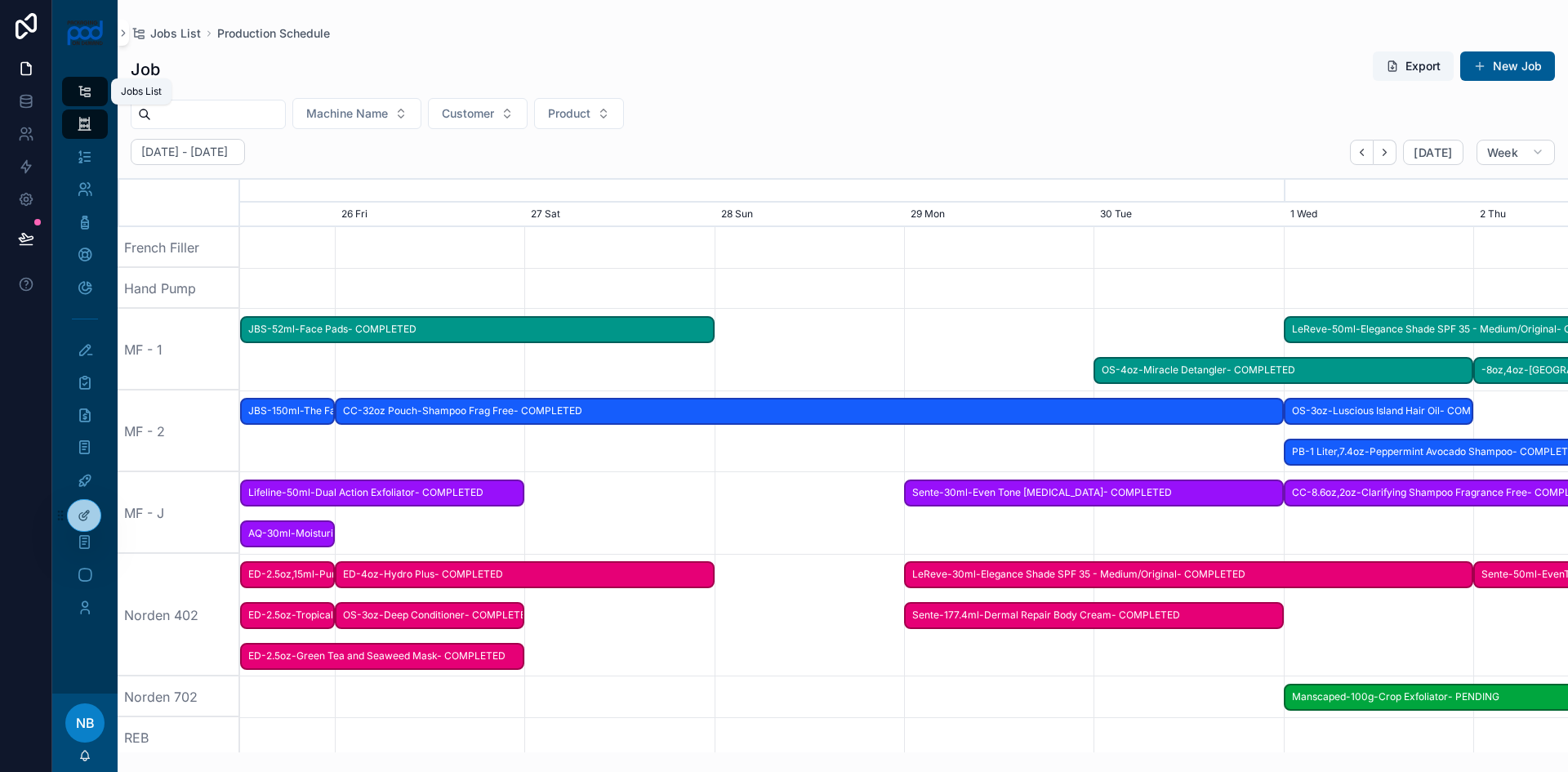
scroll to position [0, 1992]
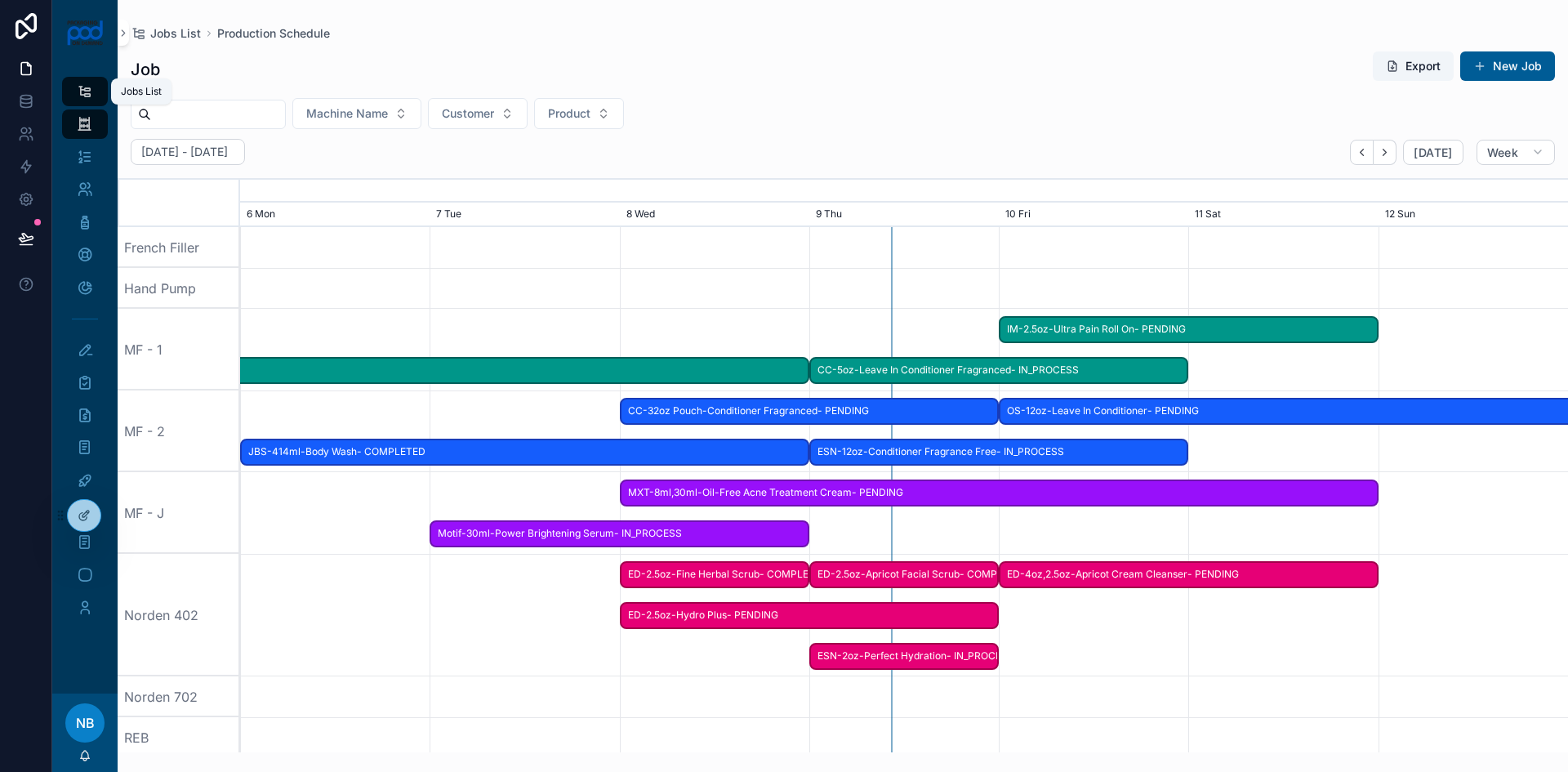
click at [86, 89] on icon "scrollable content" at bounding box center [84, 91] width 16 height 17
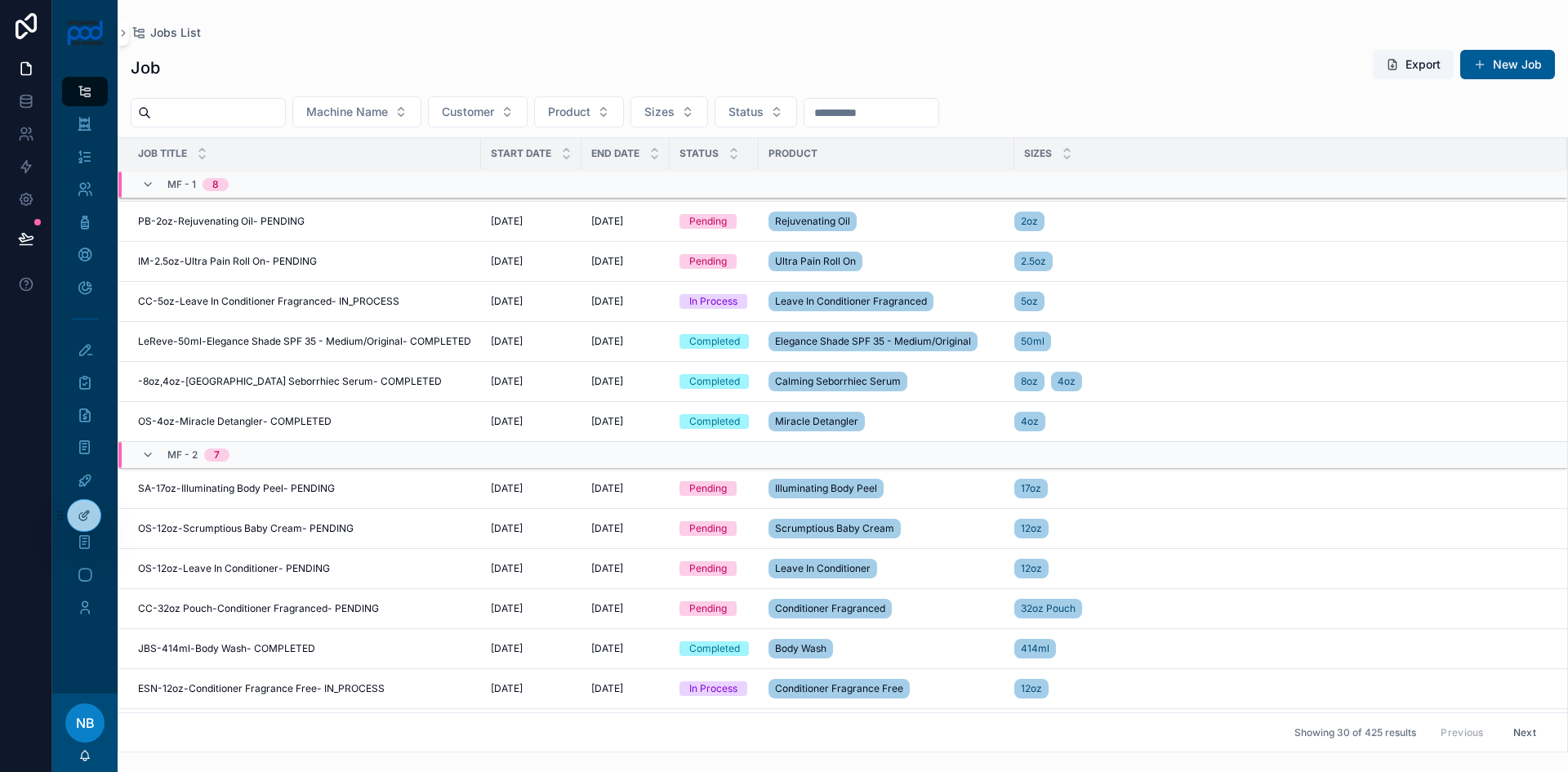
scroll to position [327, 0]
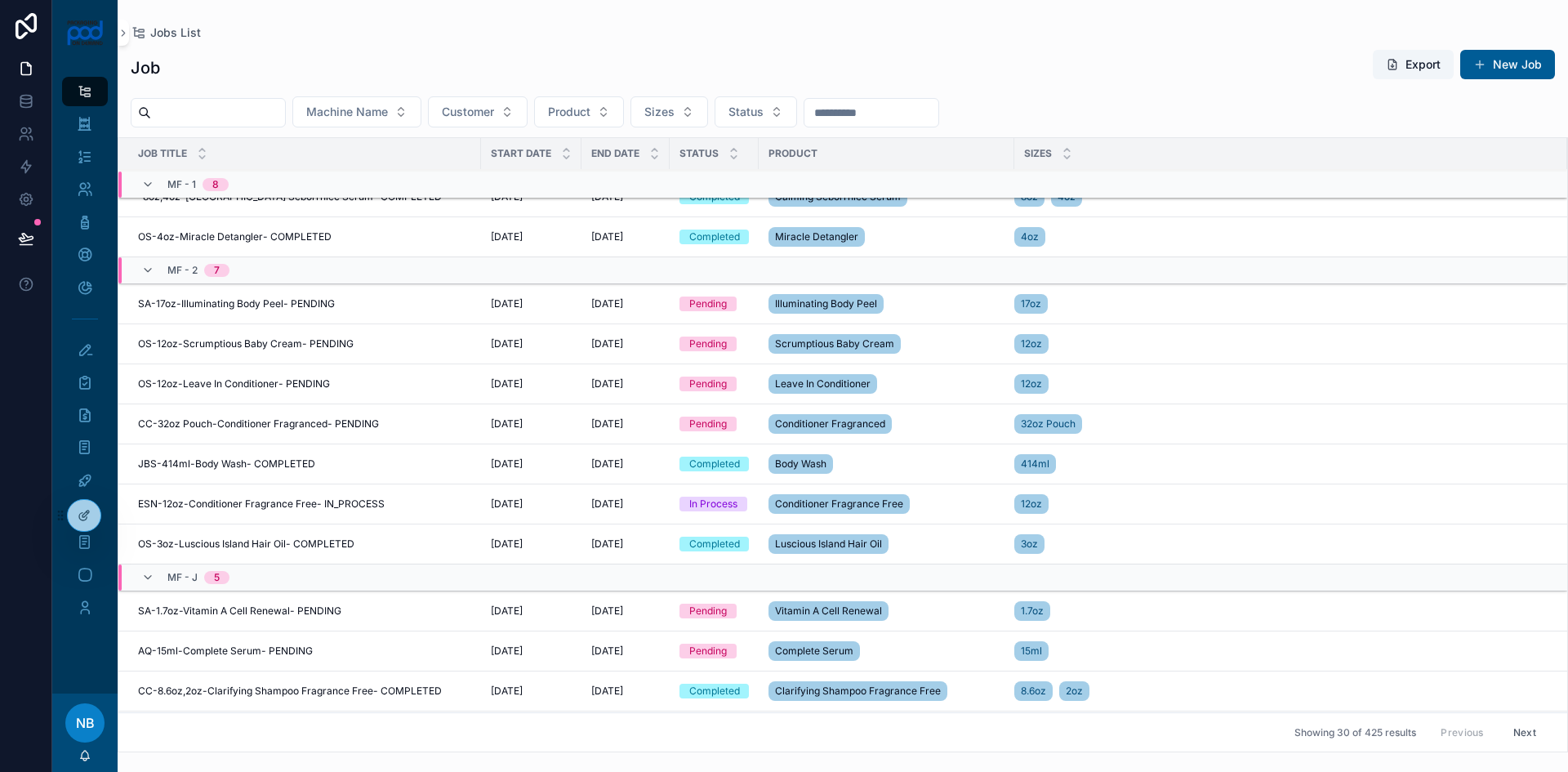
click at [729, 157] on icon "scrollable content" at bounding box center [734, 157] width 11 height 11
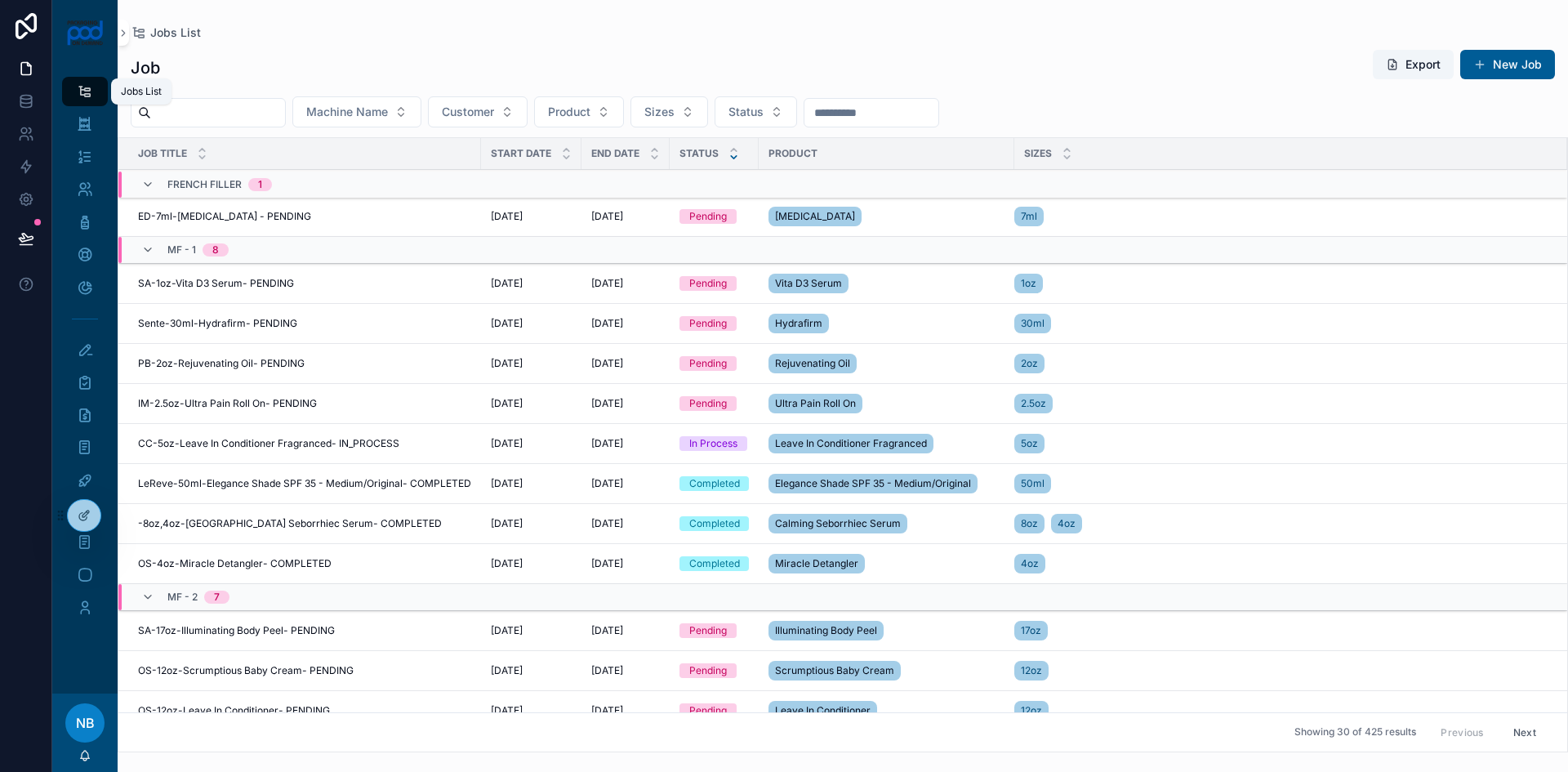
click at [92, 102] on div "Jobs List" at bounding box center [85, 91] width 26 height 26
click at [92, 125] on icon "scrollable content" at bounding box center [84, 124] width 16 height 17
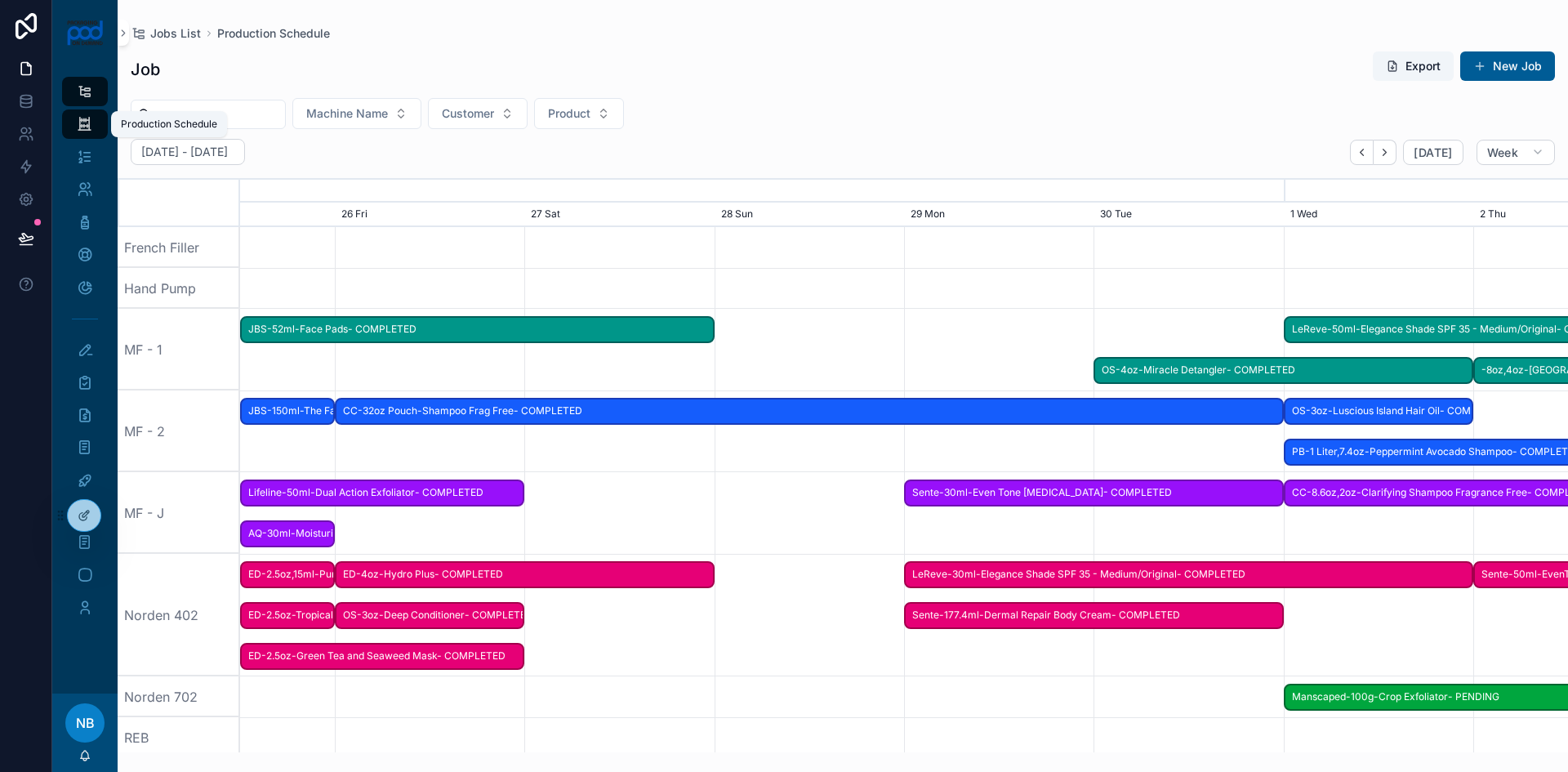
scroll to position [0, 1992]
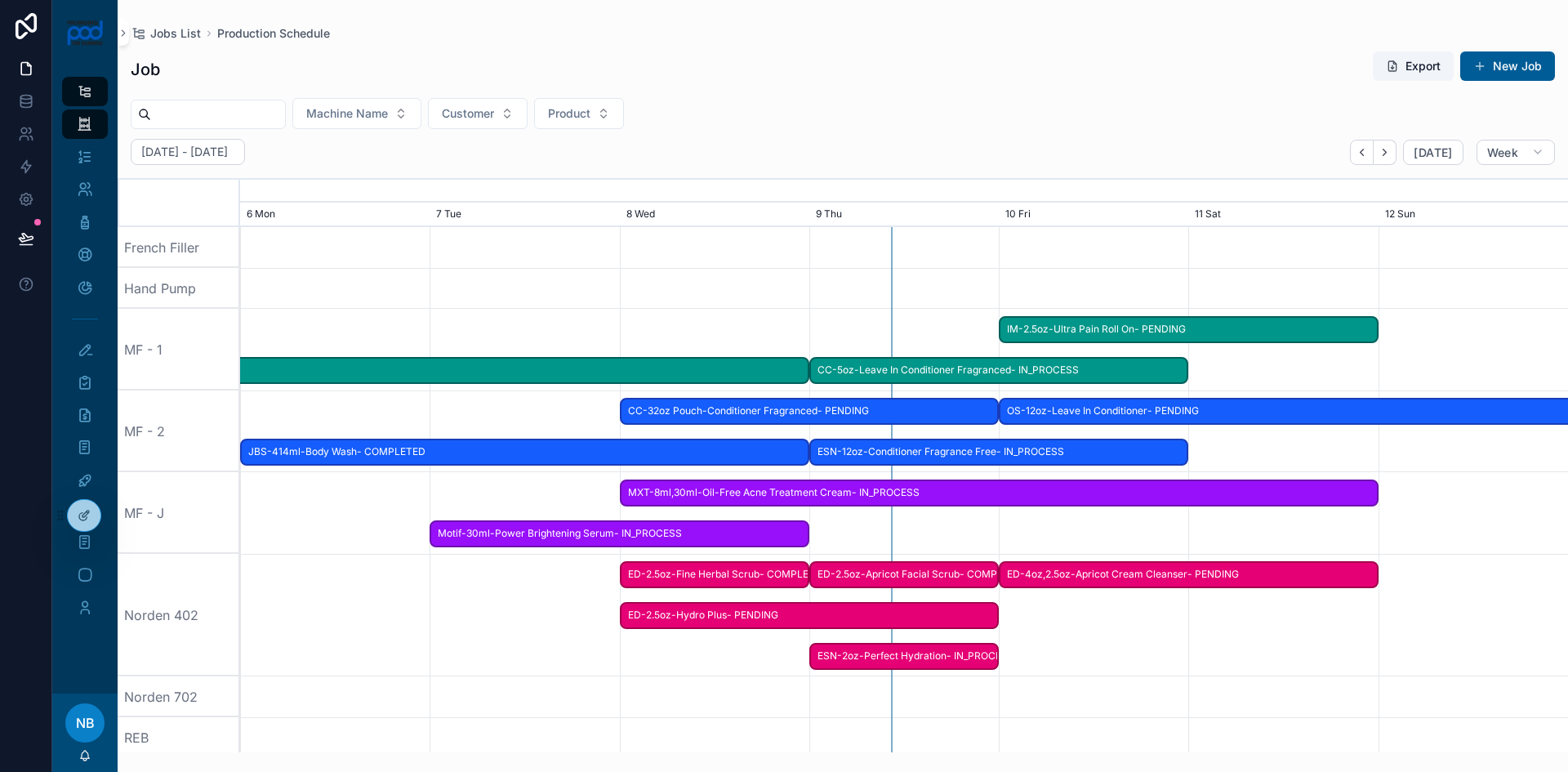
click at [882, 615] on span "ED-2.5oz-Hydro Plus- PENDING" at bounding box center [809, 615] width 376 height 27
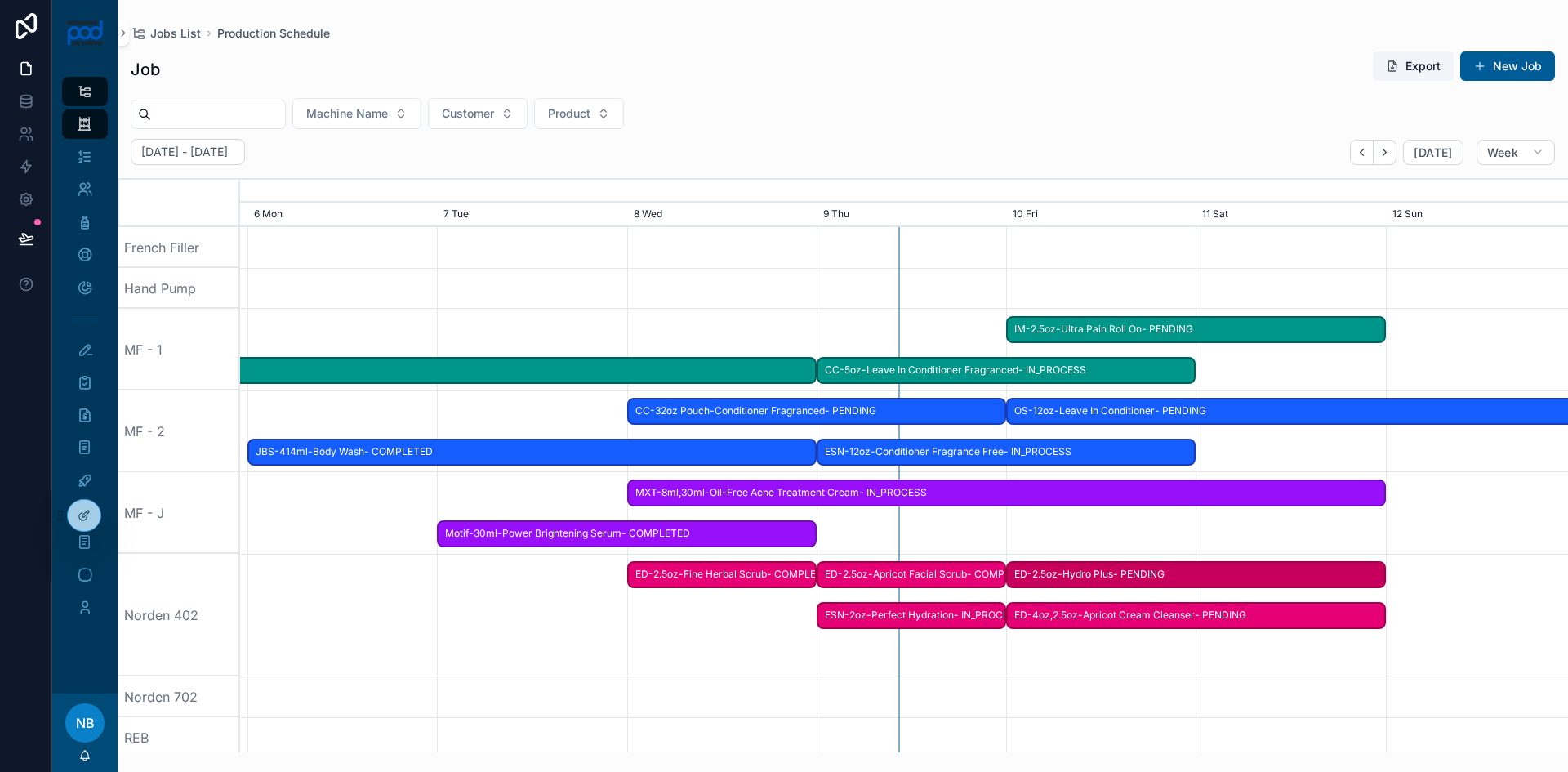
drag, startPoint x: 883, startPoint y: 615, endPoint x: 1274, endPoint y: 622, distance: 391.1
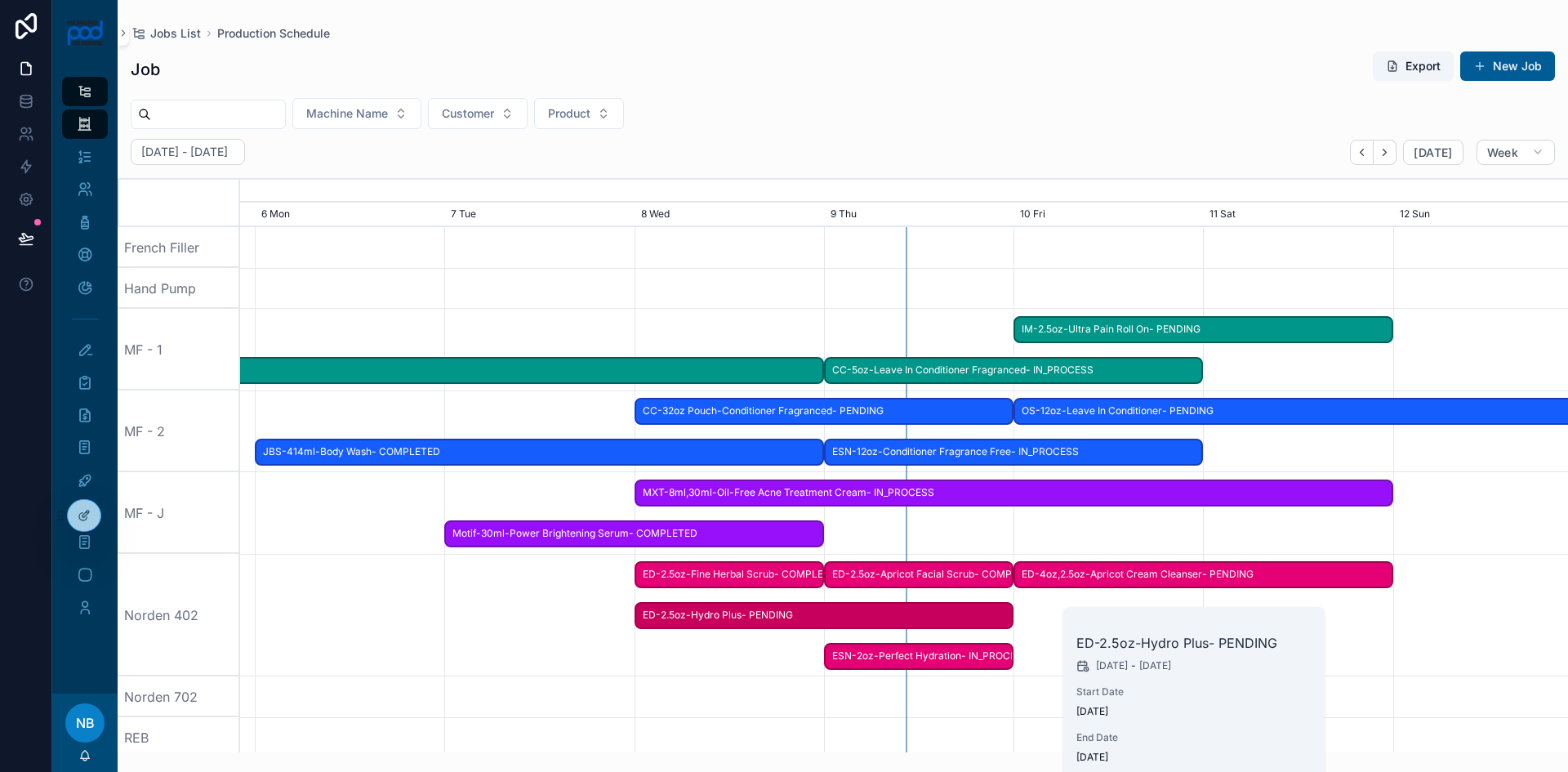
scroll to position [0, 1992]
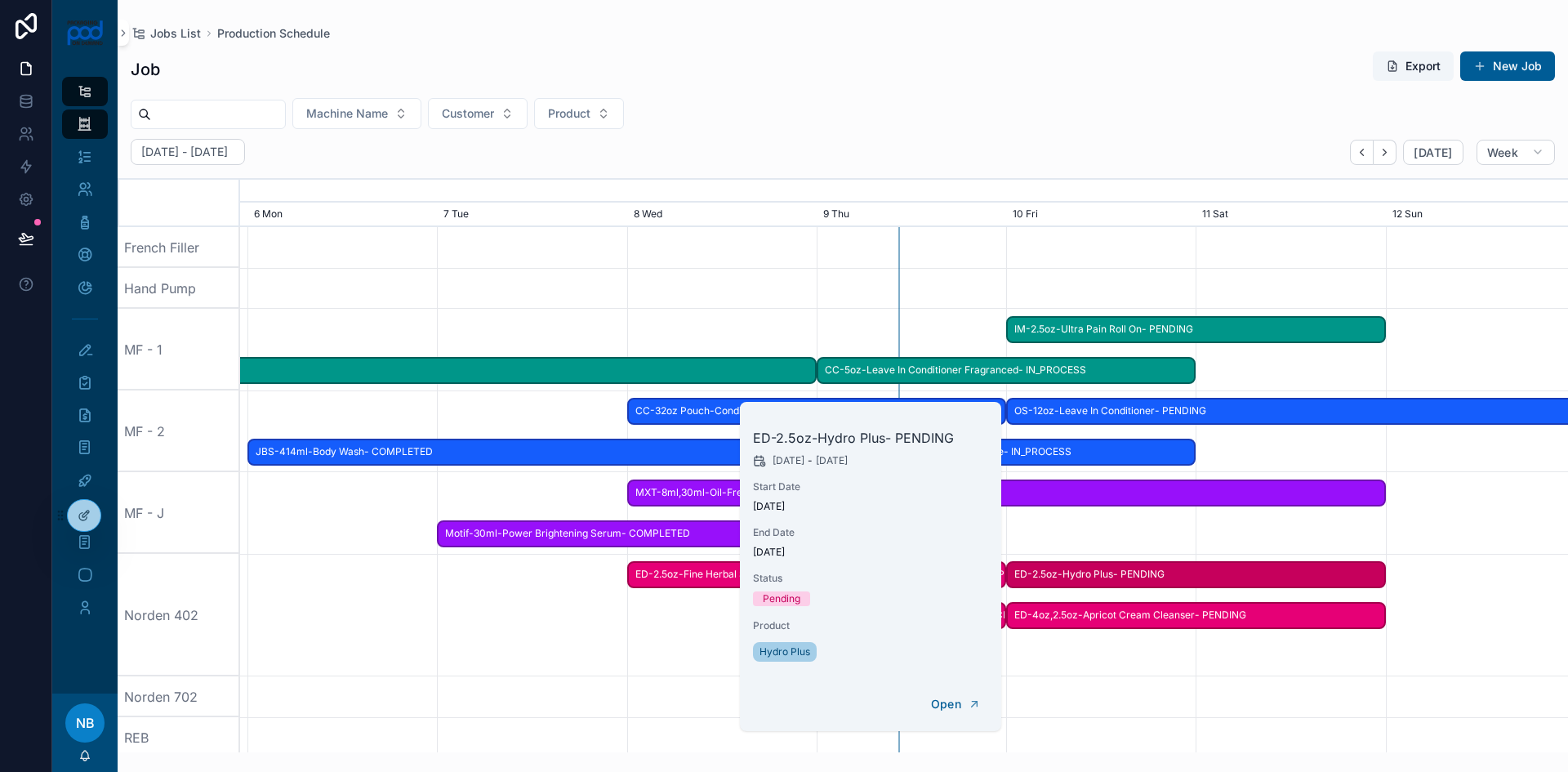
click at [1219, 628] on div "ED-4oz,2.5oz-Apricot Cream Cleanser- PENDING" at bounding box center [1196, 615] width 380 height 27
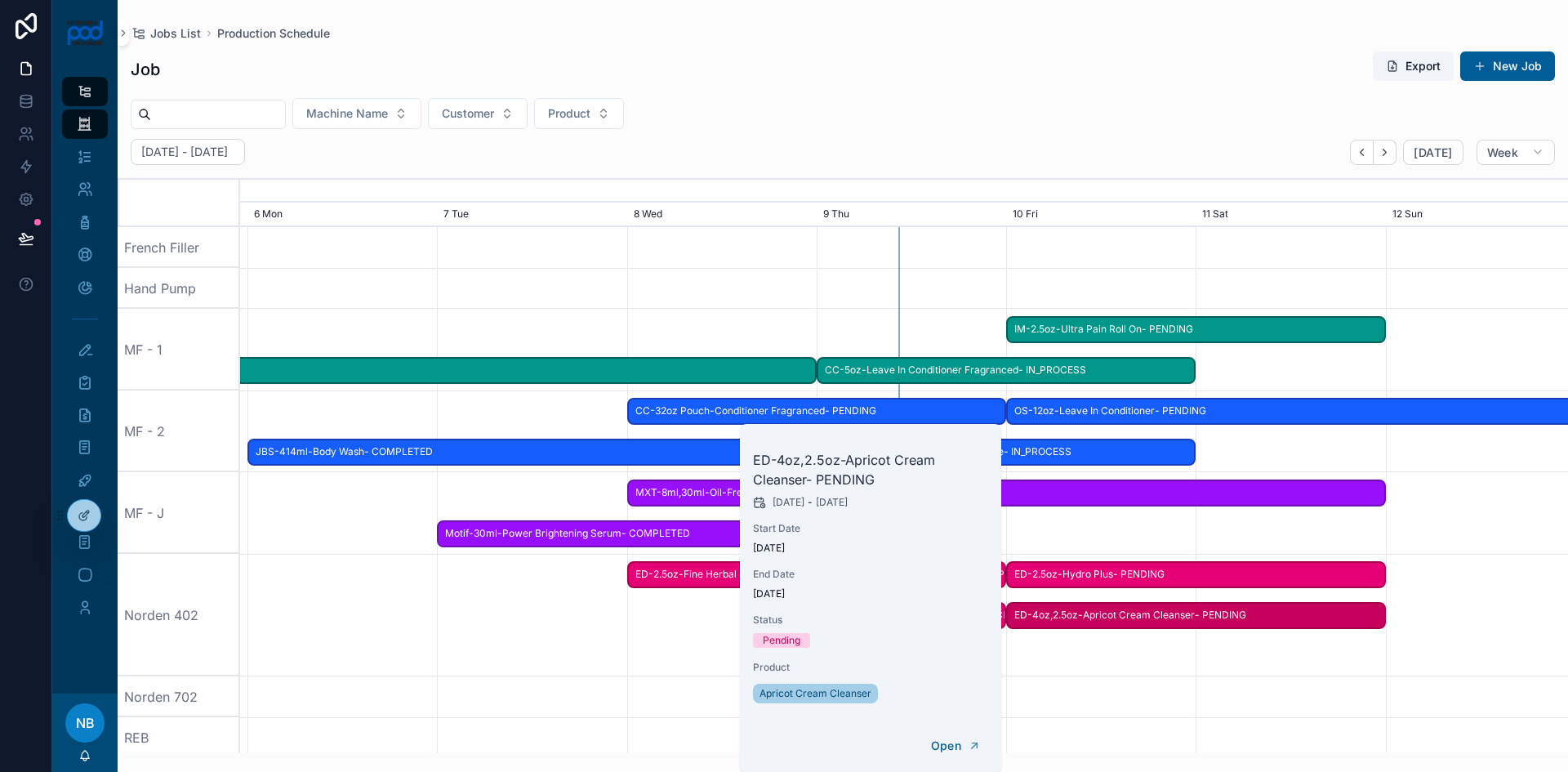
scroll to position [0, 1998]
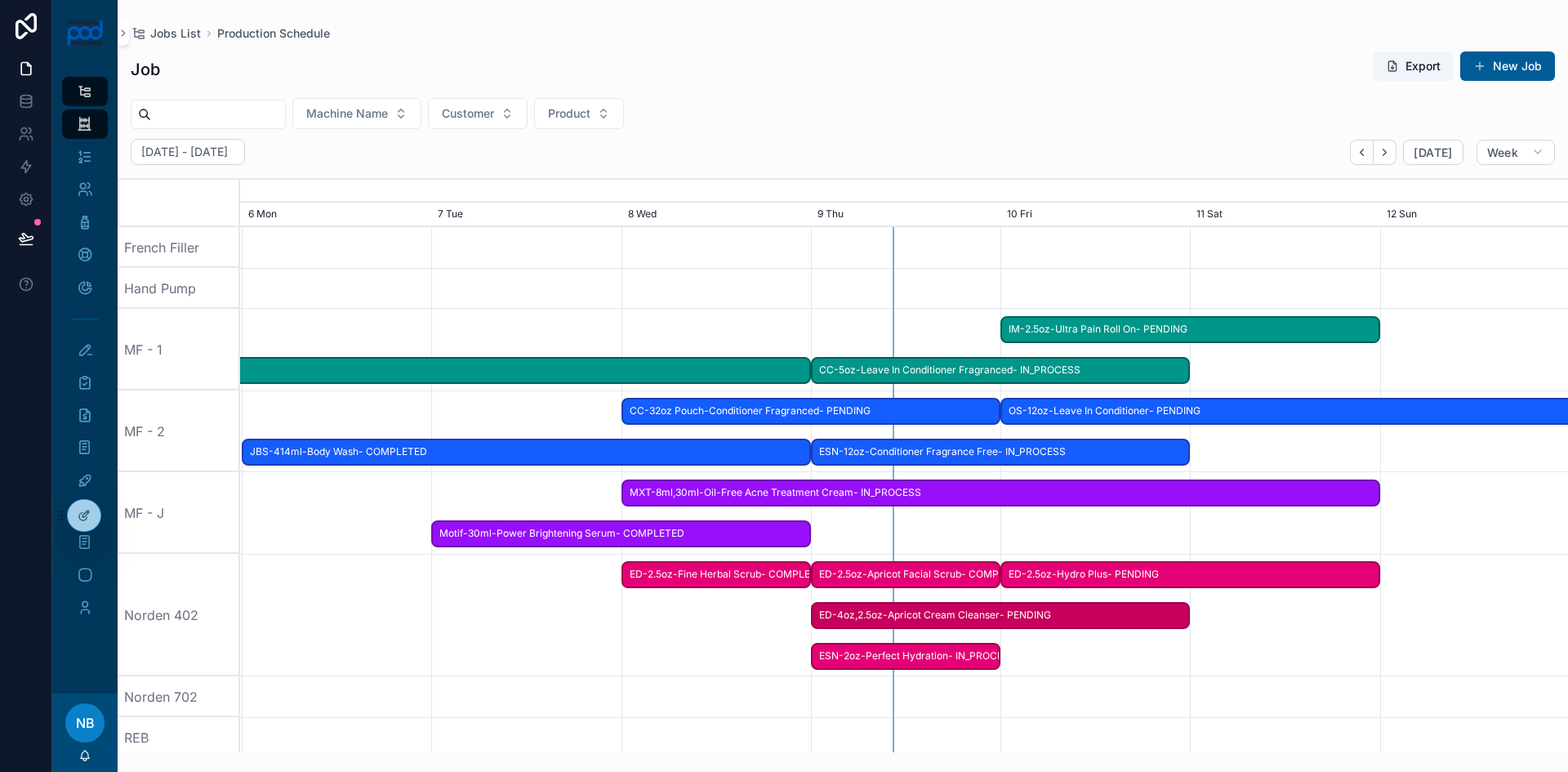
drag, startPoint x: 1214, startPoint y: 619, endPoint x: 1016, endPoint y: 642, distance: 199.3
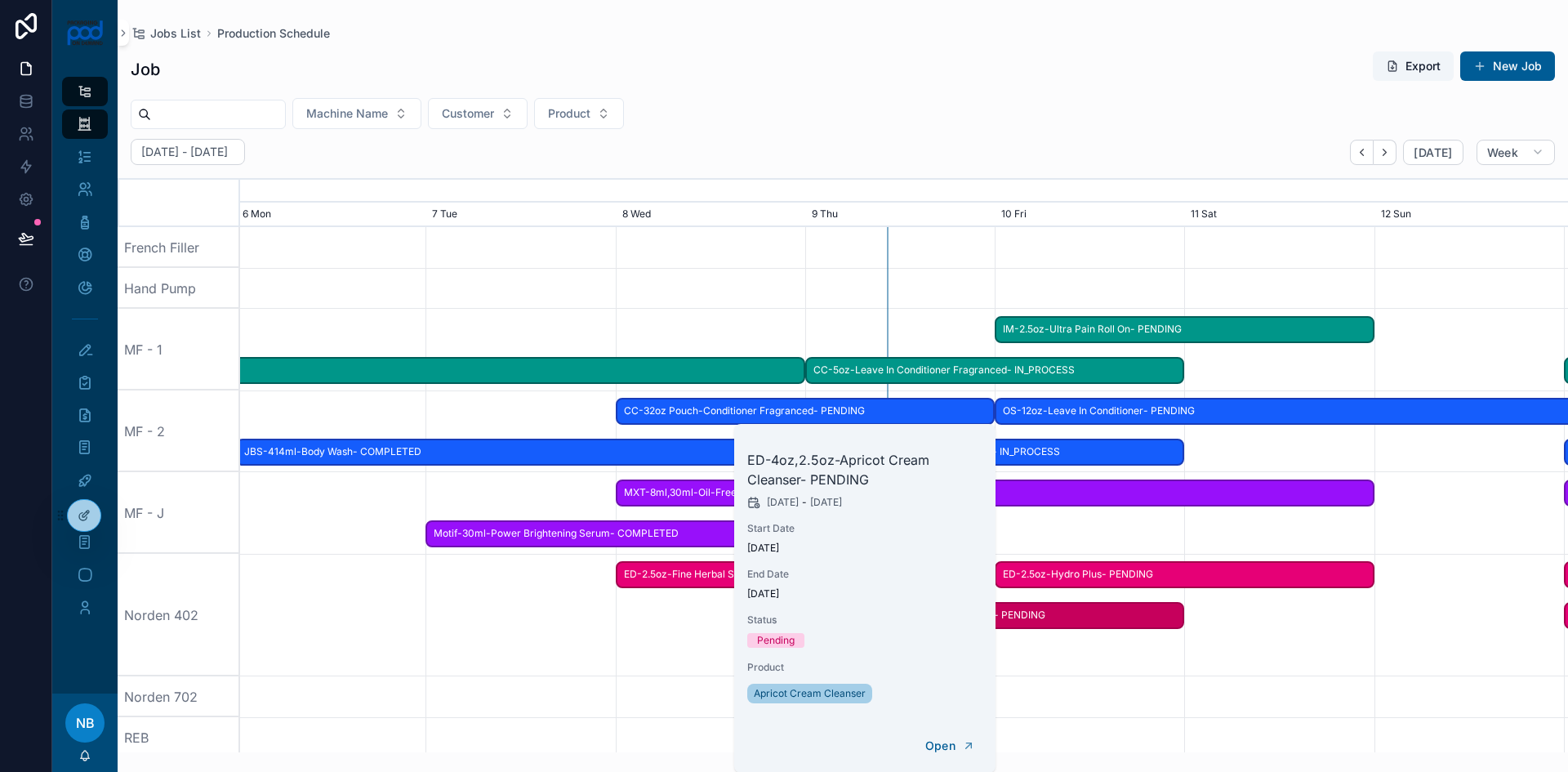
scroll to position [0, 1992]
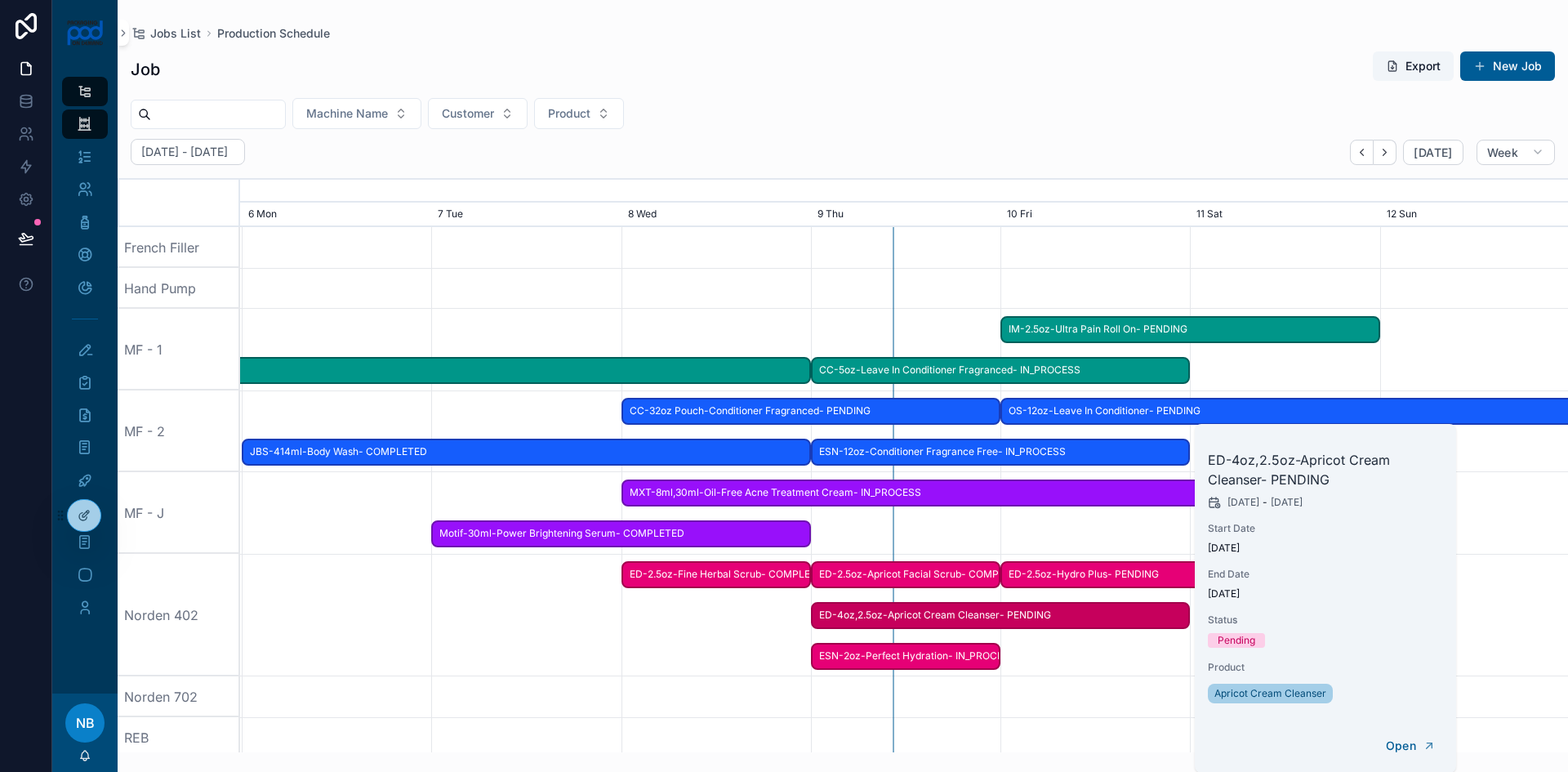
click at [1043, 683] on div "scrollable content" at bounding box center [904, 696] width 5312 height 40
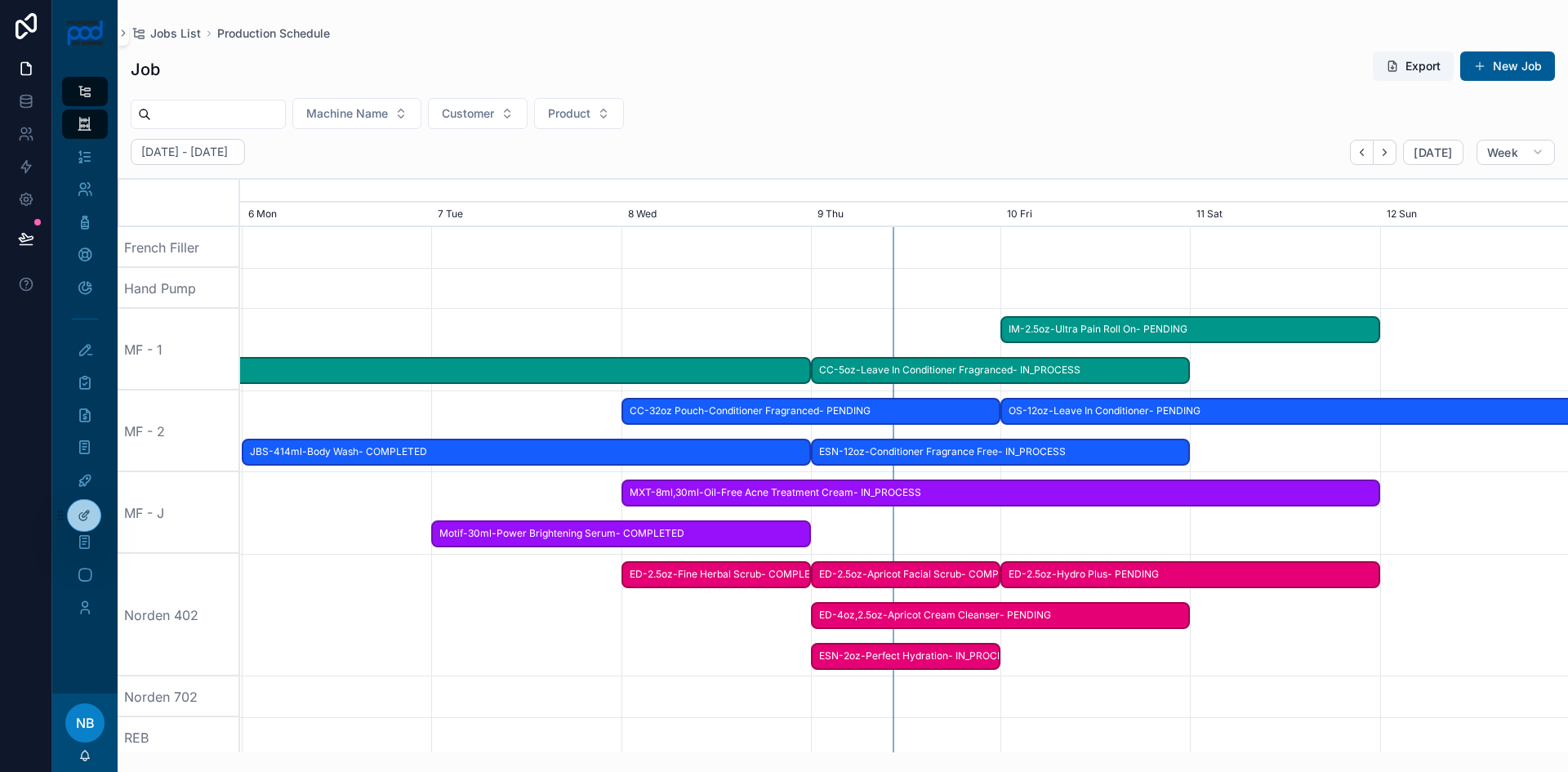
click at [889, 577] on span "ED-2.5oz-Apricot Facial Scrub- COMPLETED" at bounding box center [906, 574] width 186 height 27
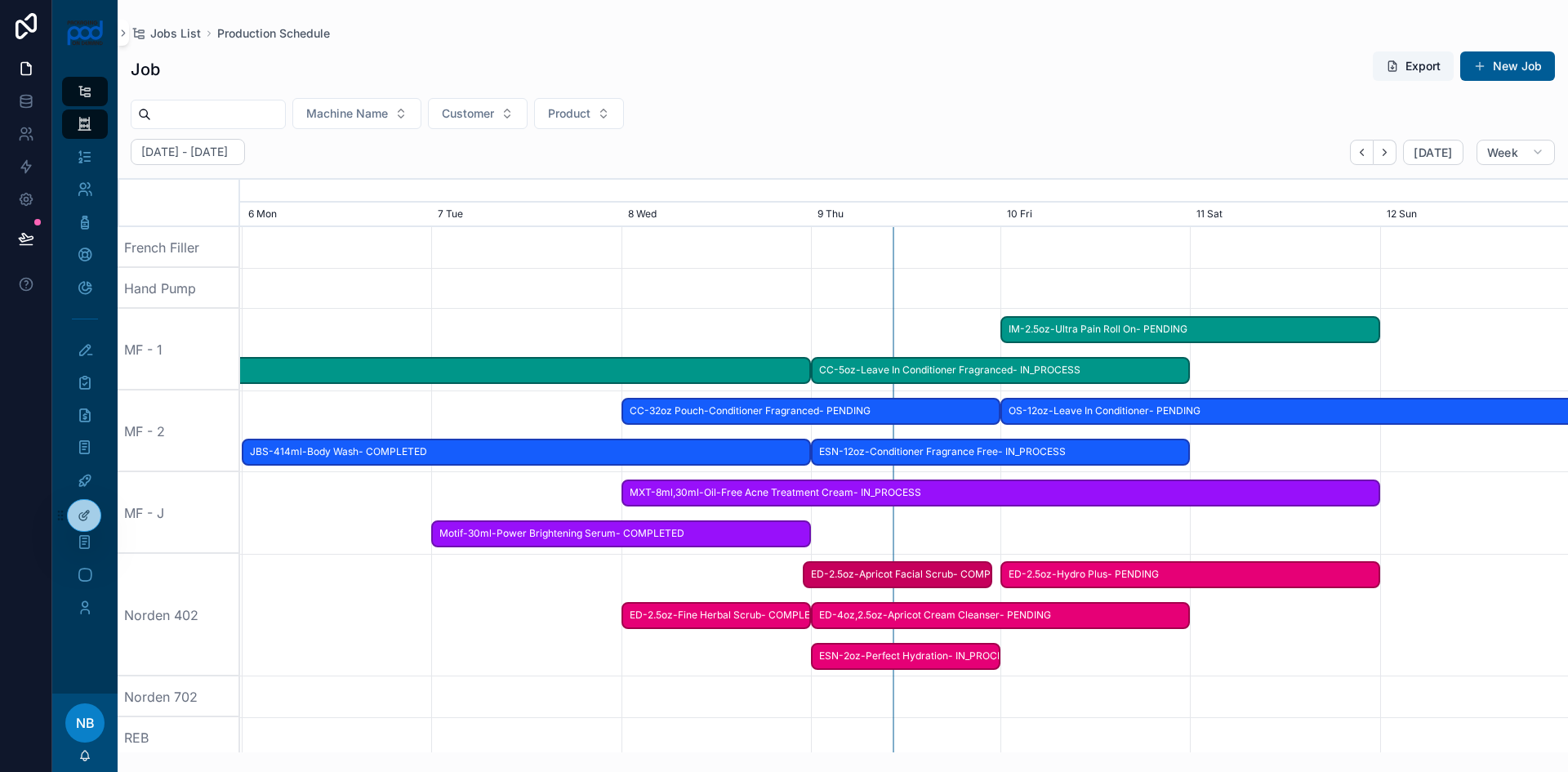
scroll to position [0, 1996]
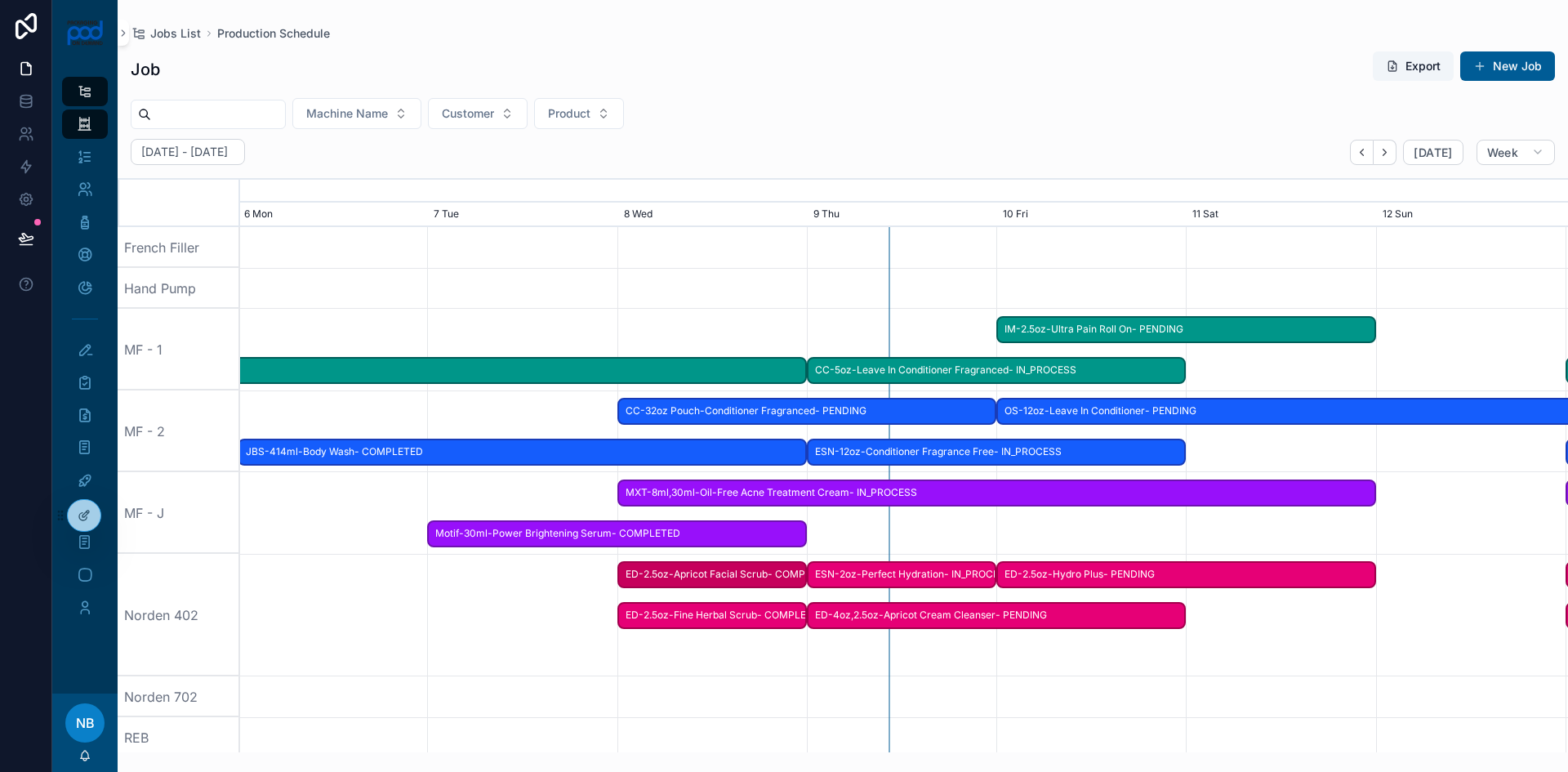
drag, startPoint x: 889, startPoint y: 577, endPoint x: 698, endPoint y: 608, distance: 193.5
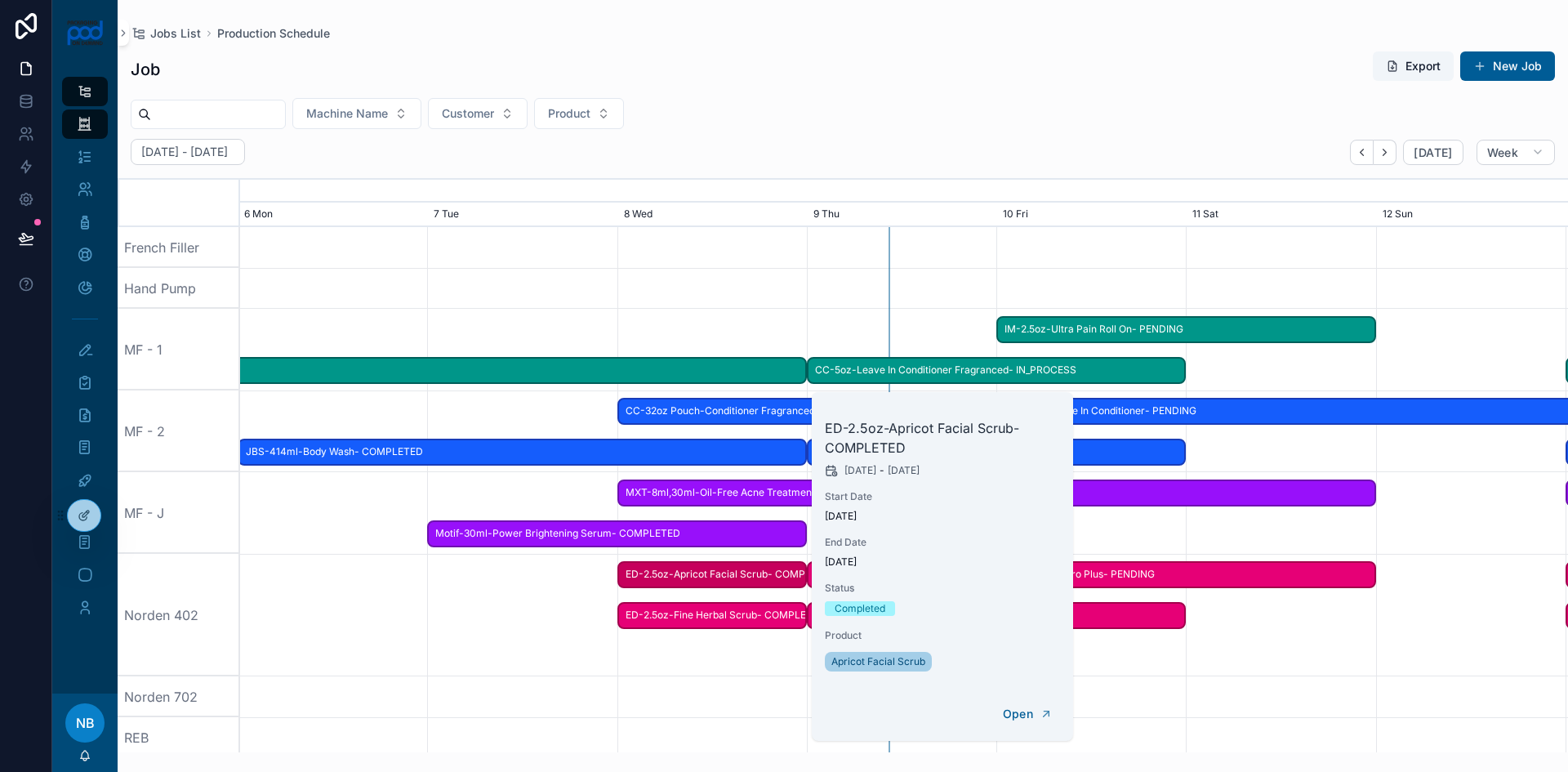
click at [712, 646] on div "scrollable content" at bounding box center [904, 615] width 5312 height 122
